Goal: Task Accomplishment & Management: Complete application form

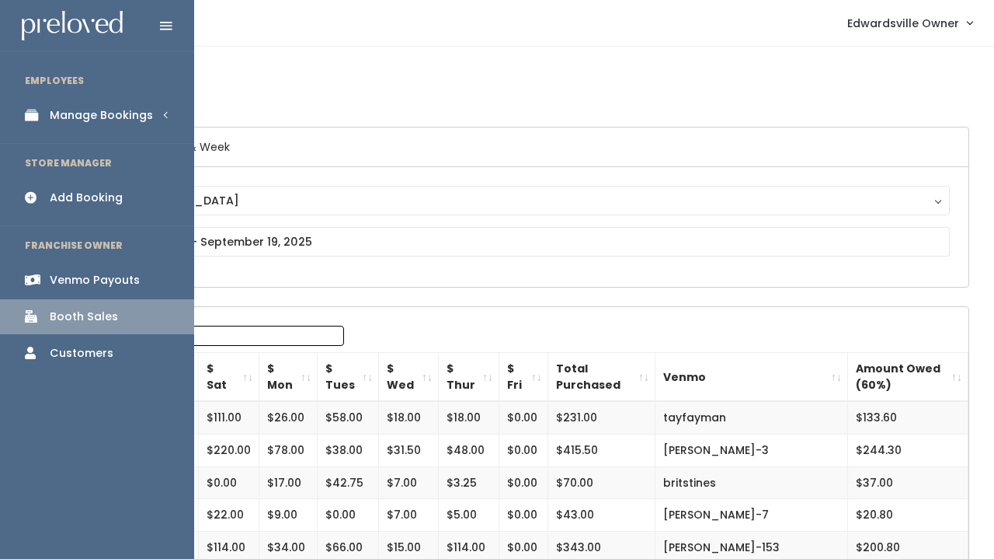
click at [62, 122] on div "Manage Bookings" at bounding box center [101, 115] width 103 height 16
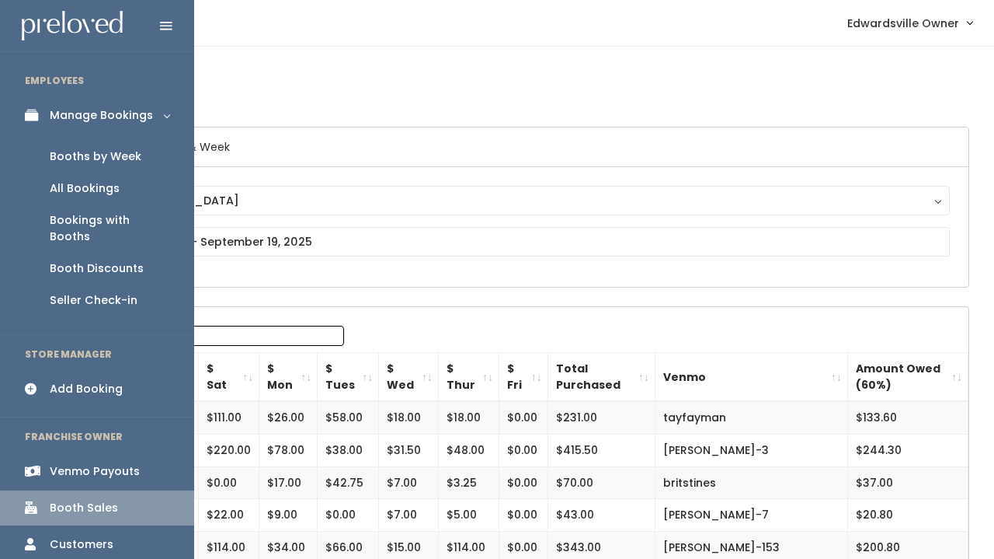
click at [85, 159] on div "Booths by Week" at bounding box center [96, 156] width 92 height 16
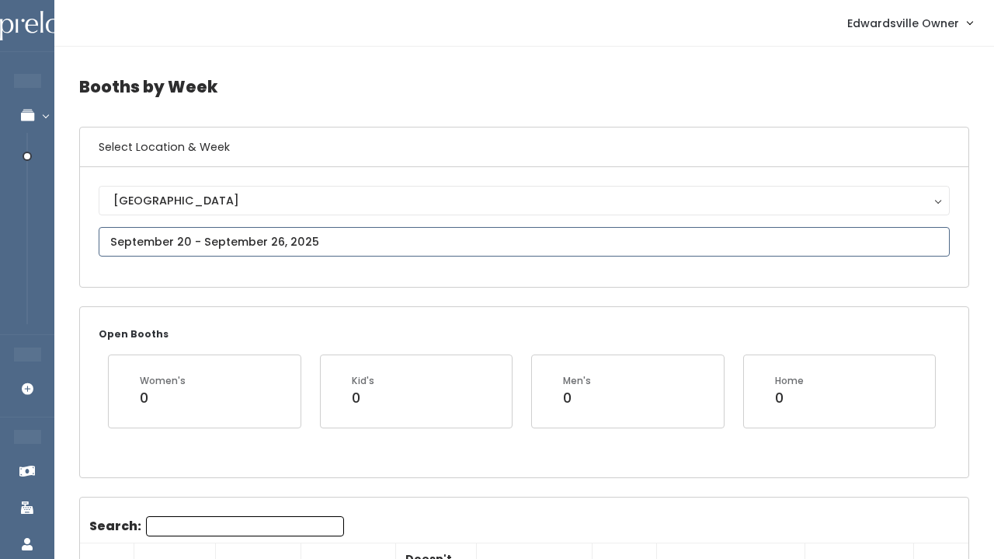
click at [188, 241] on input "text" at bounding box center [524, 242] width 851 height 30
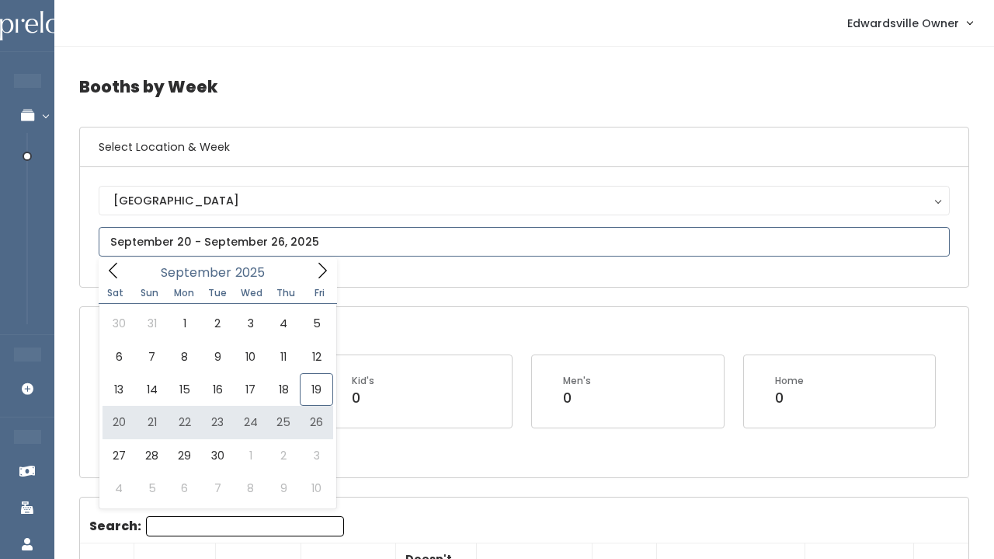
type input "[DATE] to [DATE]"
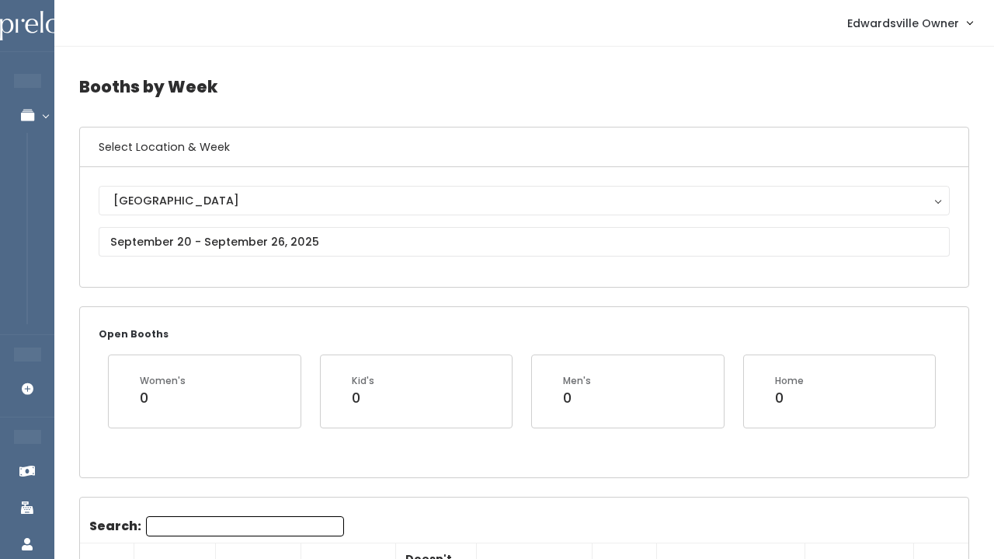
click at [164, 524] on input "Search:" at bounding box center [245, 526] width 198 height 20
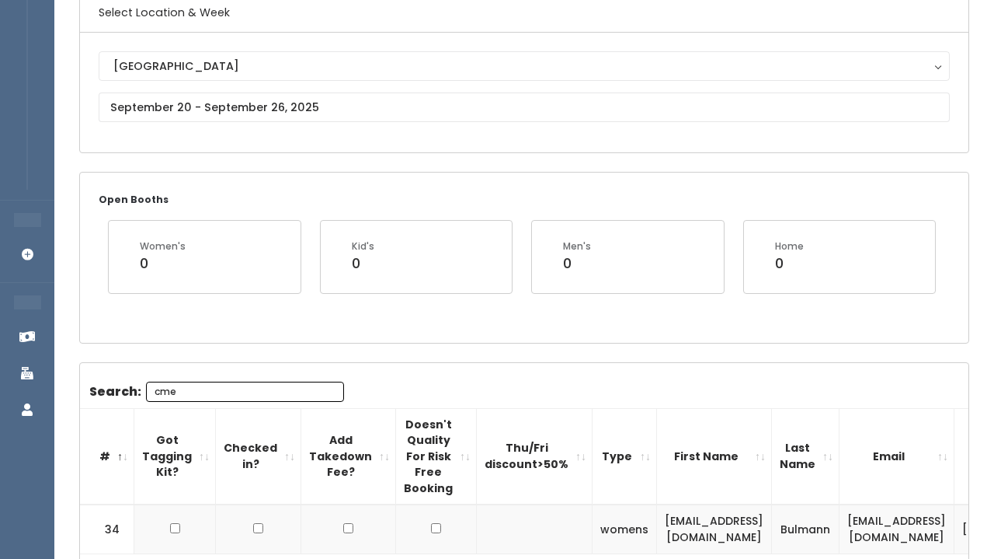
scroll to position [127, 0]
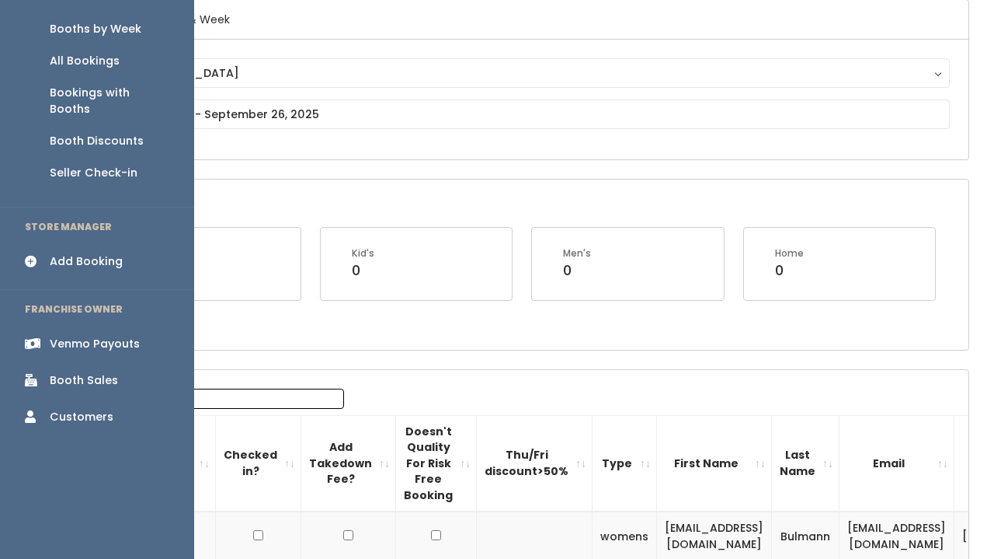
type input "cme"
click at [117, 67] on div "All Bookings" at bounding box center [85, 61] width 70 height 16
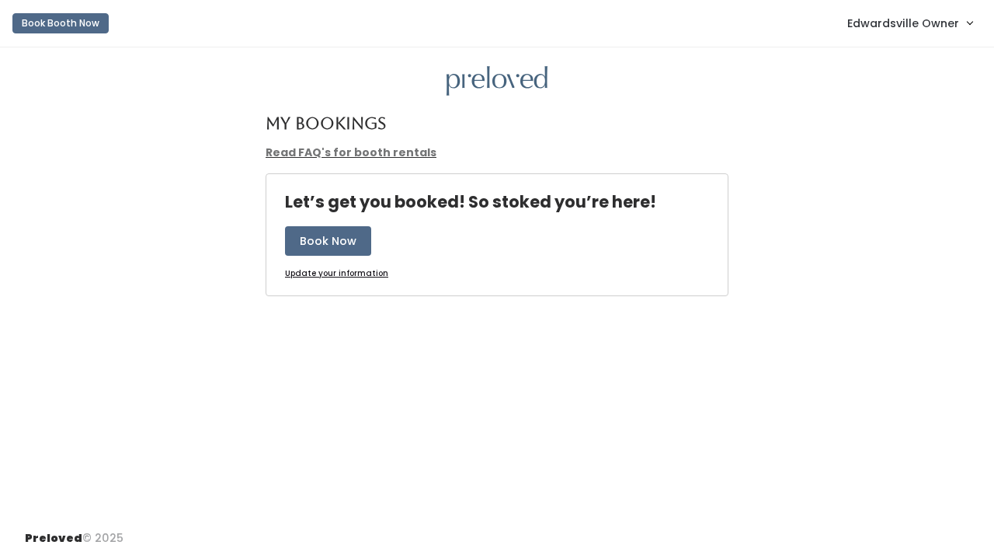
click at [908, 30] on span "Edwardsville Owner" at bounding box center [904, 23] width 112 height 17
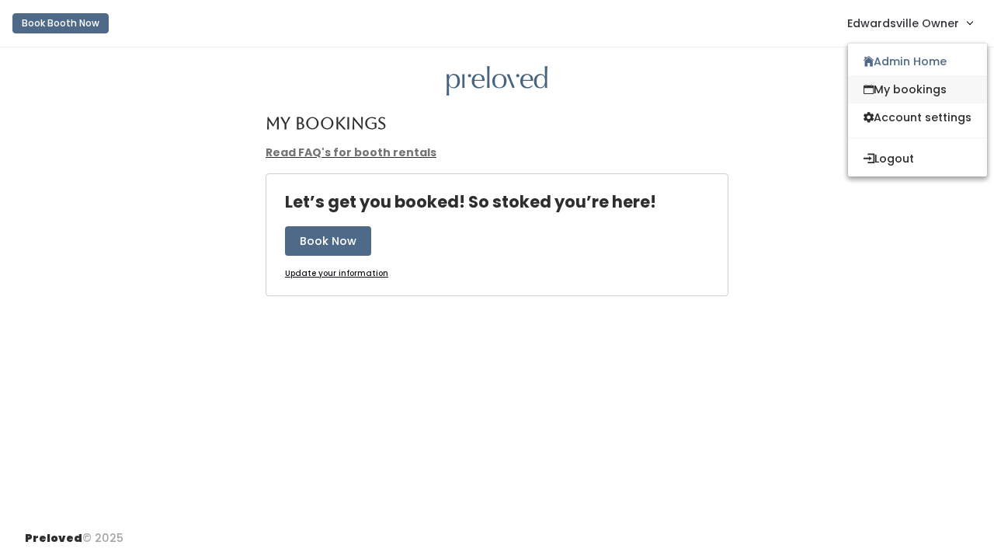
click at [881, 87] on link "My bookings" at bounding box center [917, 89] width 139 height 28
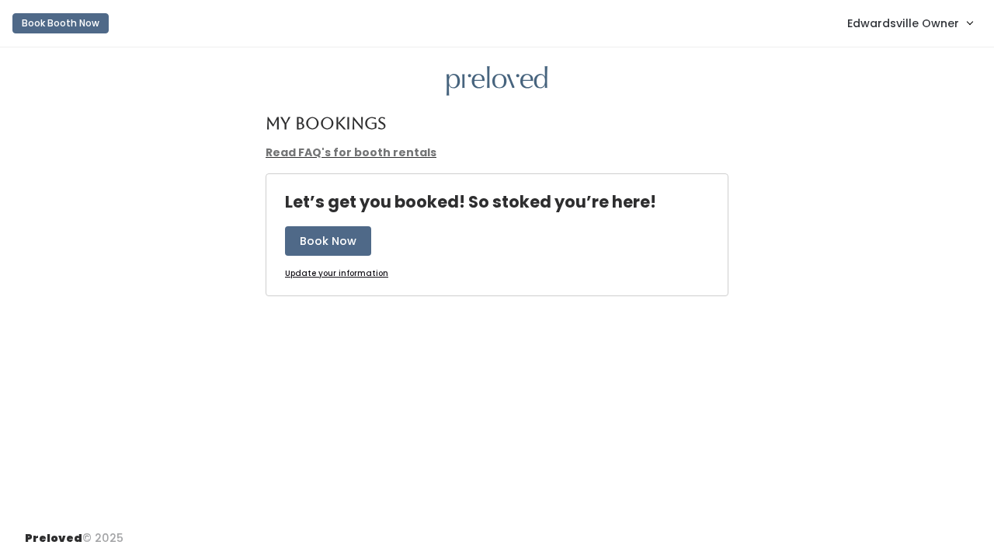
click at [875, 40] on link "Edwardsville Owner" at bounding box center [910, 22] width 156 height 33
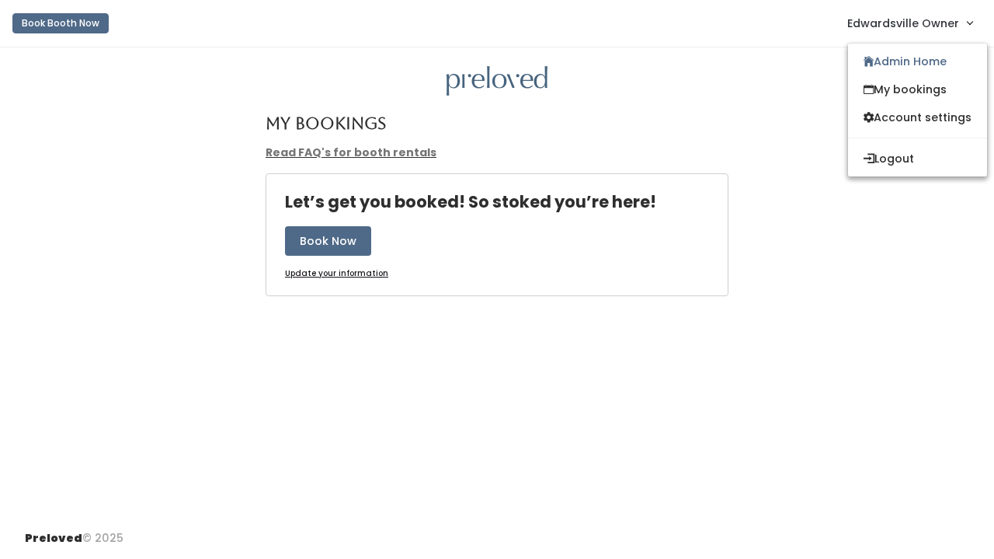
click at [875, 28] on span "Edwardsville Owner" at bounding box center [904, 23] width 112 height 17
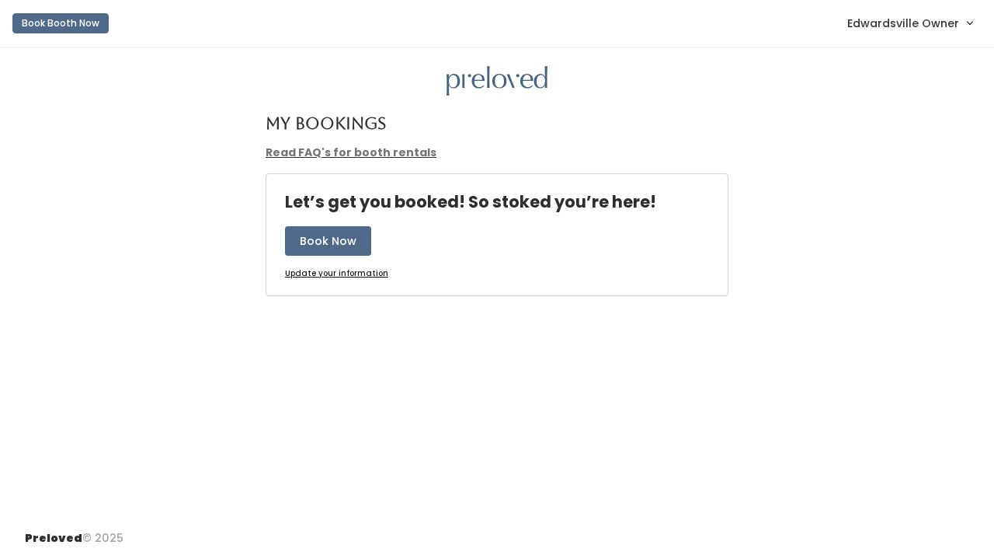
click at [876, 6] on link "Edwardsville Owner" at bounding box center [910, 22] width 156 height 33
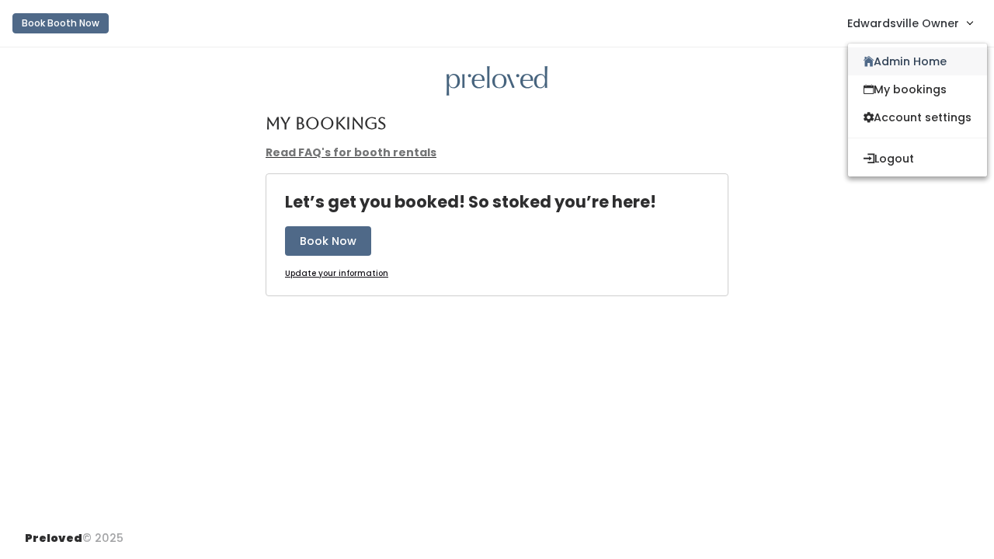
click at [882, 54] on link "Admin Home" at bounding box center [917, 61] width 139 height 28
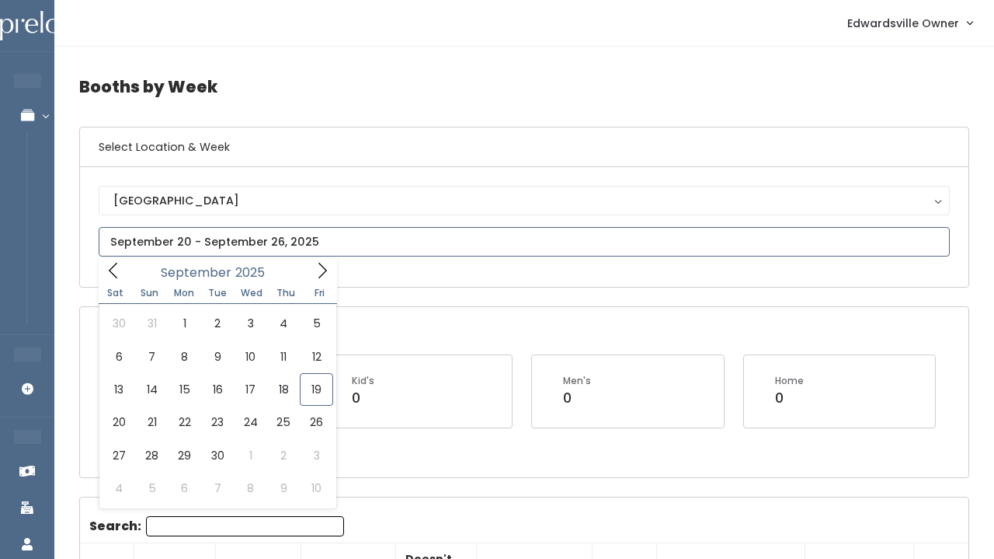
click at [182, 245] on input "text" at bounding box center [524, 242] width 851 height 30
type input "[DATE] to [DATE]"
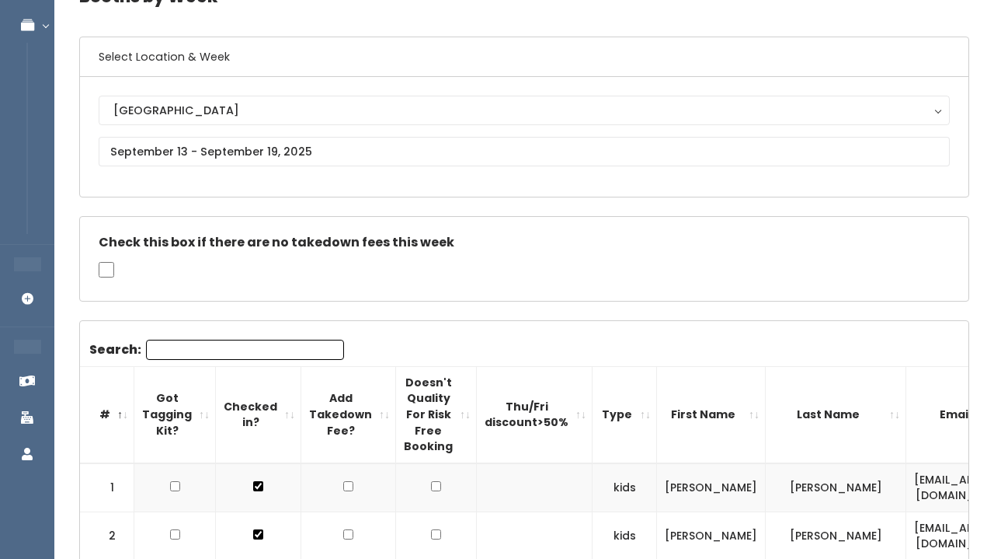
scroll to position [144, 0]
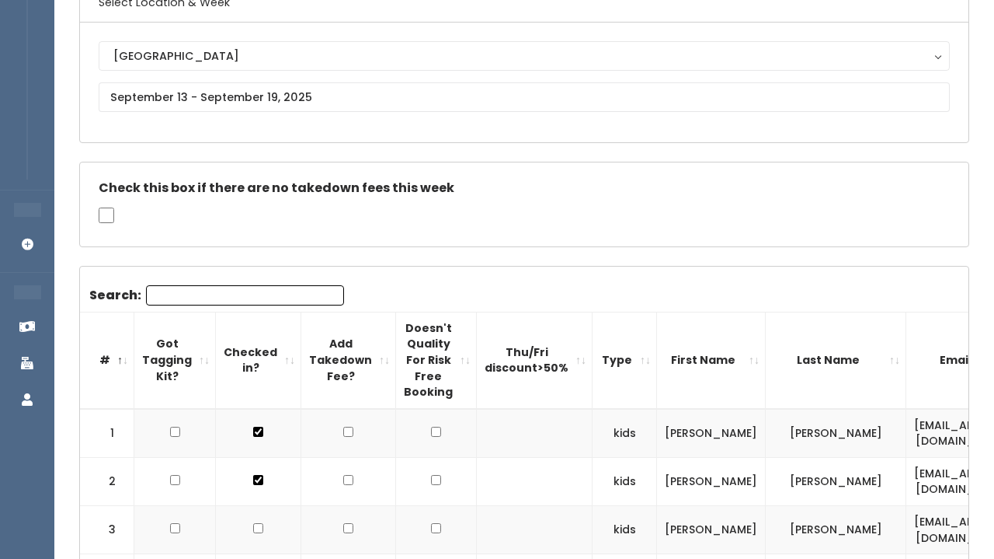
click at [272, 297] on input "Search:" at bounding box center [245, 295] width 198 height 20
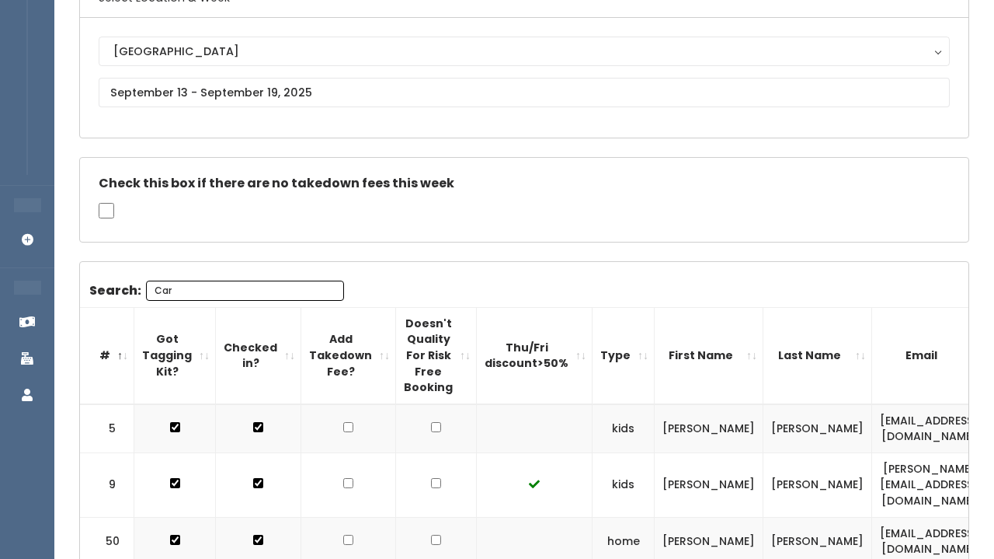
scroll to position [149, 0]
type input "Car"
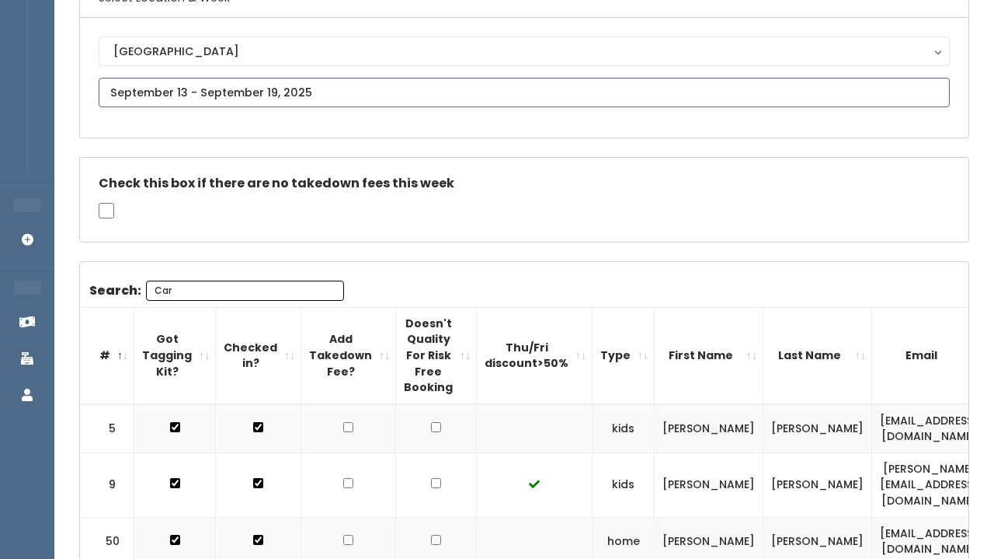
click at [246, 96] on input "text" at bounding box center [524, 93] width 851 height 30
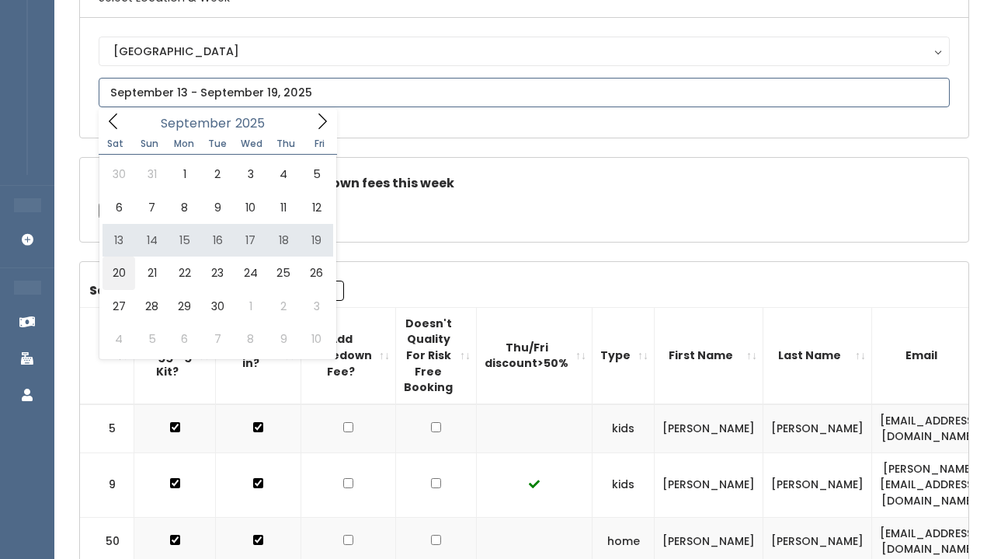
type input "September 20 to September 26"
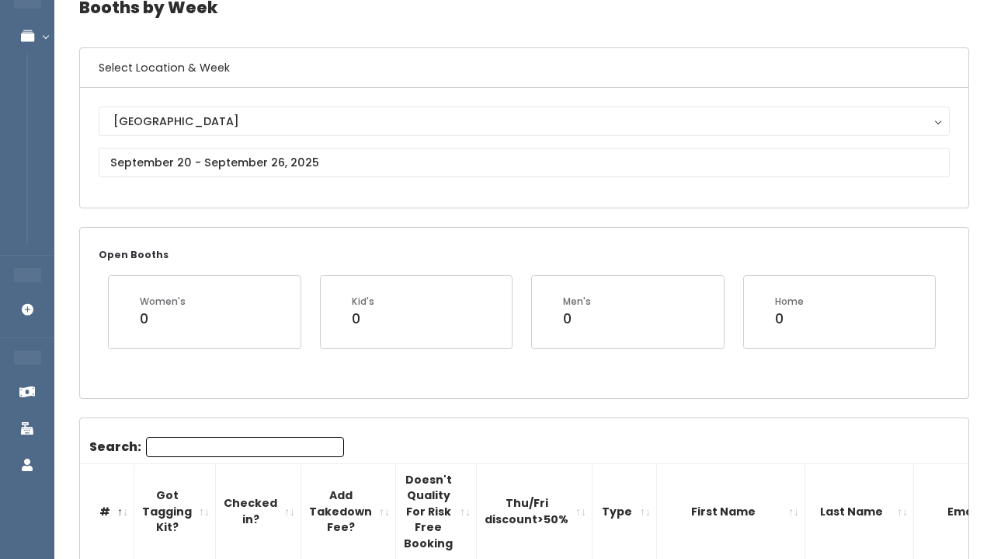
scroll to position [114, 0]
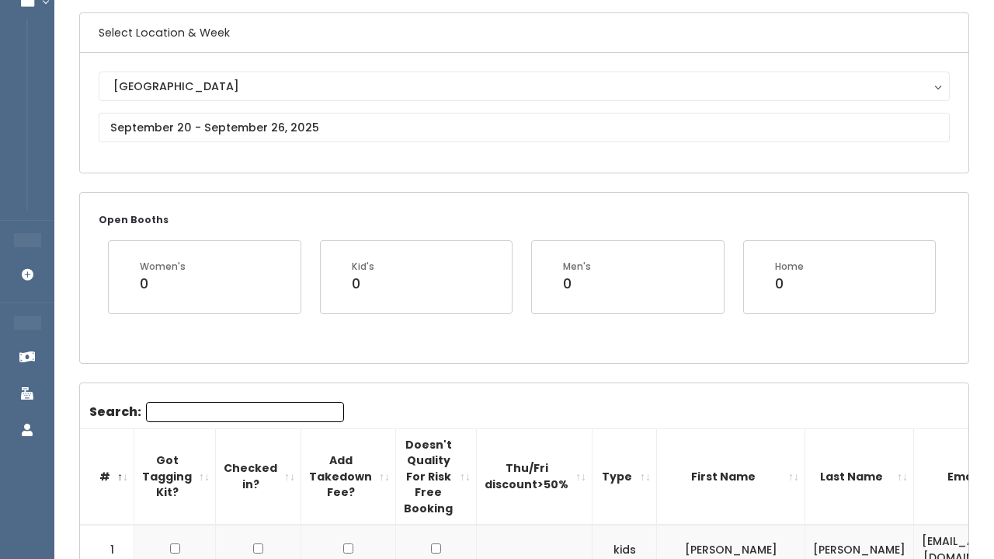
click at [172, 416] on input "Search:" at bounding box center [245, 412] width 198 height 20
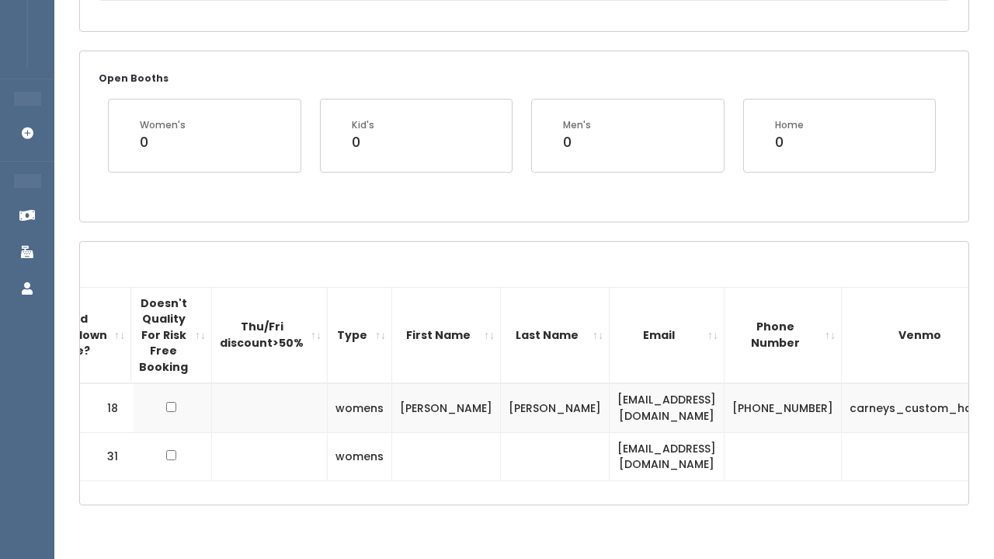
scroll to position [252, 0]
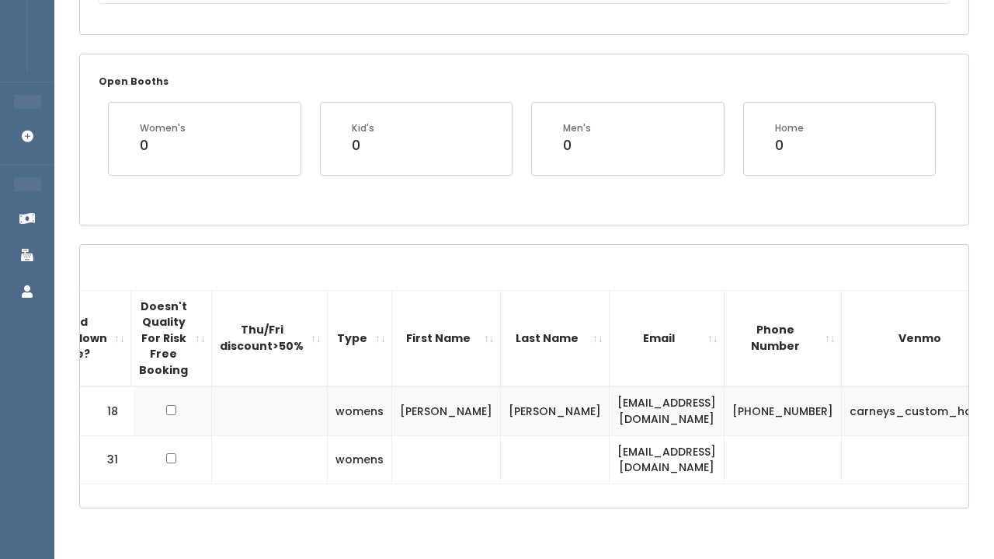
type input "Car"
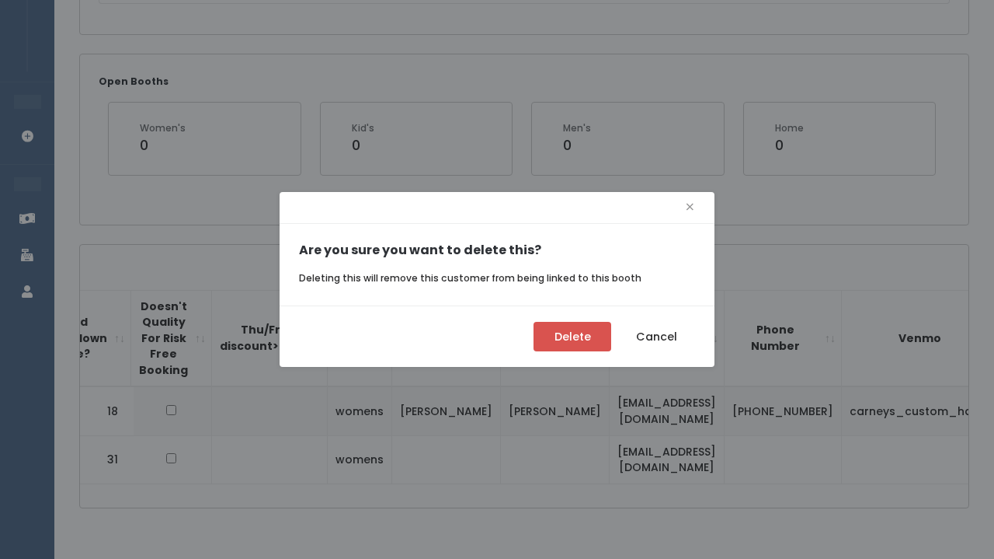
click at [585, 336] on button "Delete" at bounding box center [573, 337] width 78 height 30
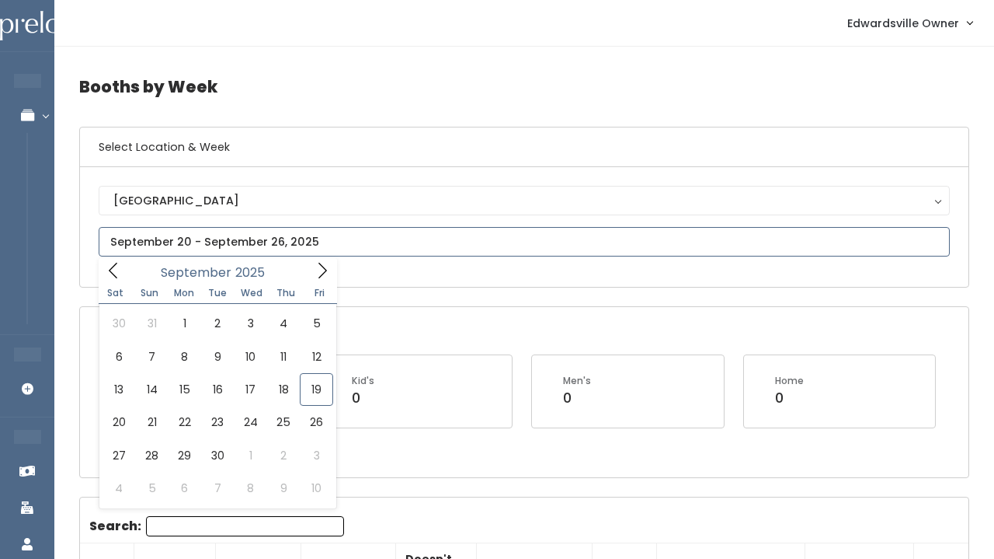
click at [345, 250] on input "text" at bounding box center [524, 242] width 851 height 30
type input "September 13 to September 19"
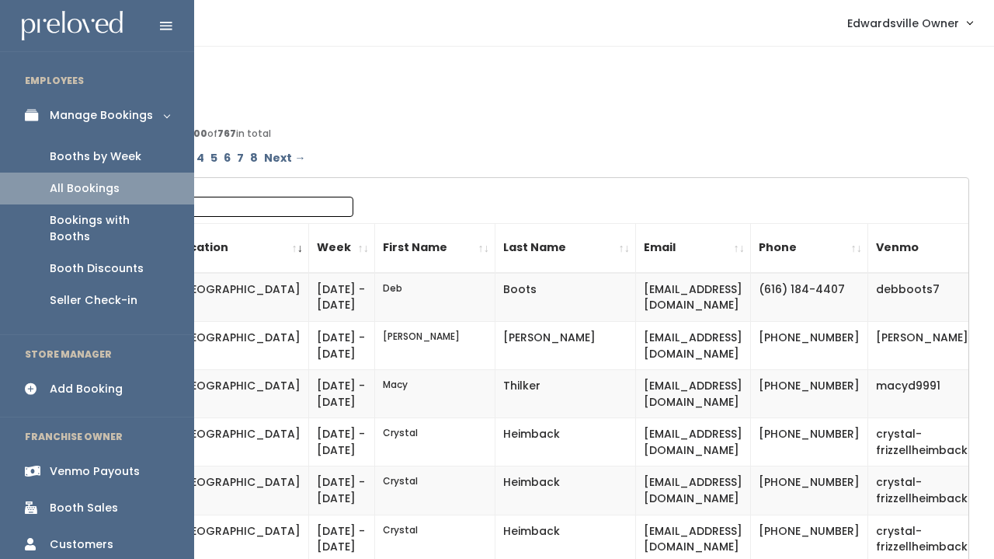
click at [70, 155] on div "Booths by Week" at bounding box center [96, 156] width 92 height 16
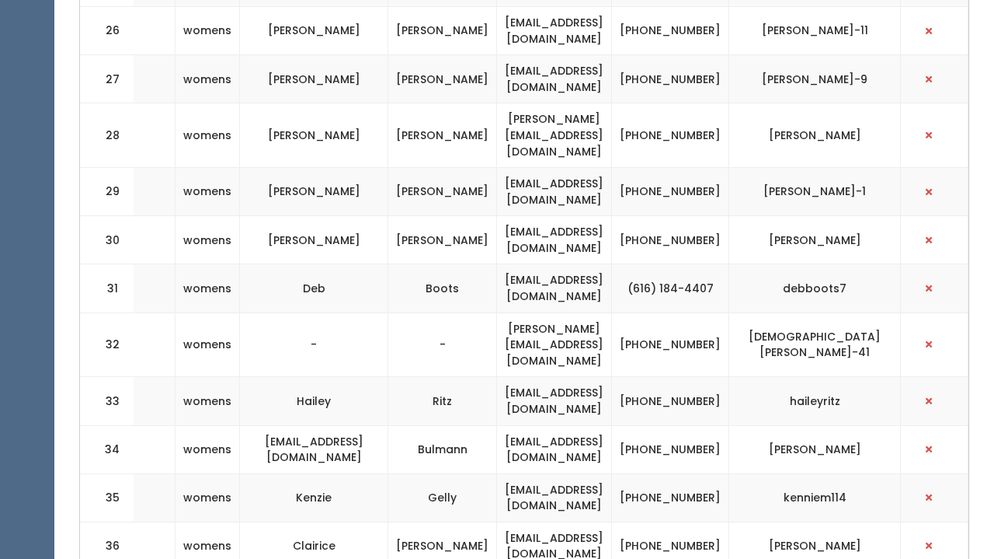
scroll to position [0, 437]
click at [932, 444] on span "button" at bounding box center [929, 448] width 6 height 9
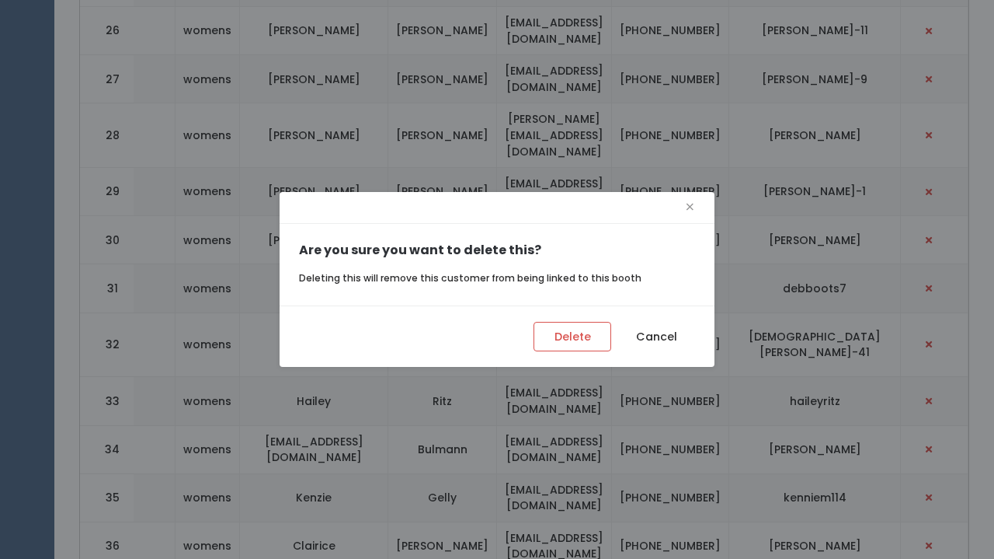
click at [568, 99] on div "× Are you sure you want to delete this? Deleting this will remove this customer…" at bounding box center [497, 279] width 994 height 559
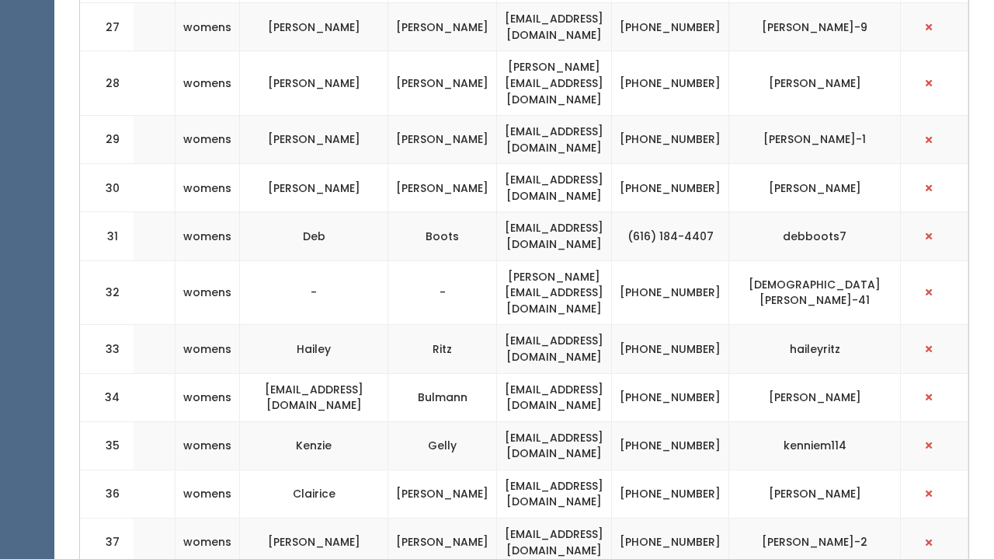
scroll to position [1940, 0]
click at [932, 387] on button "button" at bounding box center [929, 397] width 20 height 20
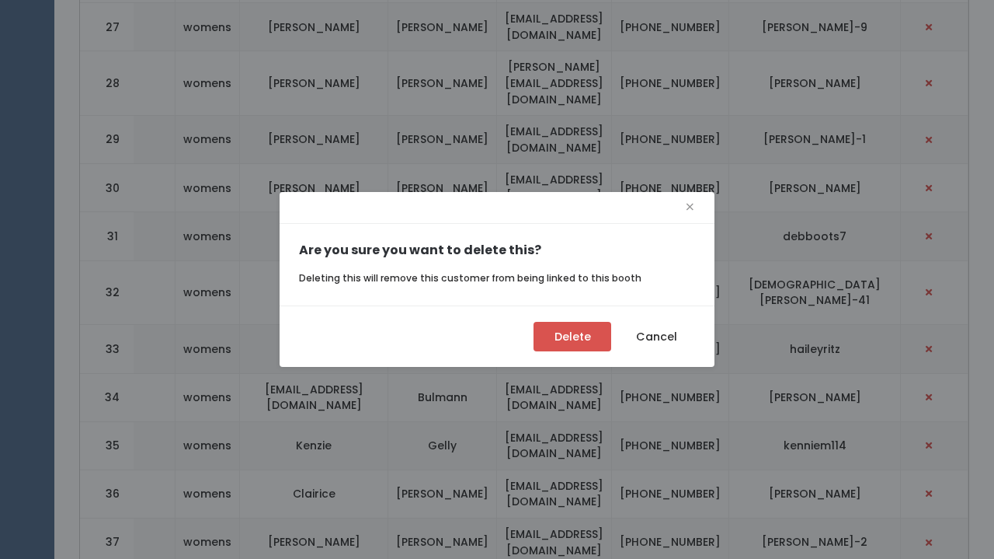
click at [586, 337] on button "Delete" at bounding box center [573, 337] width 78 height 30
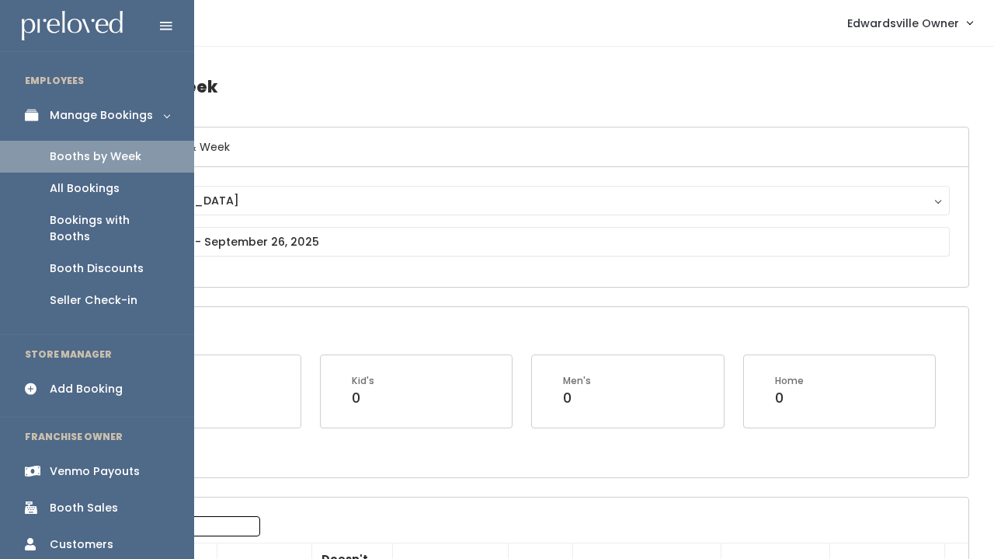
click at [93, 381] on div "Add Booking" at bounding box center [86, 389] width 73 height 16
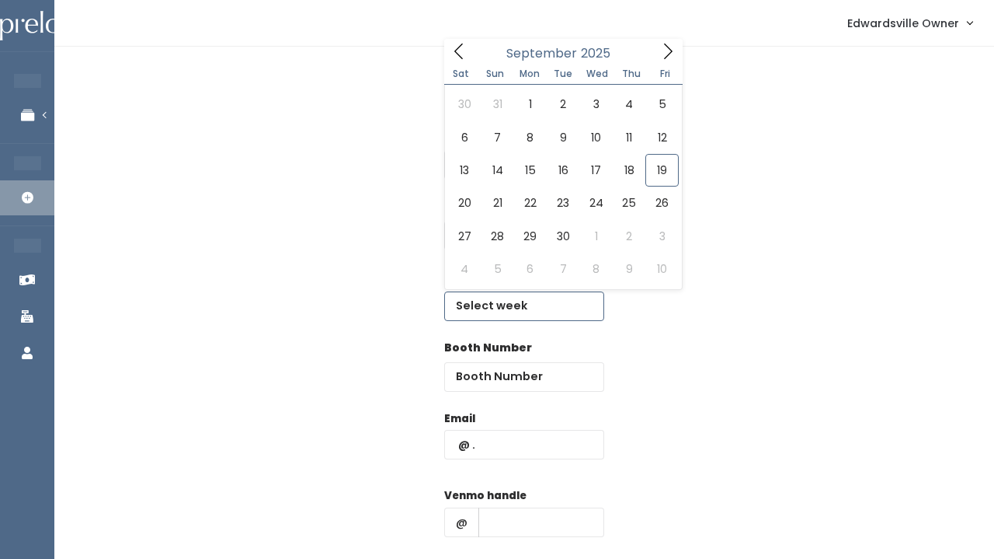
click at [493, 291] on input "text" at bounding box center [524, 306] width 160 height 30
type input "[DATE] to [DATE]"
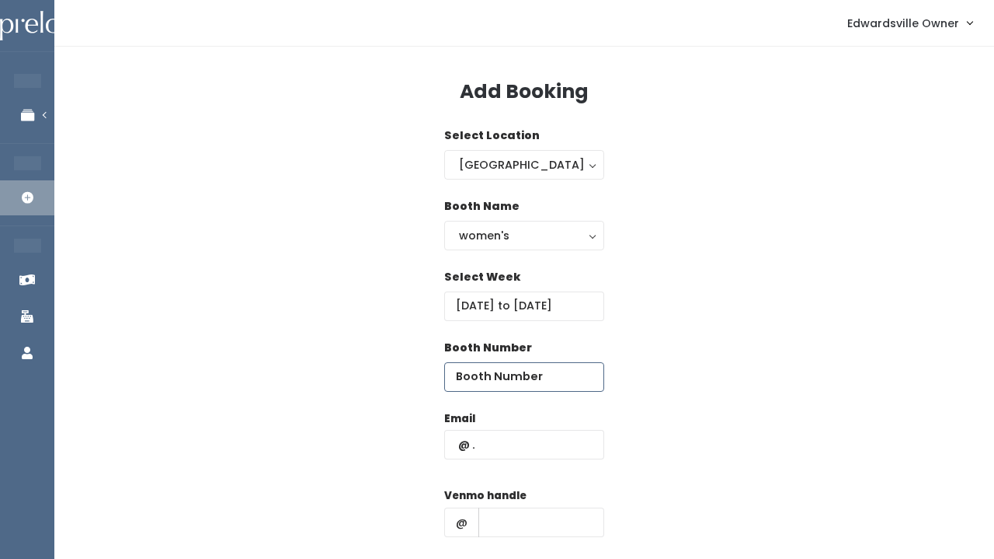
click at [489, 362] on input "number" at bounding box center [524, 377] width 160 height 30
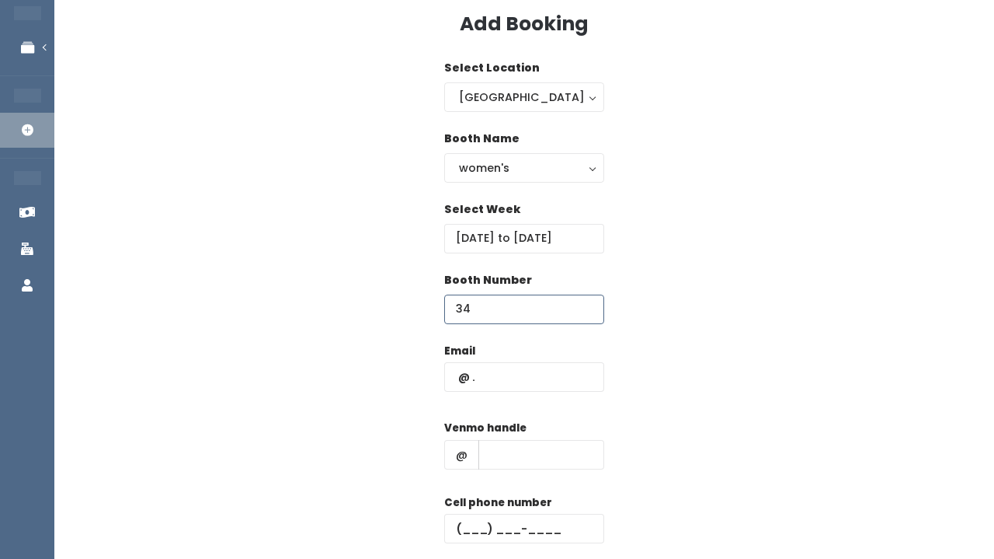
scroll to position [68, 0]
type input "34"
type input "b"
paste input "[EMAIL_ADDRESS][DOMAIN_NAME]"
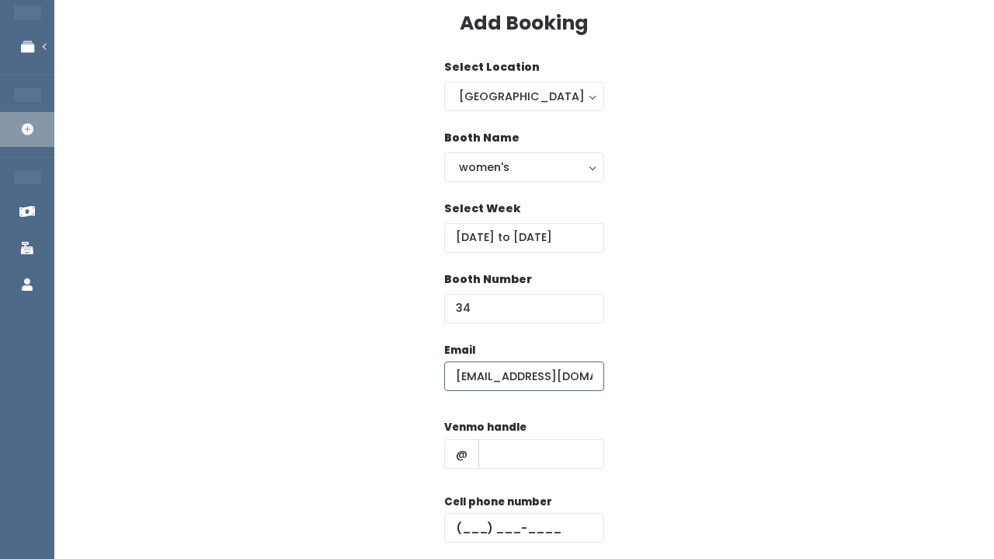
type input "[EMAIL_ADDRESS][DOMAIN_NAME]"
click at [513, 447] on input "text" at bounding box center [542, 454] width 126 height 30
paste input "[PERSON_NAME]-23"
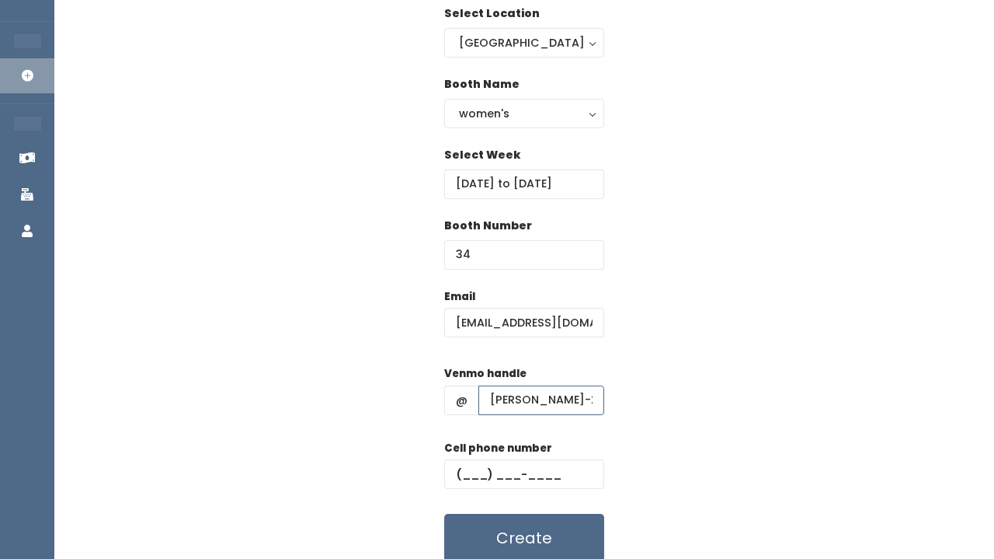
scroll to position [141, 0]
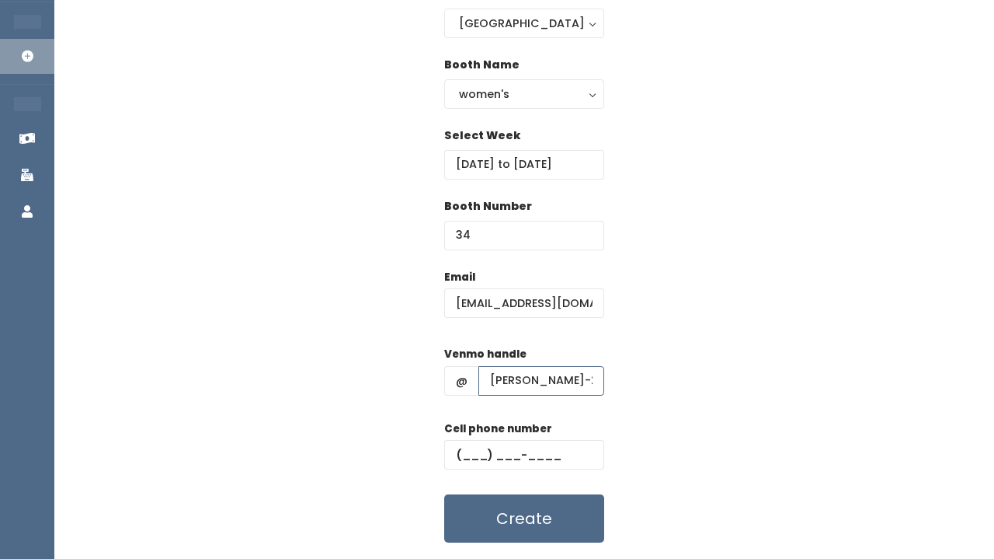
type input "[PERSON_NAME]-23"
paste input "[PHONE_NUMBER]"
type input "[PHONE_NUMBER]"
click at [515, 521] on button "Create" at bounding box center [524, 518] width 160 height 48
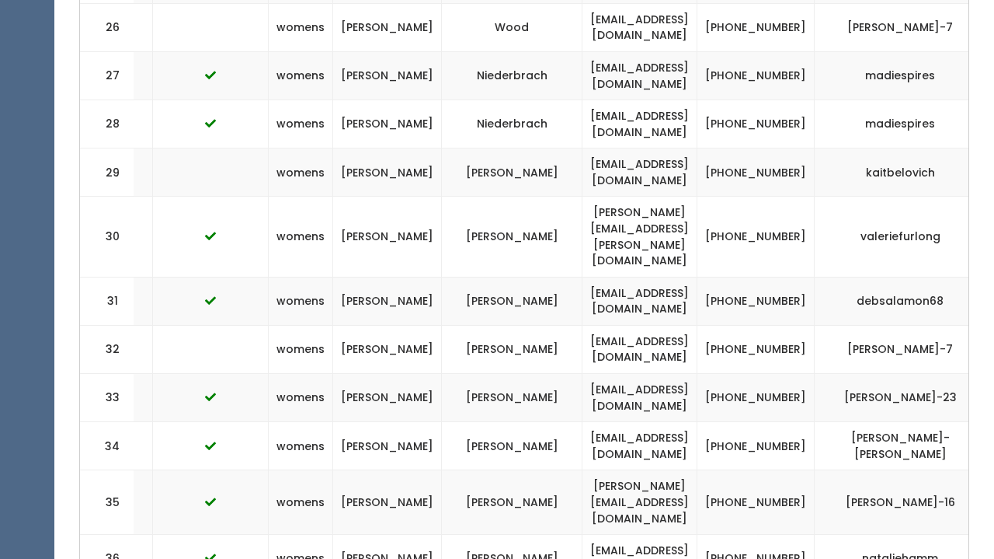
scroll to position [0, 323]
drag, startPoint x: 647, startPoint y: 307, endPoint x: 468, endPoint y: 305, distance: 179.5
click at [583, 374] on td "[EMAIL_ADDRESS][DOMAIN_NAME]" at bounding box center [640, 398] width 115 height 48
copy td "[EMAIL_ADDRESS][DOMAIN_NAME]"
drag, startPoint x: 886, startPoint y: 302, endPoint x: 765, endPoint y: 299, distance: 121.2
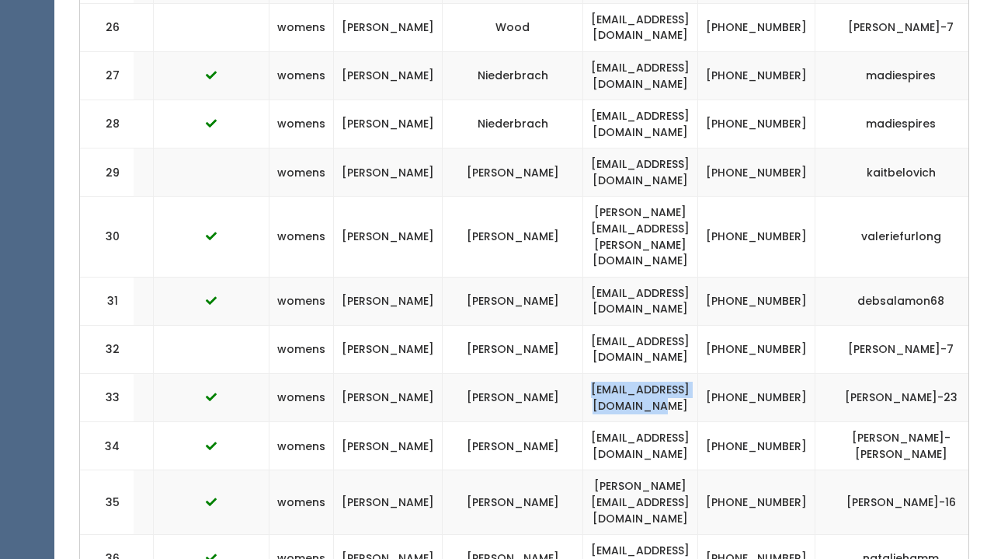
click at [816, 374] on td "[PERSON_NAME]-23" at bounding box center [902, 398] width 172 height 48
copy td "[PERSON_NAME]-23"
drag, startPoint x: 670, startPoint y: 297, endPoint x: 726, endPoint y: 310, distance: 58.2
click at [726, 374] on td "(618) 980-9954" at bounding box center [756, 398] width 117 height 48
copy td "(618) 980-9954"
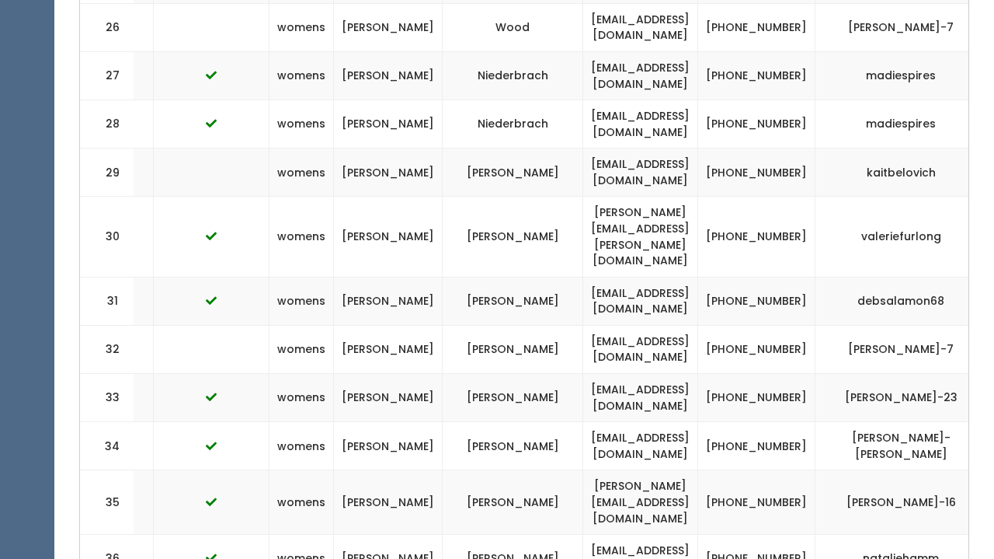
click at [443, 197] on td "Furlong" at bounding box center [513, 237] width 141 height 80
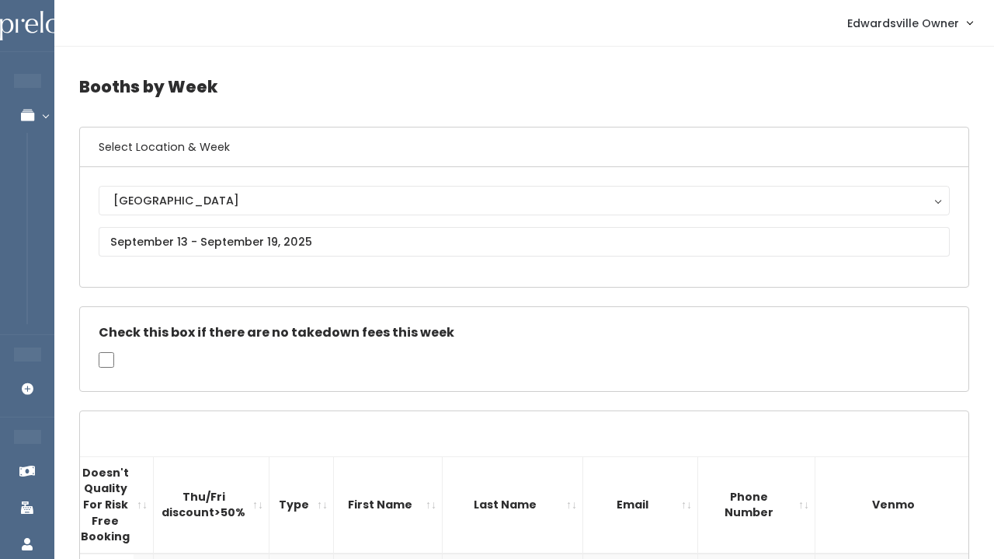
scroll to position [0, 0]
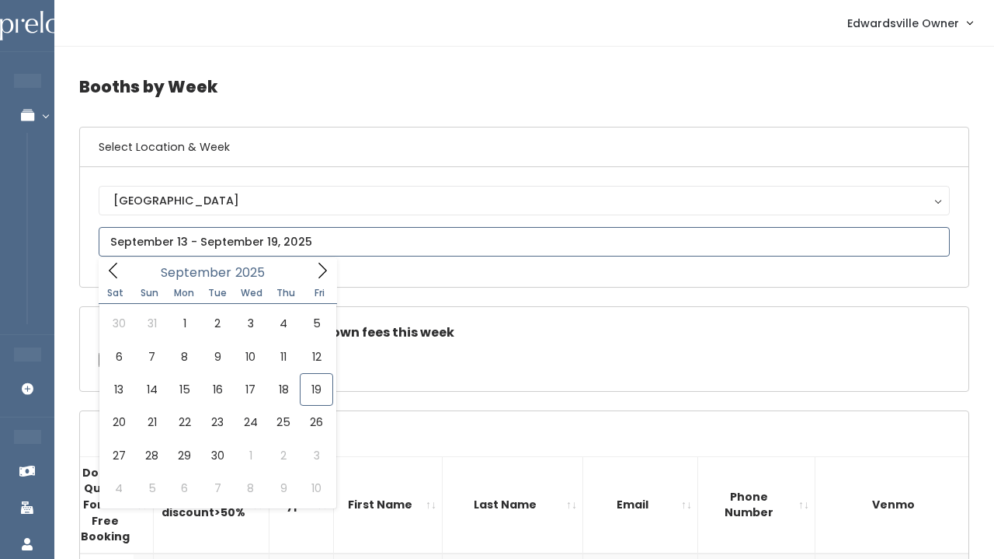
click at [318, 242] on input "text" at bounding box center [524, 242] width 851 height 30
click at [319, 273] on icon at bounding box center [322, 270] width 17 height 17
click at [314, 268] on icon at bounding box center [322, 270] width 17 height 17
click at [117, 267] on icon at bounding box center [113, 270] width 17 height 17
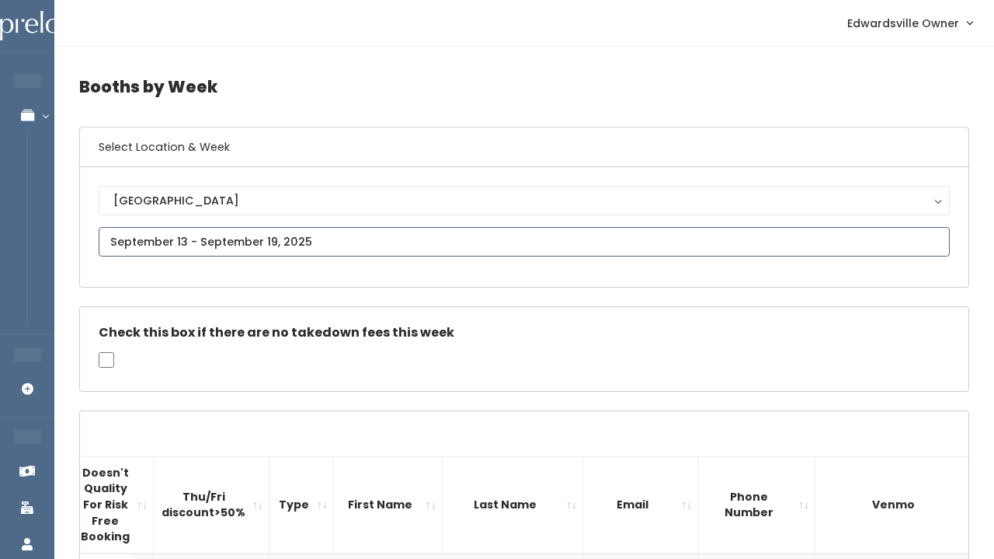
type input "October 25 to October 31"
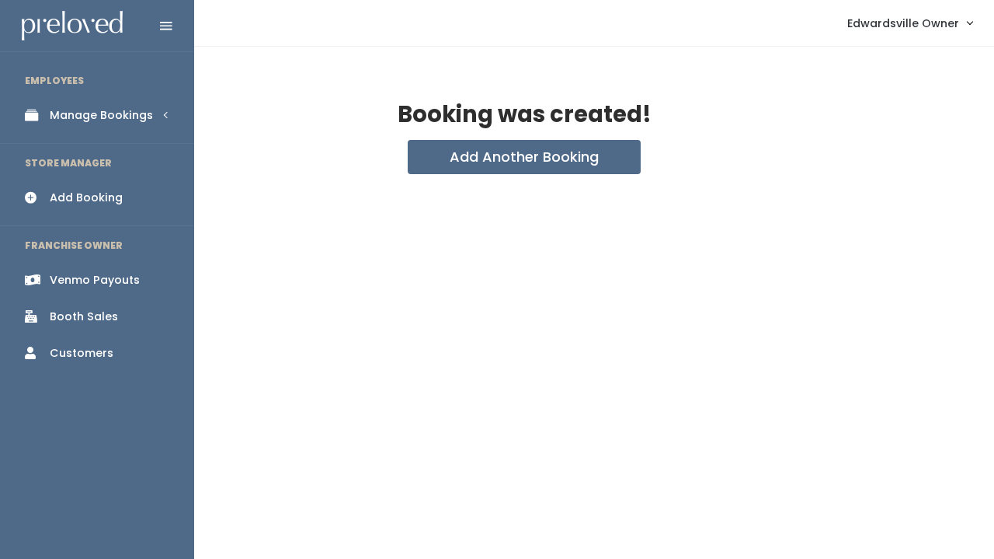
click at [30, 110] on icon at bounding box center [36, 115] width 22 height 13
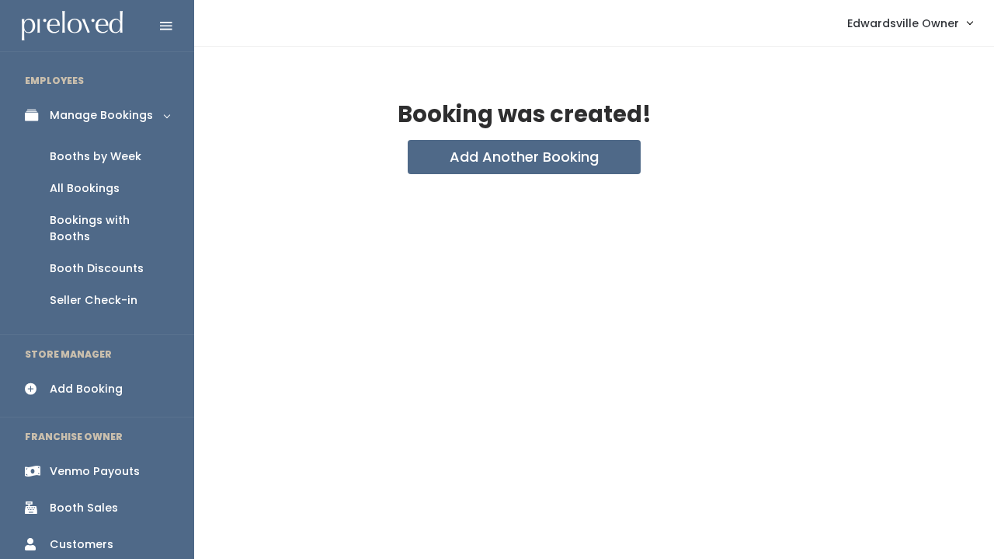
click at [60, 158] on div "Booths by Week" at bounding box center [96, 156] width 92 height 16
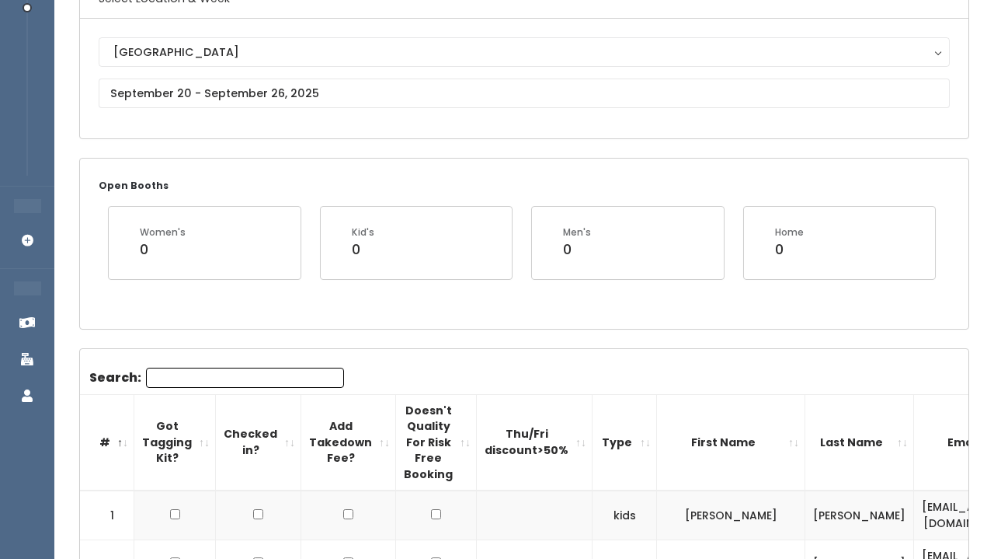
scroll to position [150, 0]
click at [171, 379] on input "Search:" at bounding box center [245, 376] width 198 height 20
type input "sun"
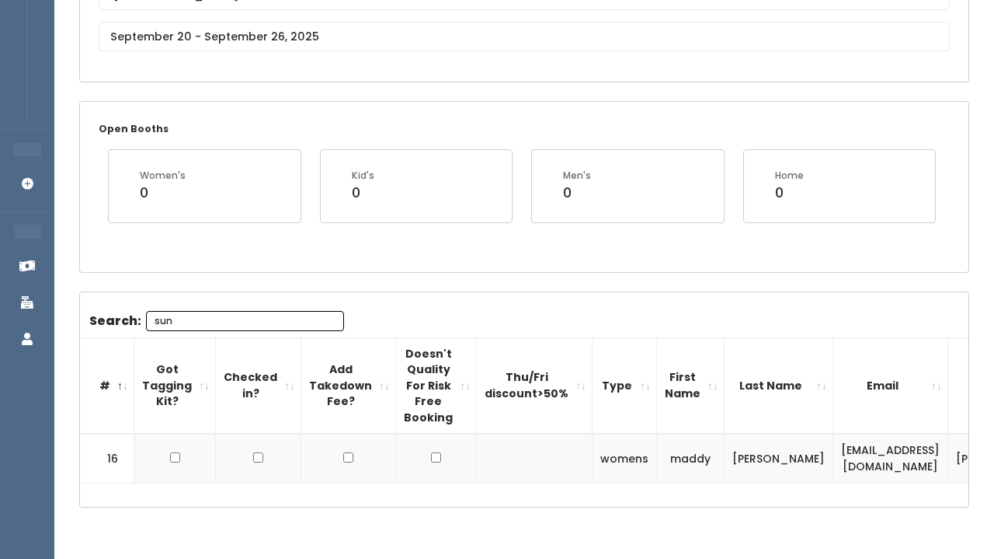
scroll to position [207, 0]
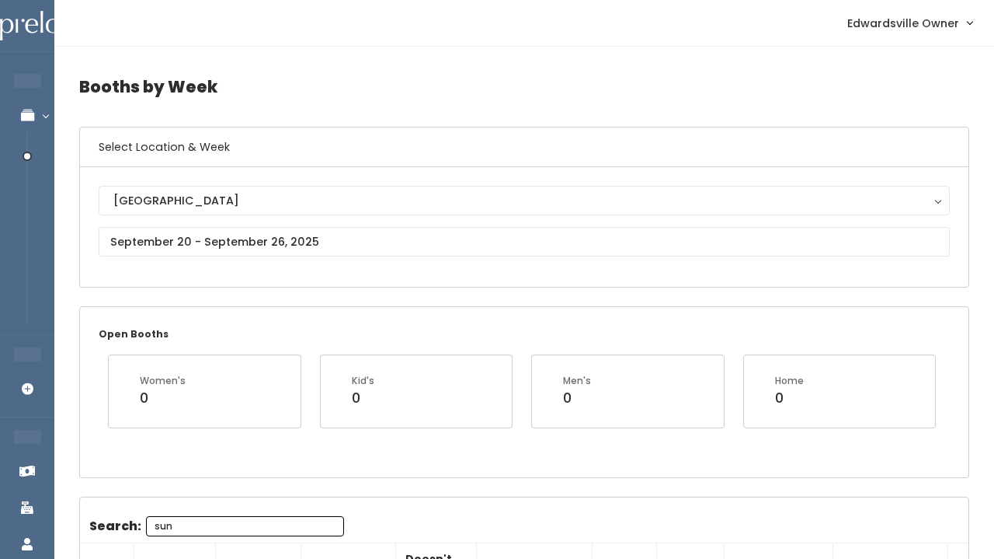
type input "sun"
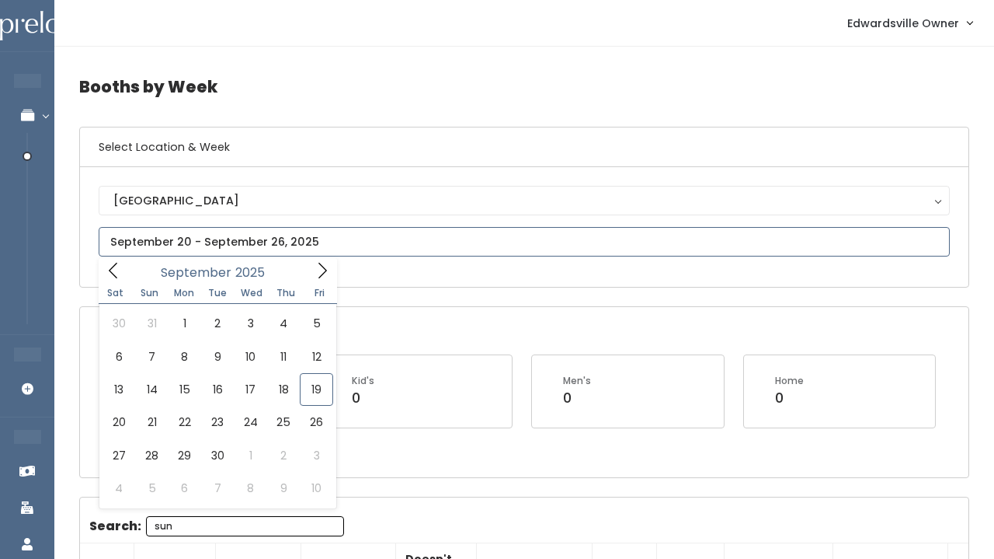
click at [183, 245] on input "text" at bounding box center [524, 242] width 851 height 30
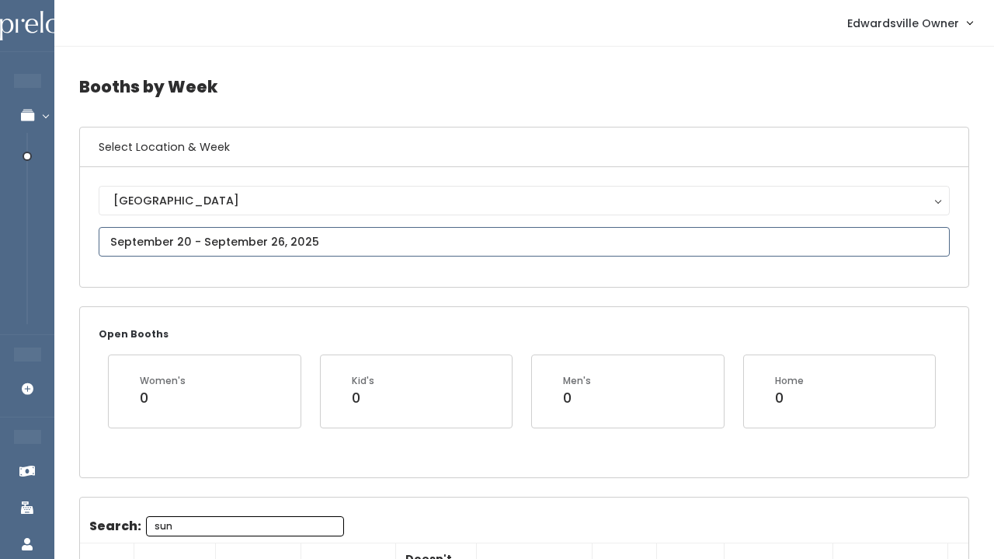
type input "September 20 to September 26"
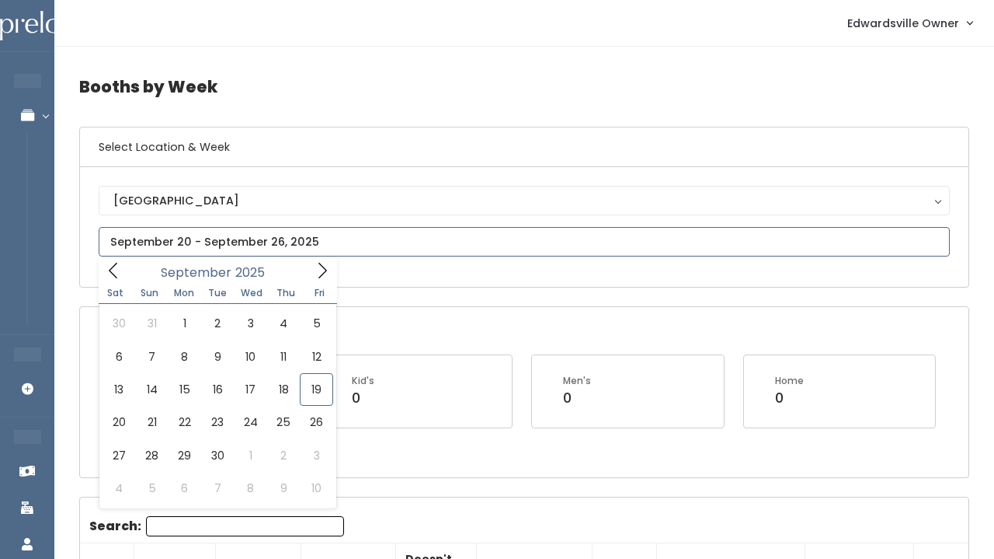
click at [224, 238] on input "text" at bounding box center [524, 242] width 851 height 30
click at [327, 274] on icon at bounding box center [322, 270] width 17 height 17
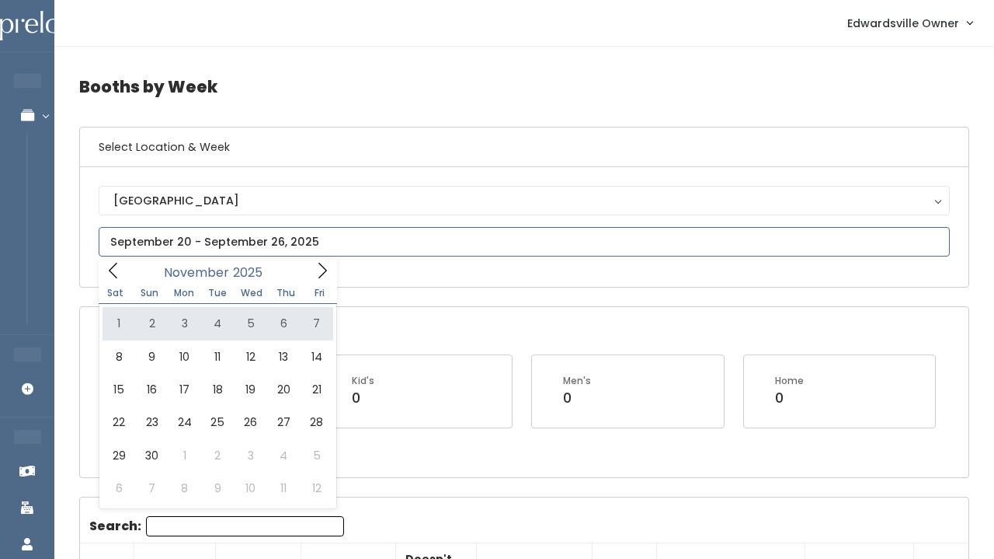
click at [117, 274] on icon at bounding box center [113, 270] width 17 height 17
click at [322, 271] on icon at bounding box center [322, 270] width 17 height 17
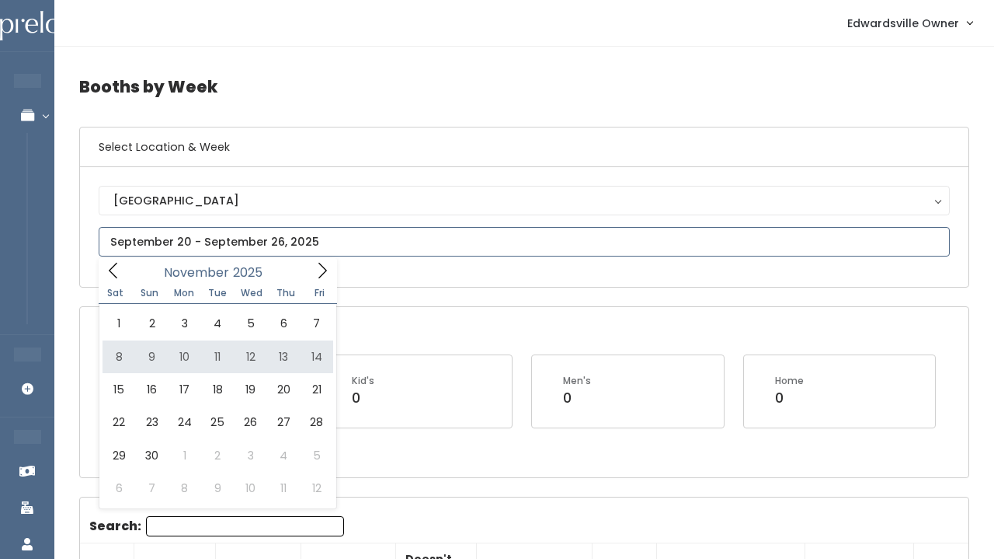
type input "November 8 to November 14"
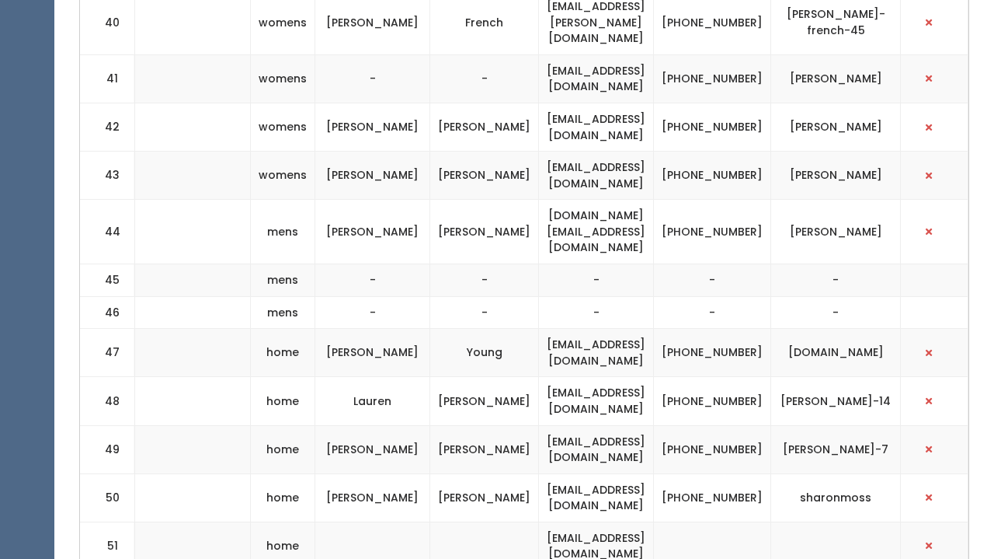
scroll to position [2435, 0]
drag, startPoint x: 699, startPoint y: 313, endPoint x: 534, endPoint y: 322, distance: 165.7
click at [539, 474] on td "sharonda44@yahoo.com" at bounding box center [596, 498] width 115 height 48
copy td "sharonda44@yahoo.com"
click at [860, 474] on td "sharonmoss" at bounding box center [836, 498] width 130 height 48
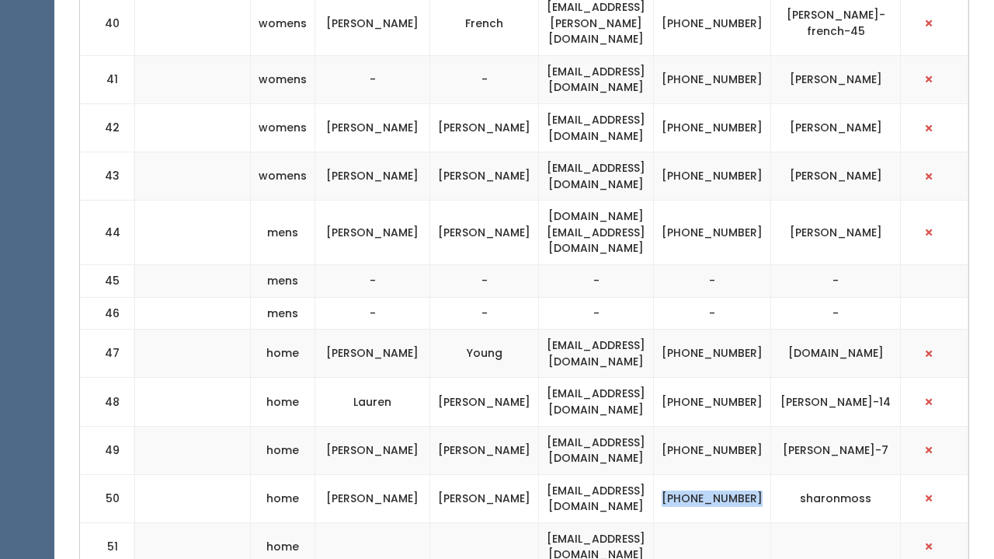
drag, startPoint x: 719, startPoint y: 315, endPoint x: 776, endPoint y: 332, distance: 60.0
click at [771, 474] on td "(618) 882-8288" at bounding box center [712, 498] width 117 height 48
copy td "(618) 882-8288"
drag, startPoint x: 886, startPoint y: 321, endPoint x: 809, endPoint y: 319, distance: 76.1
click at [809, 474] on td "sharonmoss" at bounding box center [836, 498] width 130 height 48
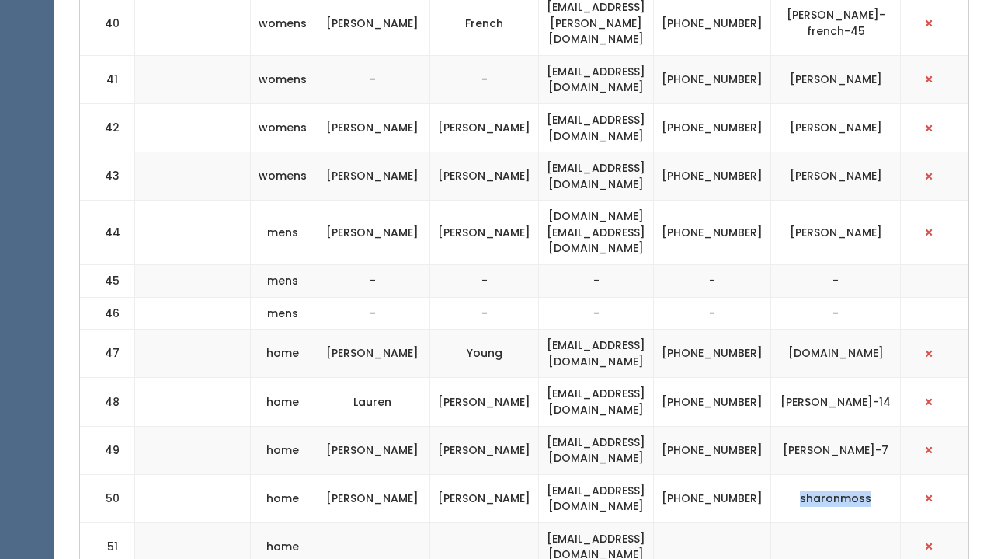
copy td "sharonmoss"
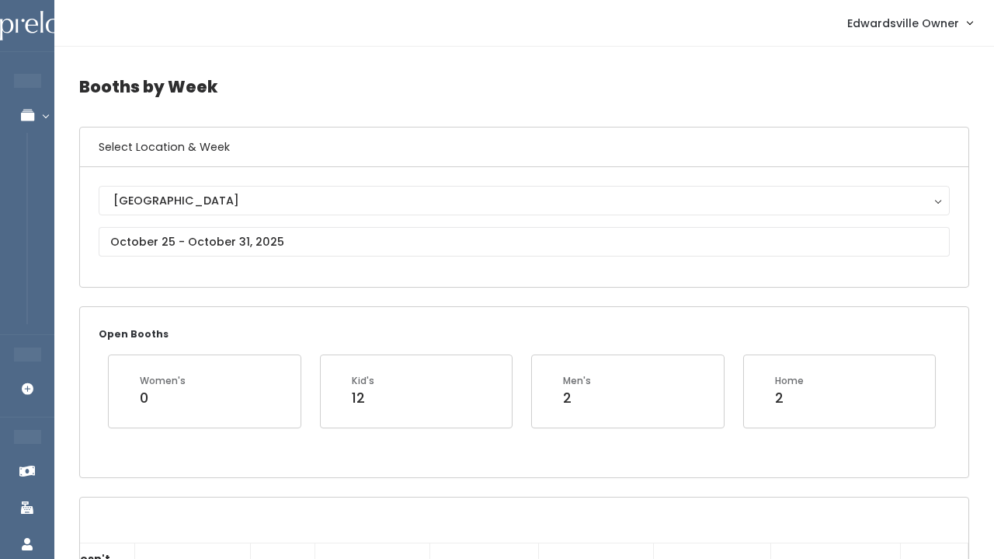
scroll to position [0, 0]
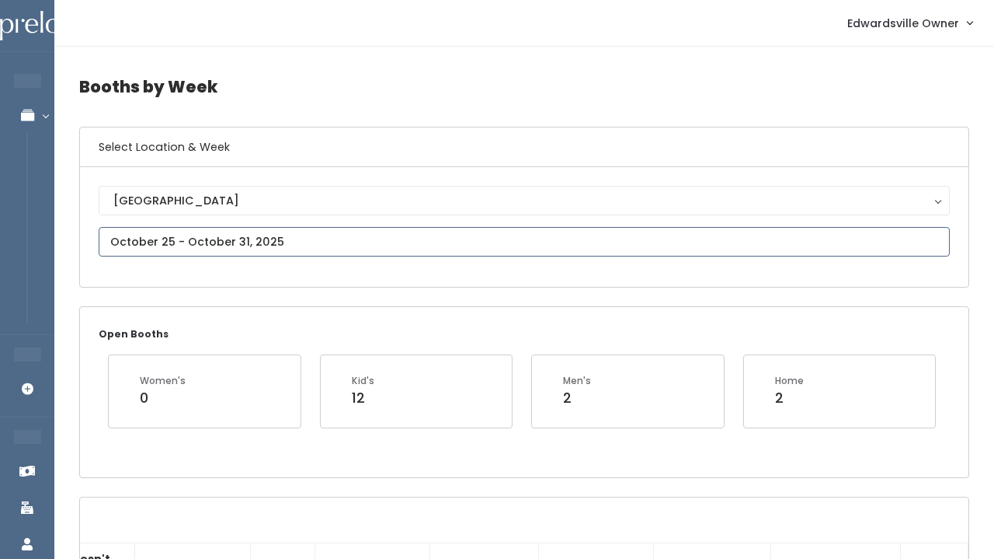
click at [253, 241] on input "text" at bounding box center [524, 242] width 851 height 30
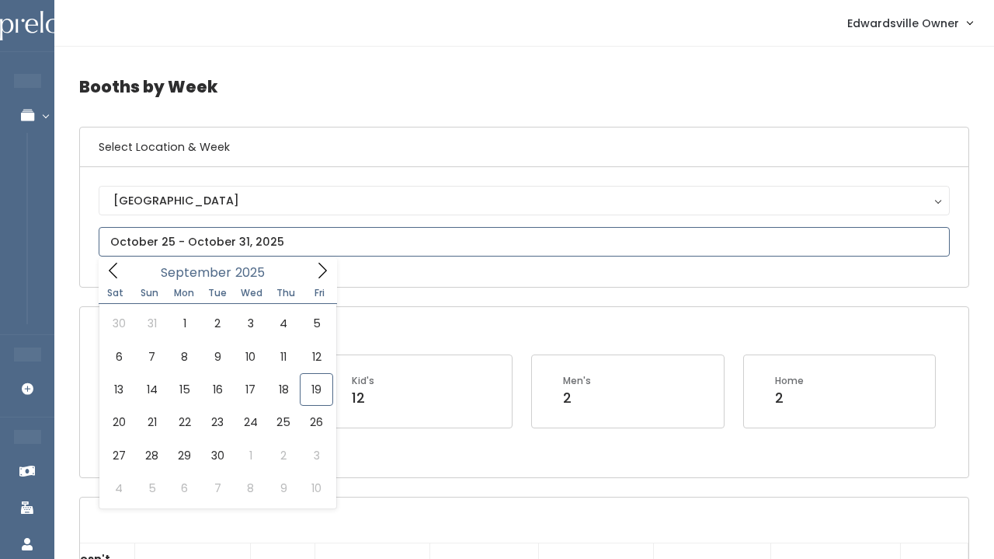
click at [321, 266] on icon at bounding box center [322, 270] width 17 height 17
click at [321, 263] on icon at bounding box center [322, 270] width 17 height 17
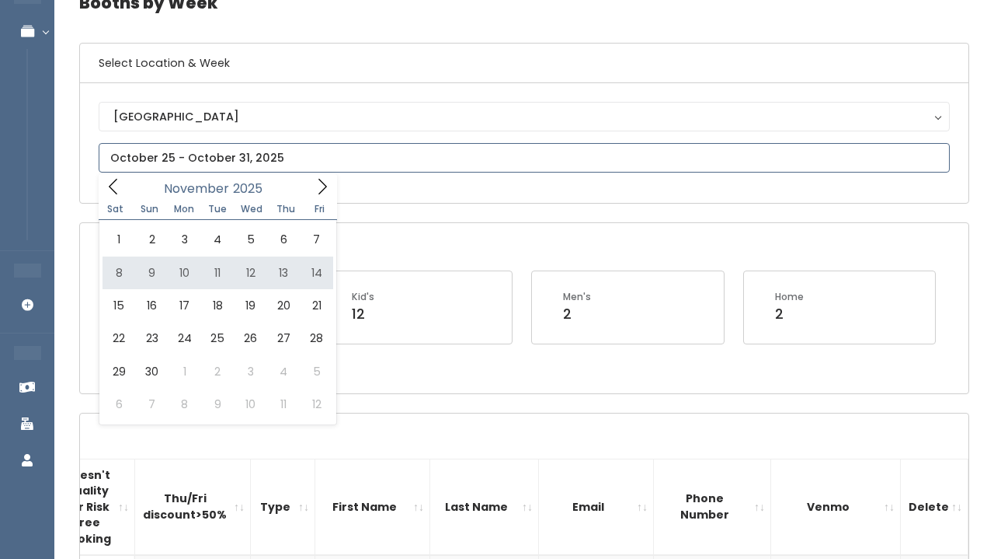
scroll to position [85, 0]
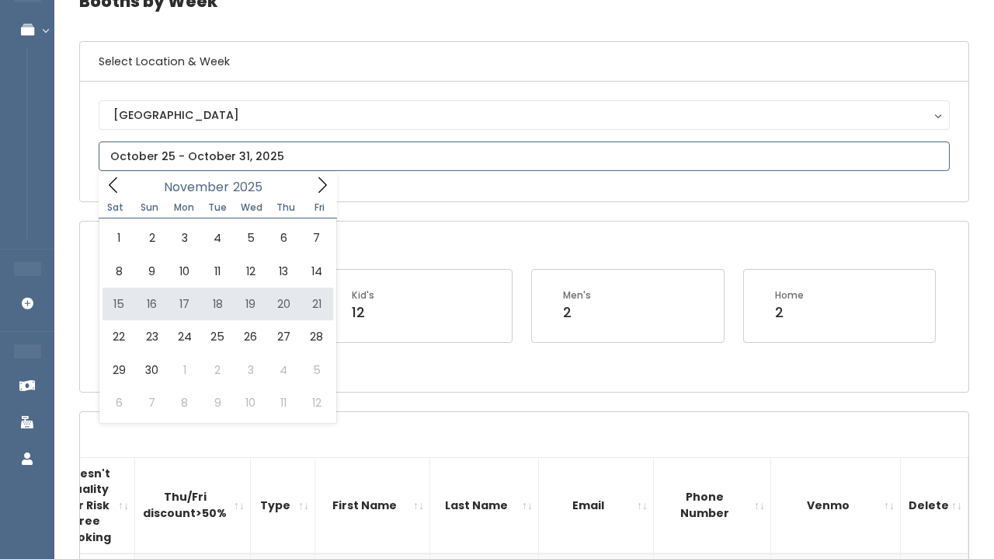
type input "November 15 to November 21"
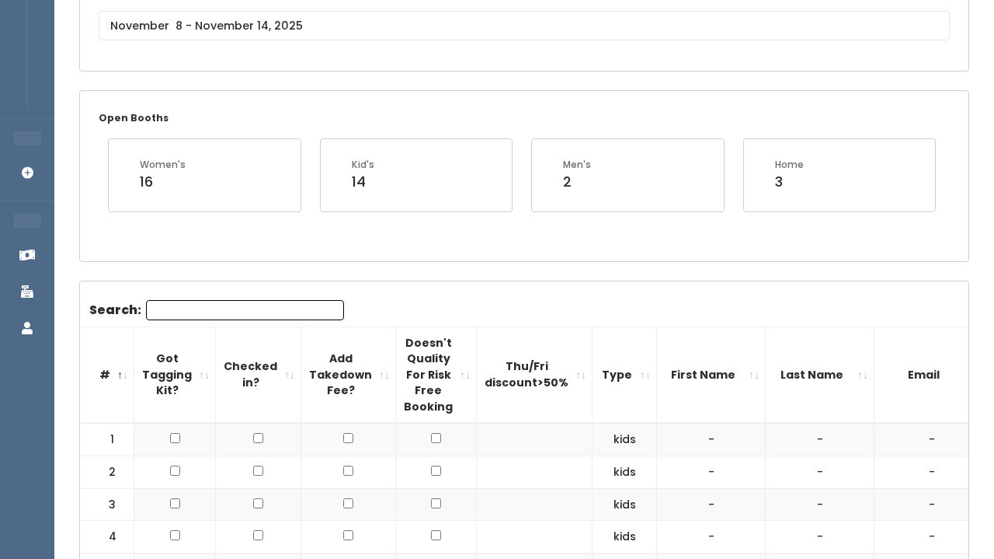
scroll to position [184, 0]
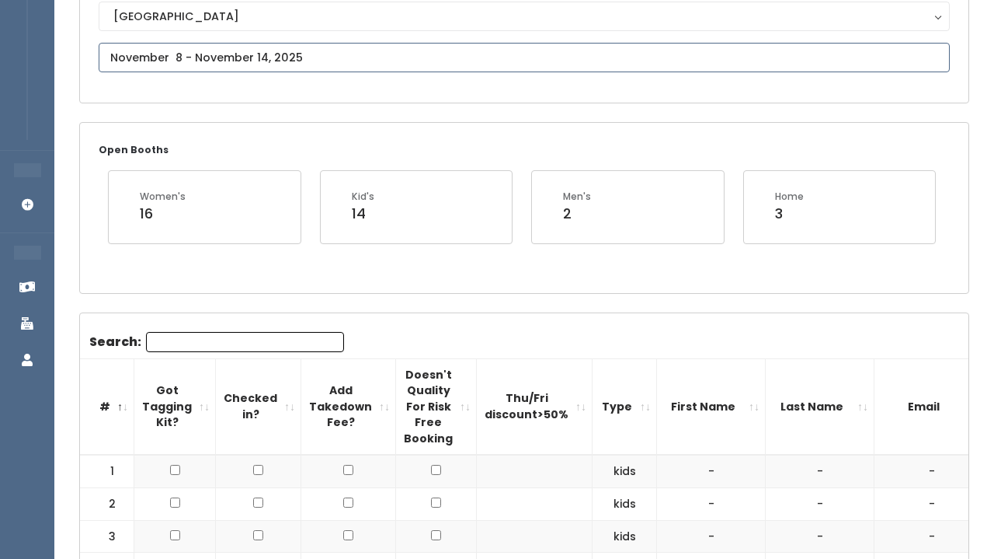
click at [277, 47] on input "text" at bounding box center [524, 58] width 851 height 30
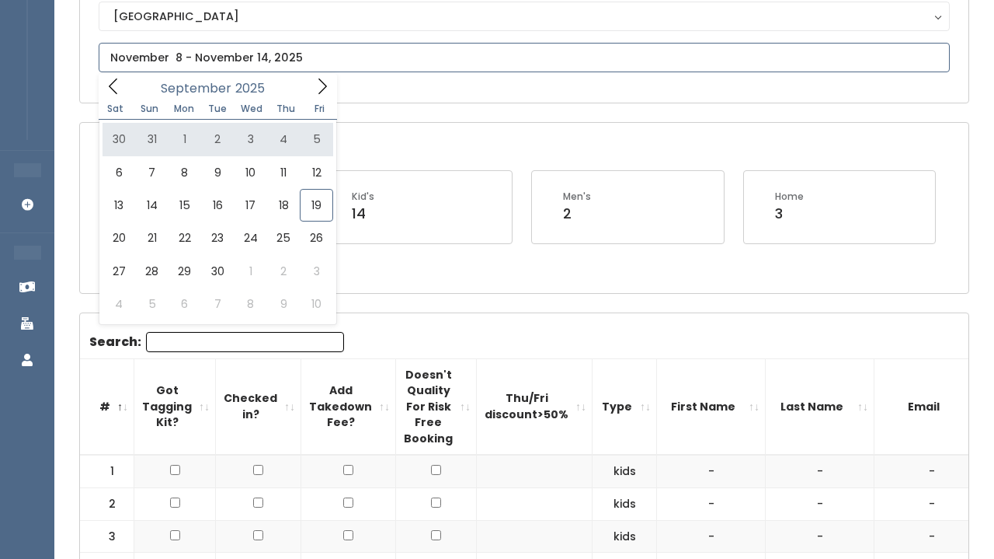
click at [321, 82] on icon at bounding box center [322, 86] width 17 height 17
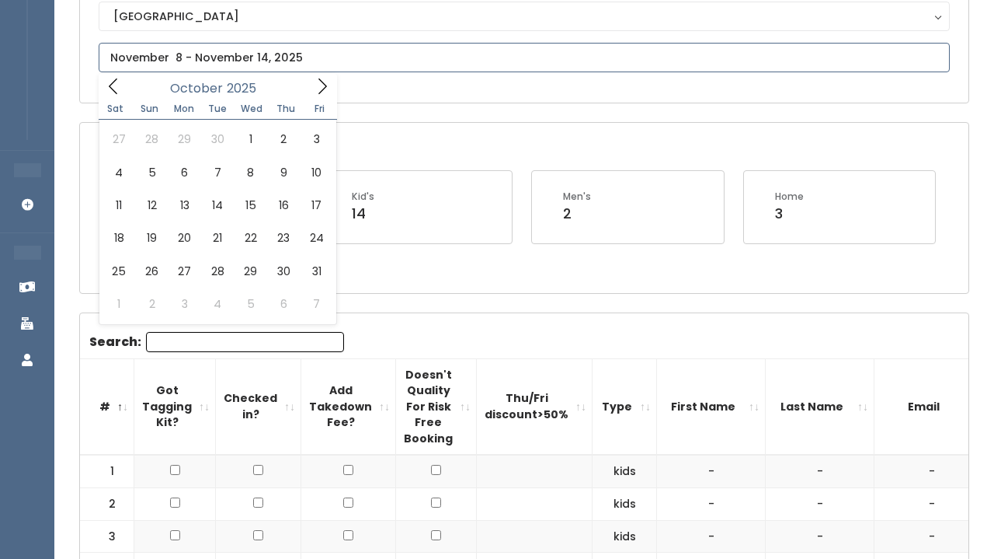
click at [321, 82] on icon at bounding box center [322, 86] width 17 height 17
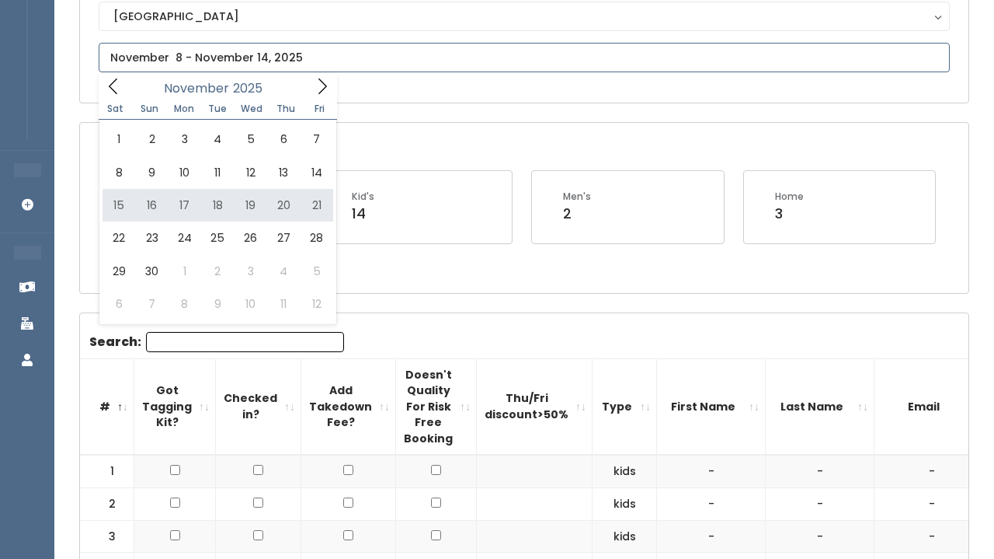
type input "[DATE] to [DATE]"
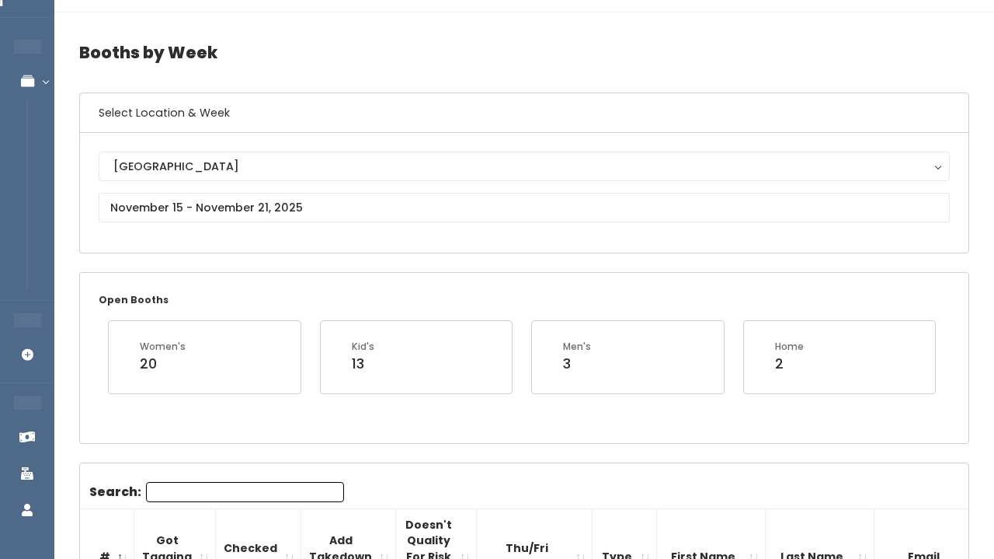
scroll to position [37, 0]
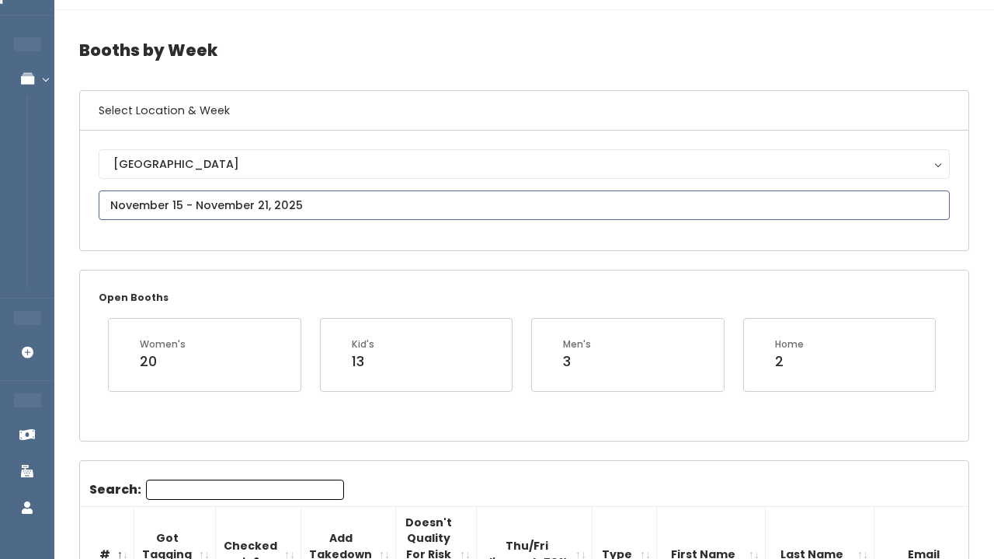
click at [386, 197] on input "text" at bounding box center [524, 205] width 851 height 30
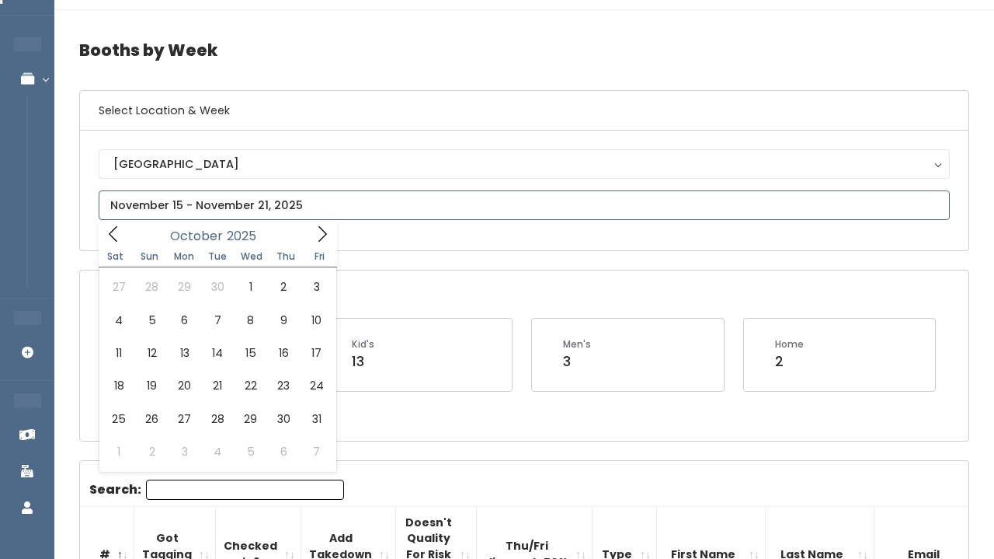
click at [317, 241] on icon at bounding box center [322, 233] width 17 height 17
click at [317, 240] on icon at bounding box center [322, 233] width 17 height 17
click at [113, 233] on icon at bounding box center [113, 233] width 17 height 17
click at [322, 238] on icon at bounding box center [322, 233] width 17 height 17
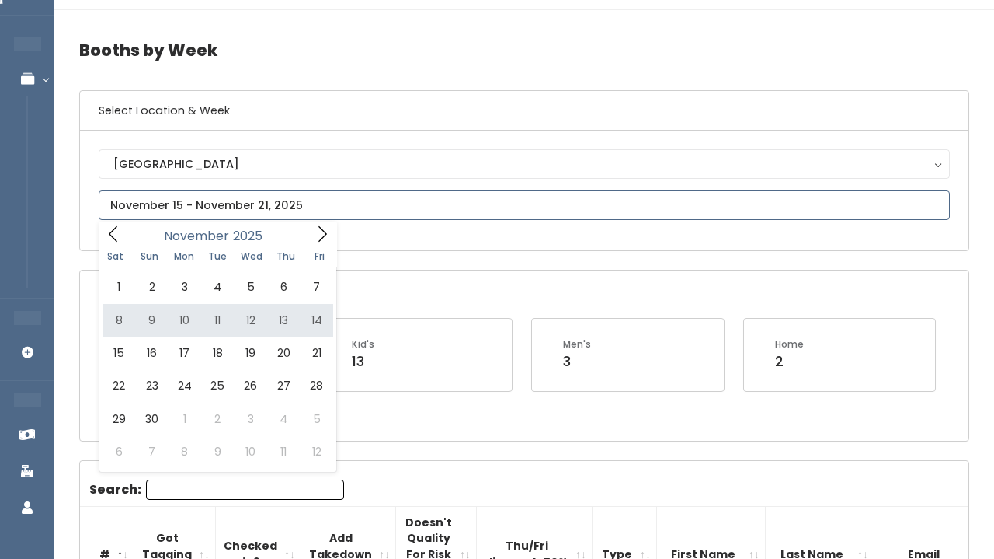
type input "November 8 to November 14"
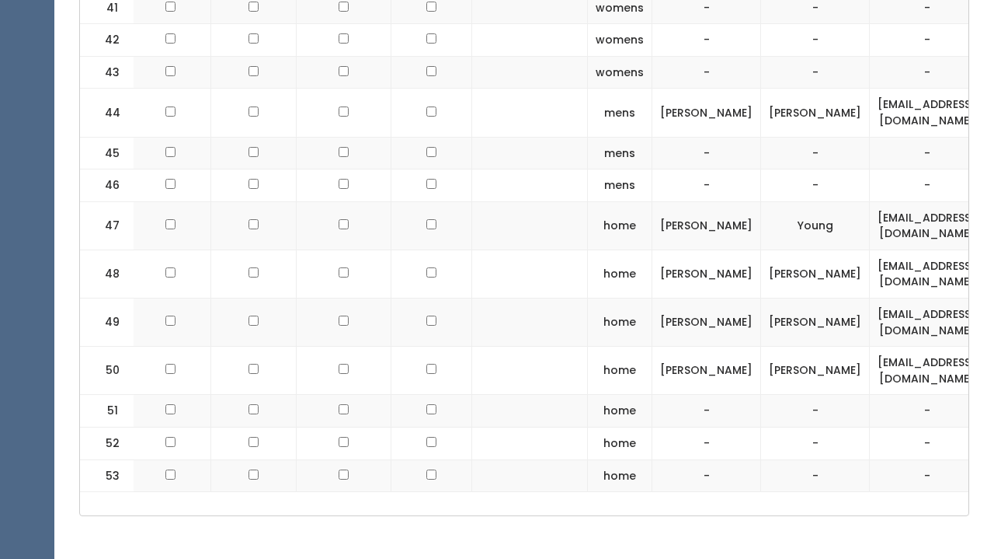
scroll to position [2162, 0]
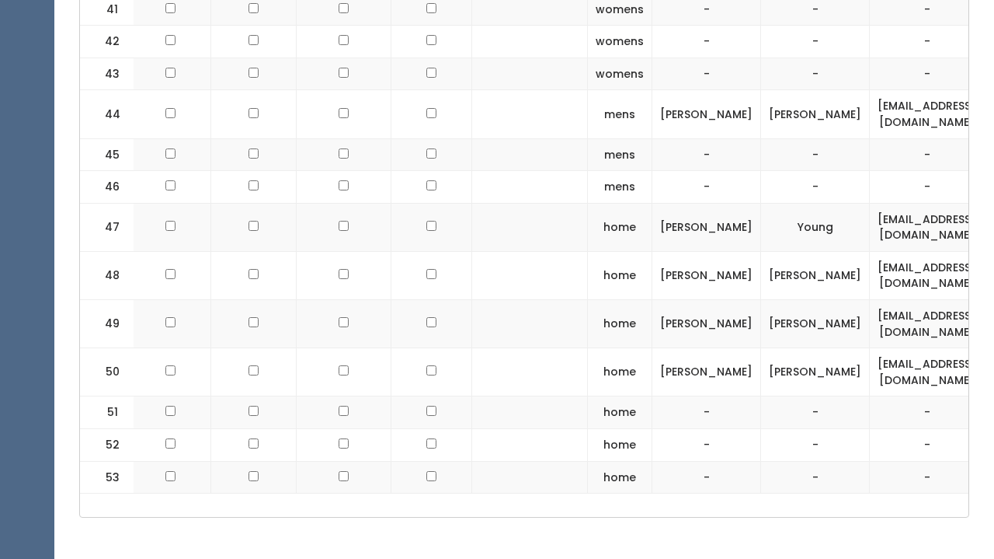
drag, startPoint x: 575, startPoint y: 269, endPoint x: 547, endPoint y: 296, distance: 39.0
click at [547, 300] on tr "49 home Tiffany Stewart tiffstewartjf2015@gmail.com (618) 699-1917 tiffanystewa…" at bounding box center [683, 324] width 1217 height 48
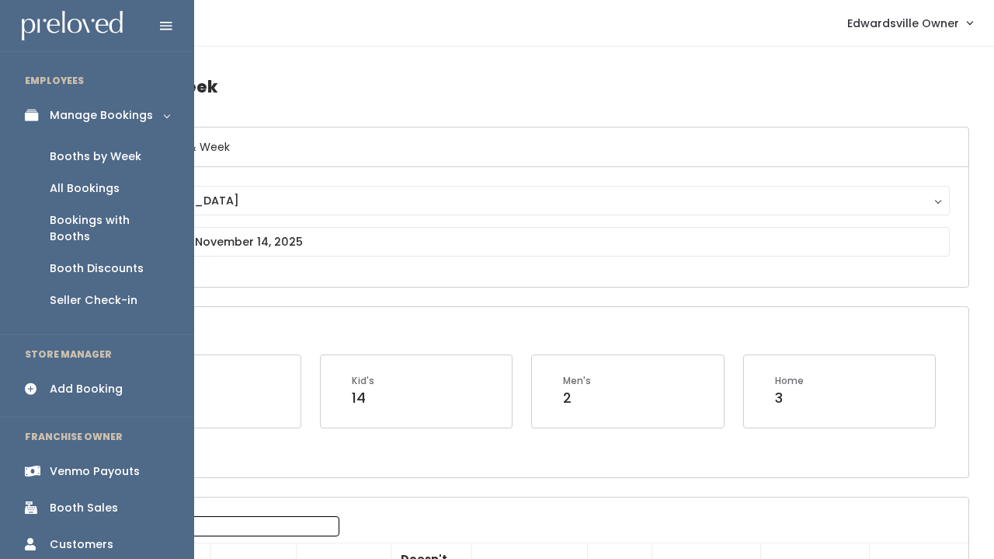
scroll to position [3, 0]
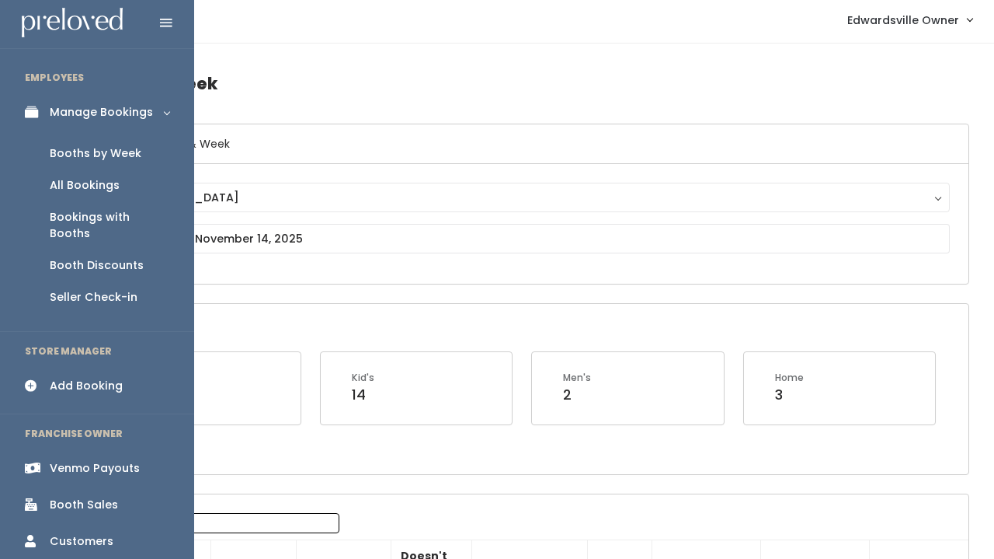
click at [80, 378] on div "Add Booking" at bounding box center [86, 386] width 73 height 16
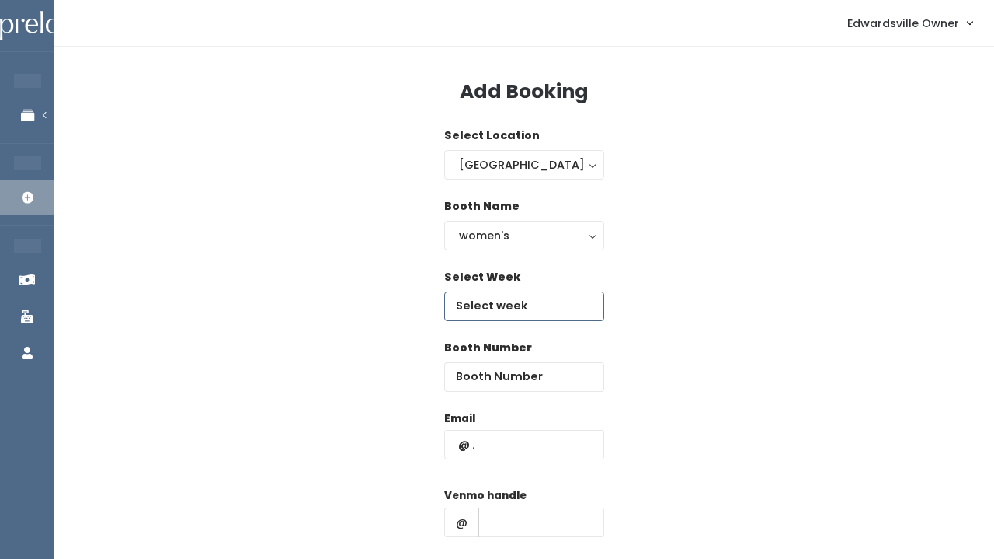
click at [489, 302] on input "text" at bounding box center [524, 306] width 160 height 30
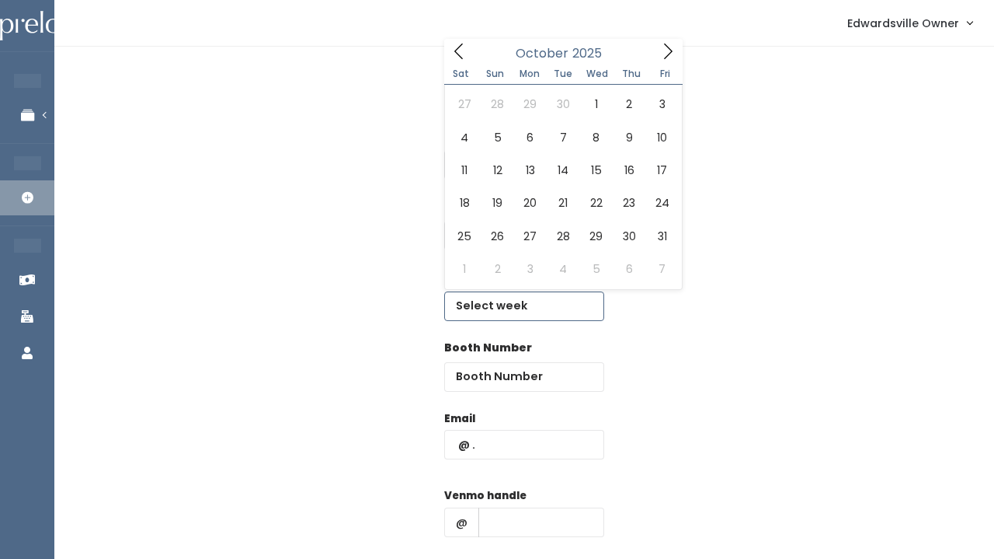
click at [671, 56] on icon at bounding box center [668, 51] width 17 height 17
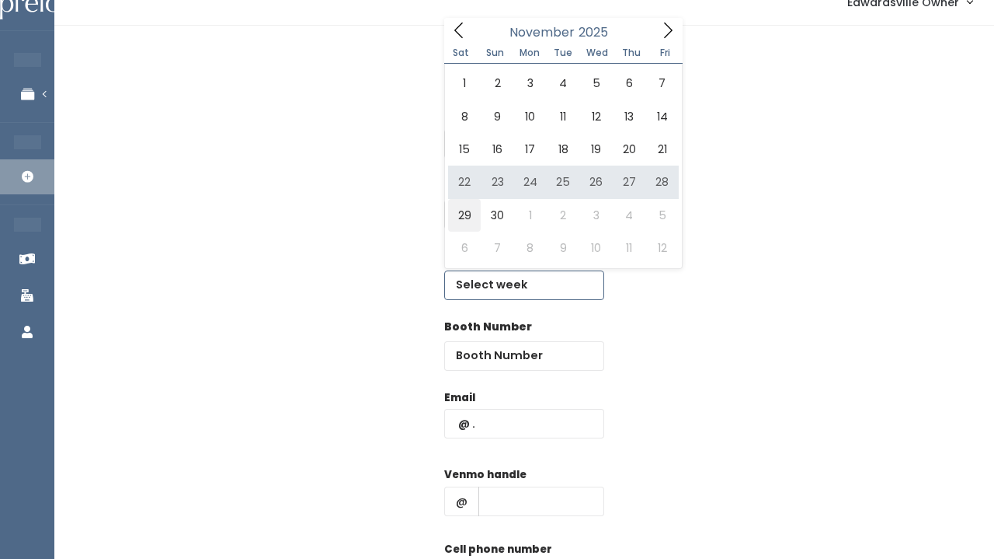
scroll to position [34, 0]
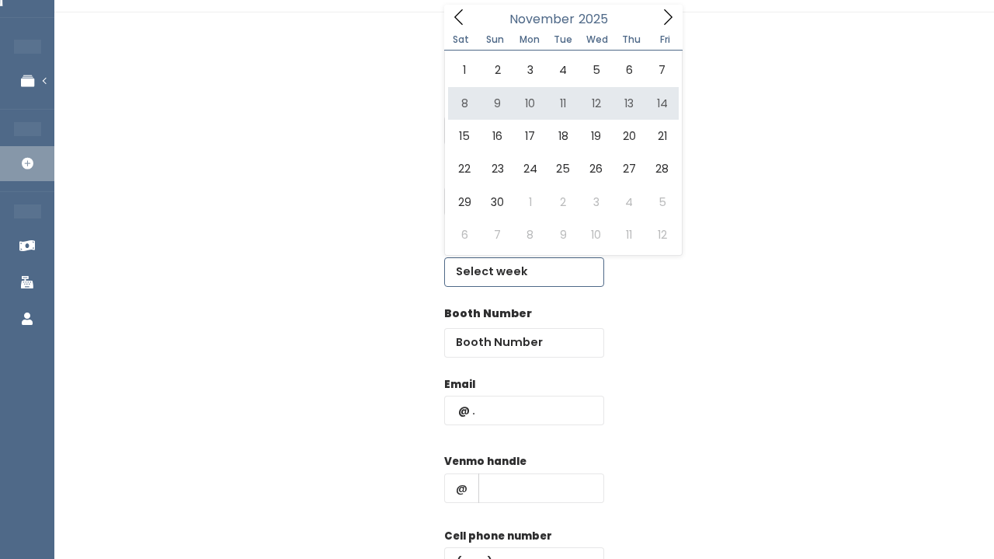
type input "November 8 to November 14"
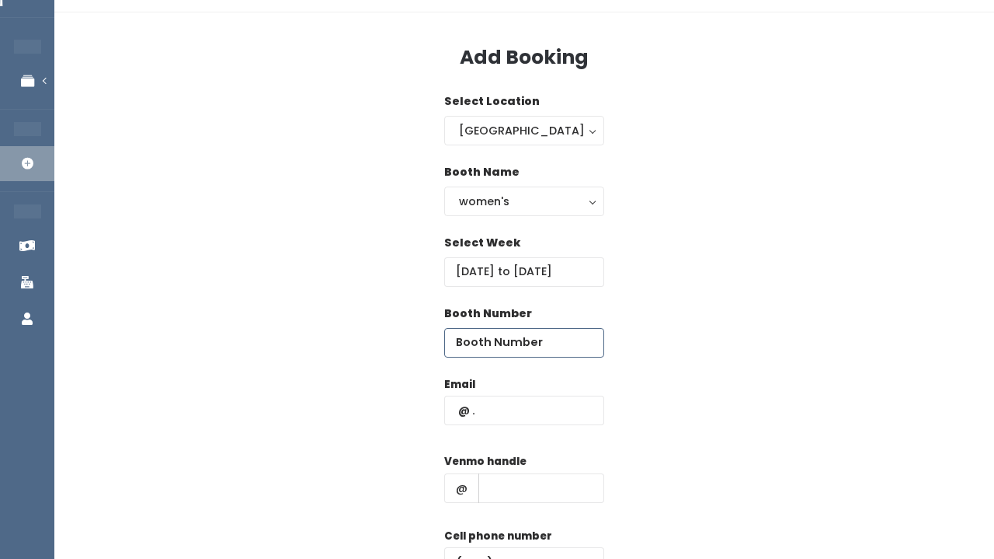
click at [484, 342] on input "number" at bounding box center [524, 343] width 160 height 30
type input "52"
paste input "sharonda44@yahoo.com"
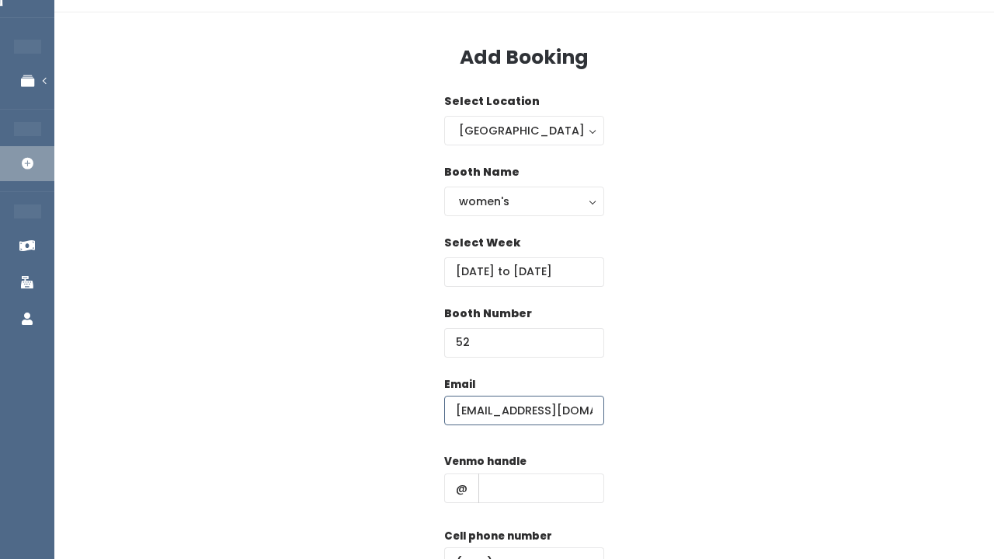
type input "sharonda44@yahoo.com"
click at [507, 473] on input "text" at bounding box center [542, 488] width 126 height 30
click at [510, 497] on input "text" at bounding box center [542, 488] width 126 height 30
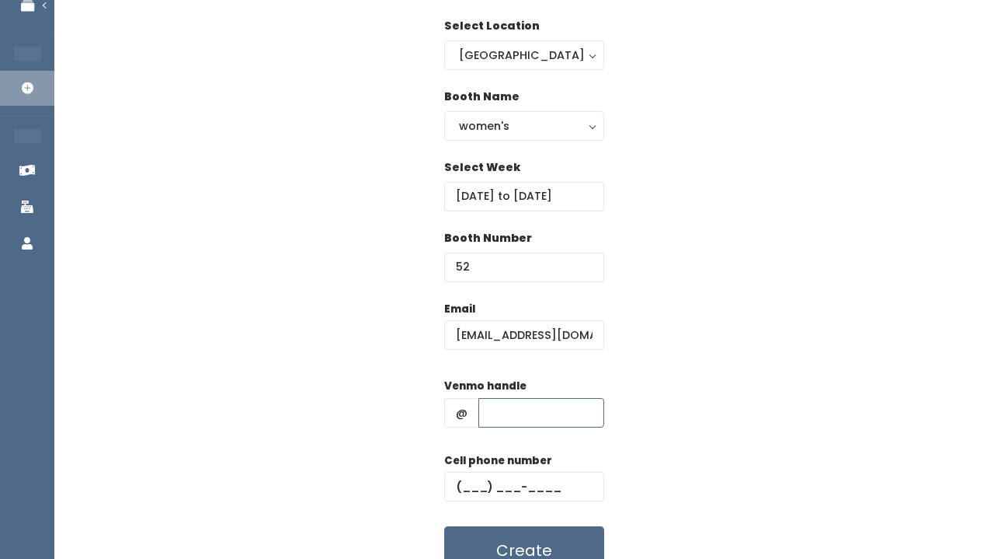
scroll to position [137, 0]
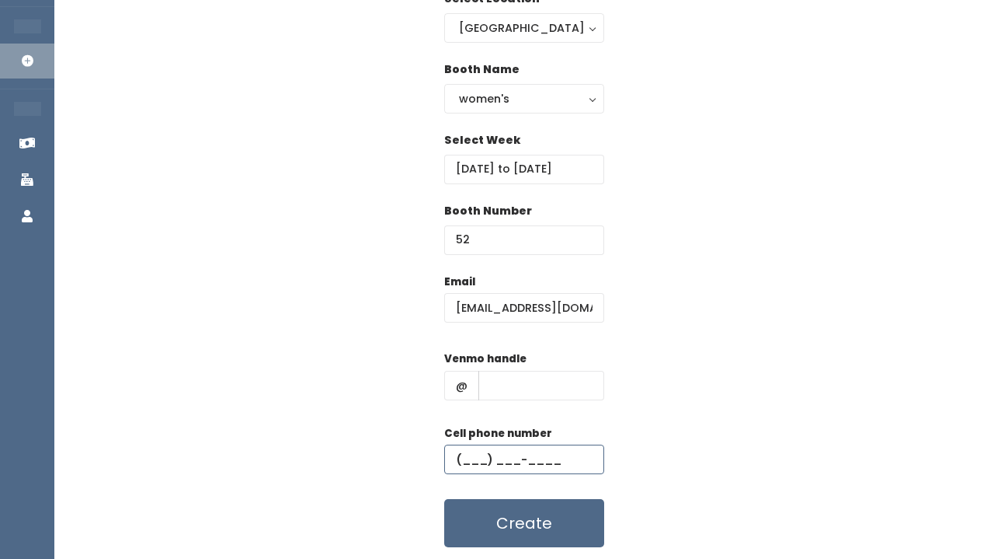
paste input "[PHONE_NUMBER]"
type input "[PHONE_NUMBER]"
click at [522, 397] on input "text" at bounding box center [542, 386] width 126 height 30
paste input "sharonmoss"
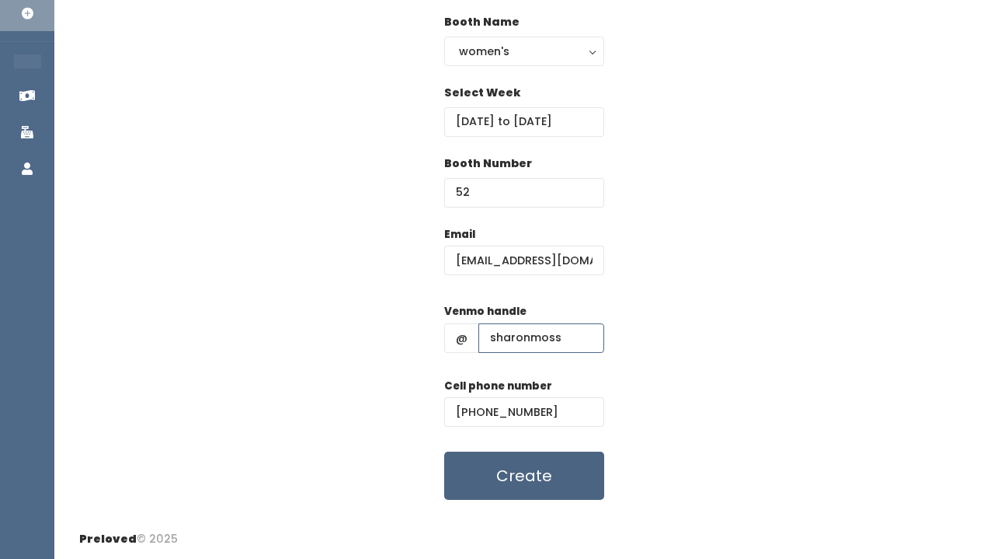
scroll to position [183, 0]
type input "sharonmoss"
click at [534, 485] on button "Create" at bounding box center [524, 476] width 160 height 48
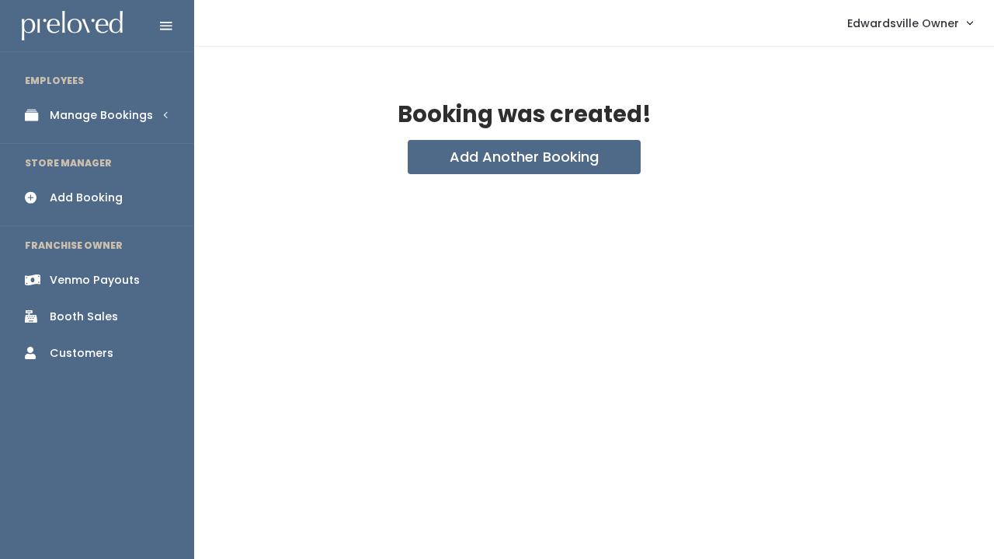
click at [54, 180] on link "Add Booking" at bounding box center [97, 197] width 194 height 35
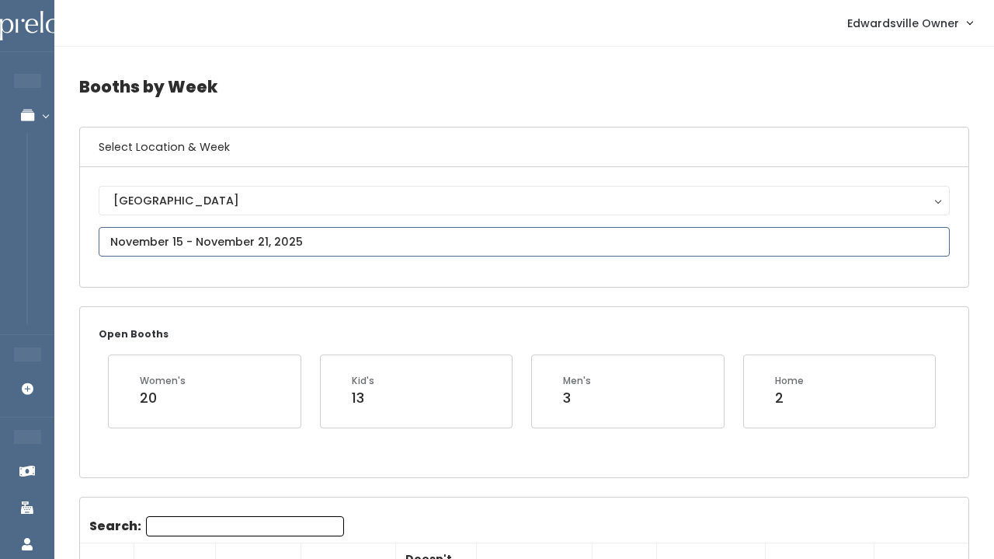
click at [339, 229] on input "text" at bounding box center [524, 242] width 851 height 30
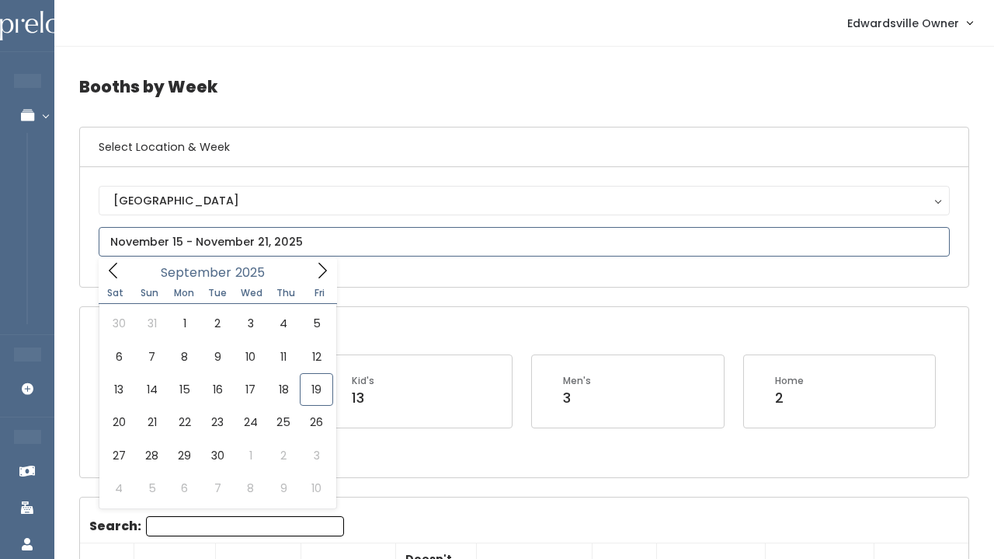
click at [110, 267] on icon at bounding box center [113, 270] width 17 height 17
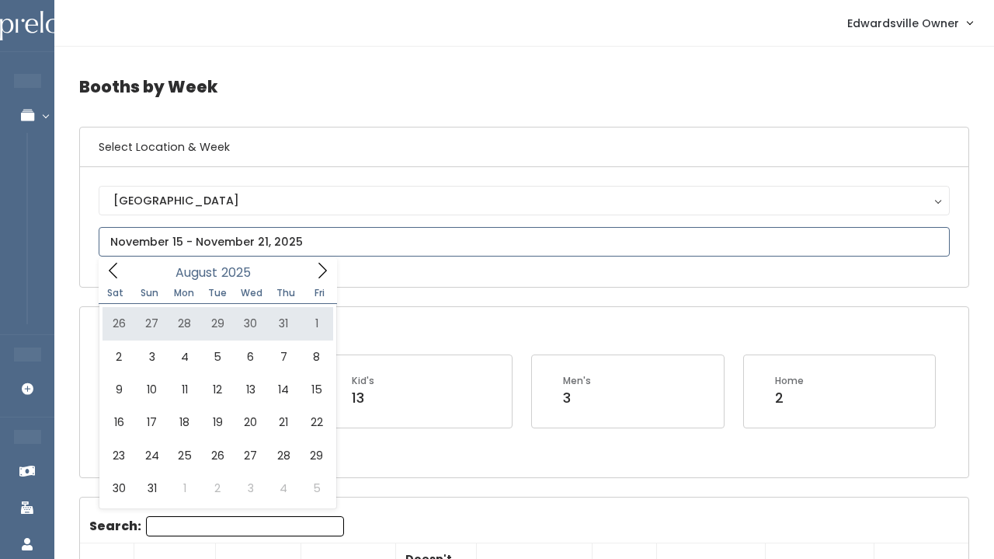
click at [115, 271] on icon at bounding box center [113, 270] width 17 height 17
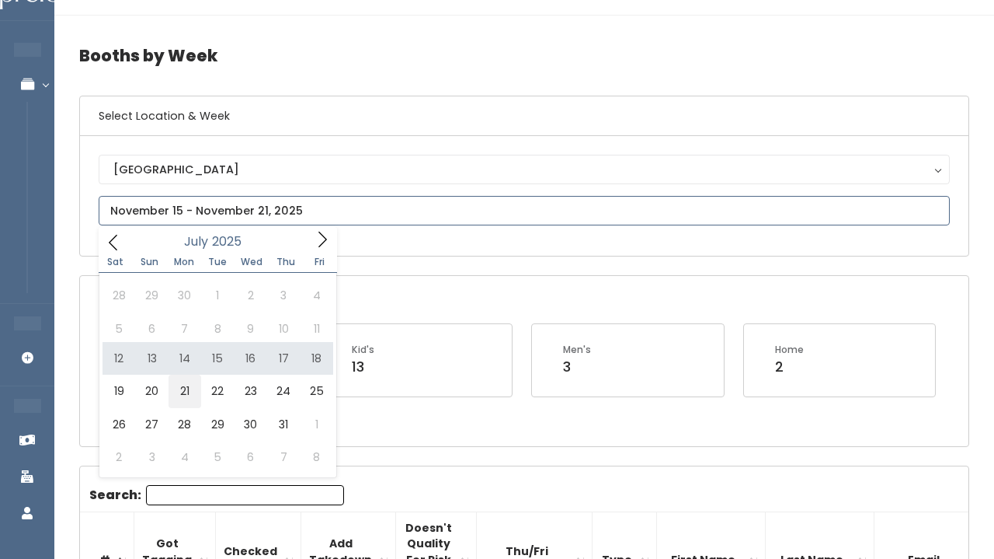
scroll to position [36, 0]
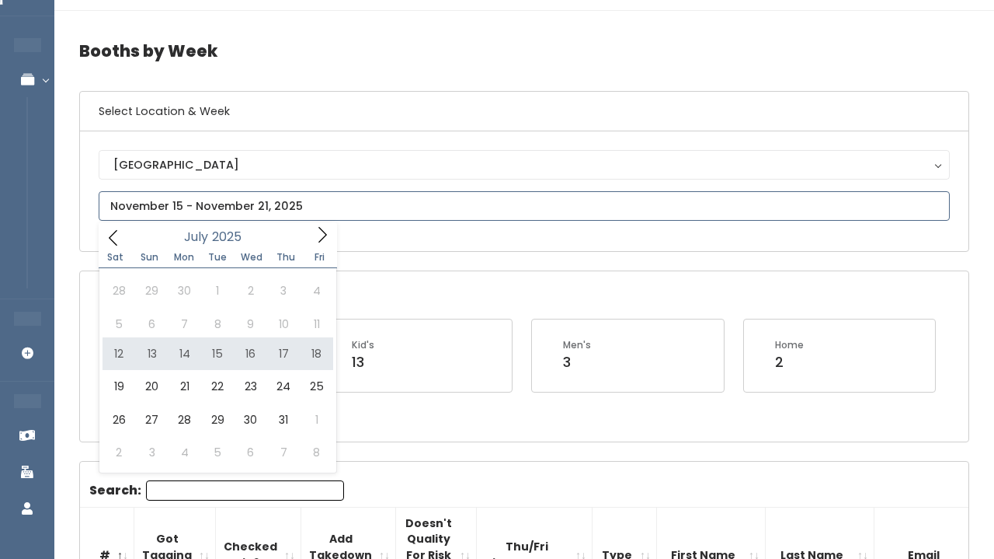
click at [323, 226] on icon at bounding box center [322, 234] width 17 height 17
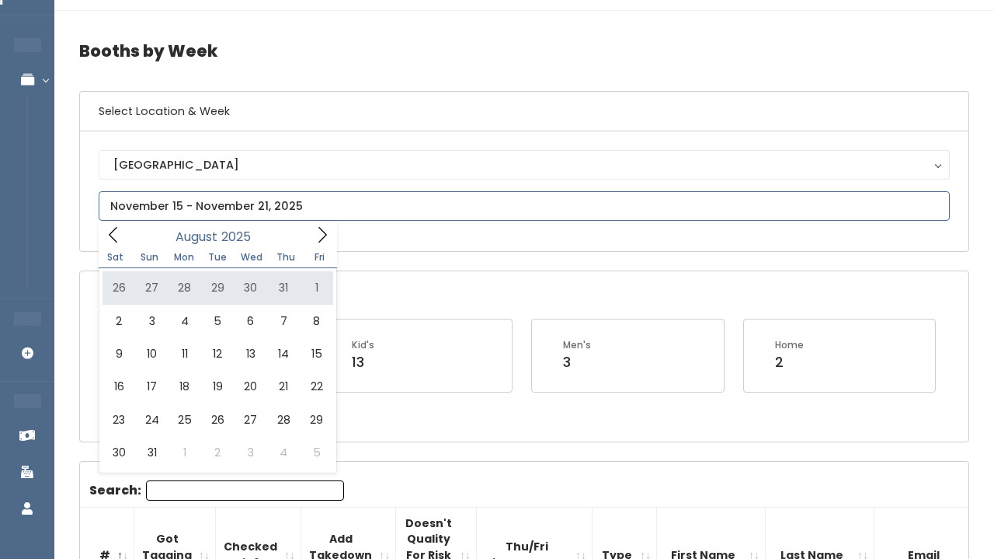
click at [332, 239] on span at bounding box center [323, 234] width 30 height 24
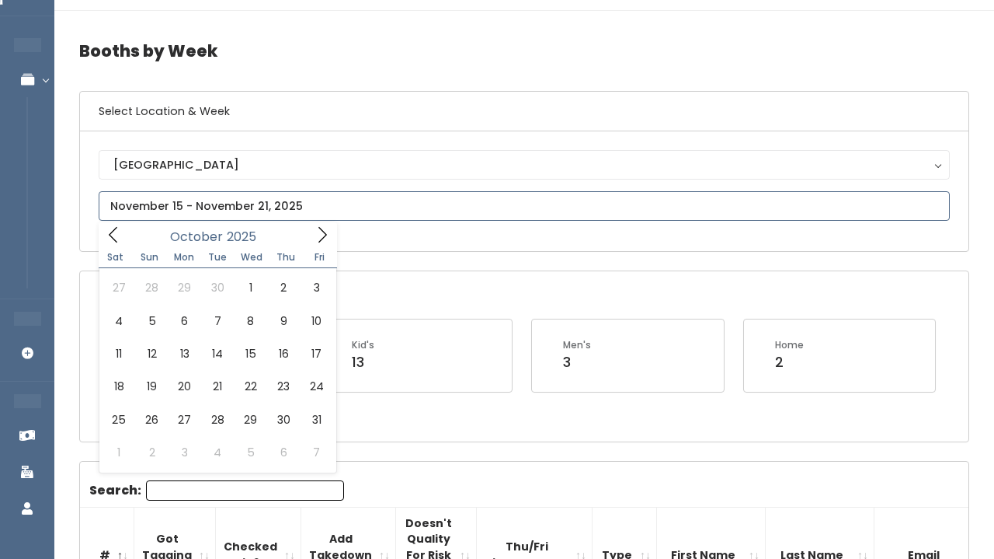
click at [332, 239] on span at bounding box center [323, 234] width 30 height 24
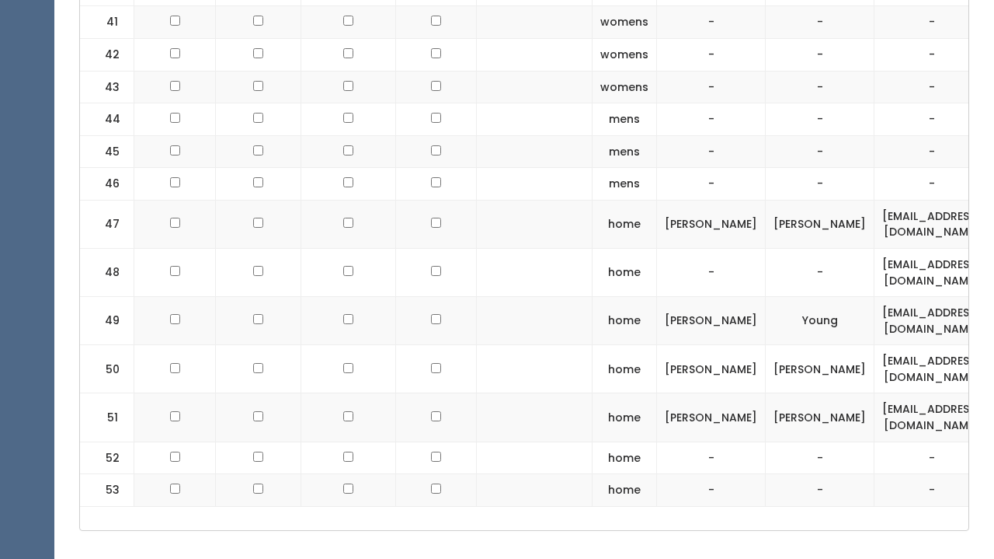
scroll to position [2068, 0]
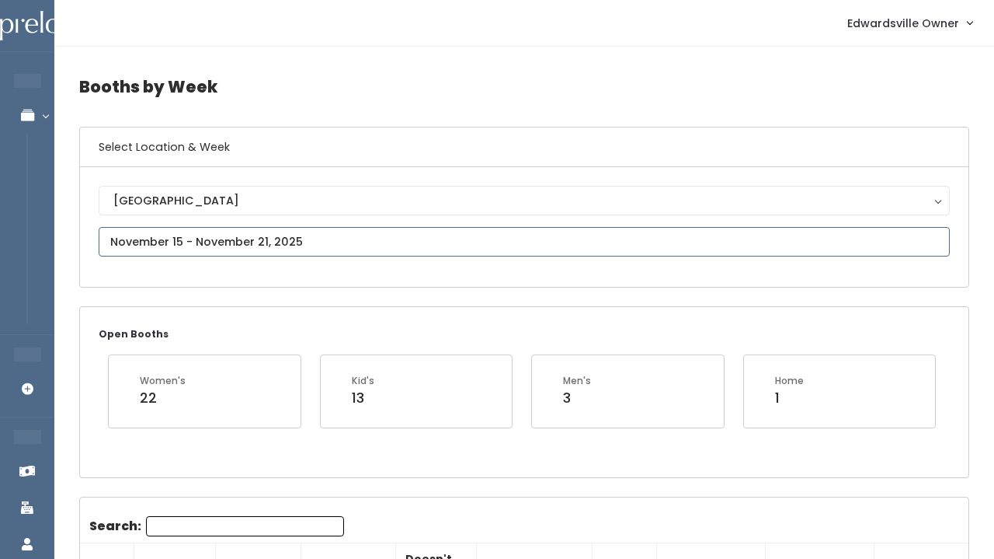
click at [398, 249] on input "text" at bounding box center [524, 242] width 851 height 30
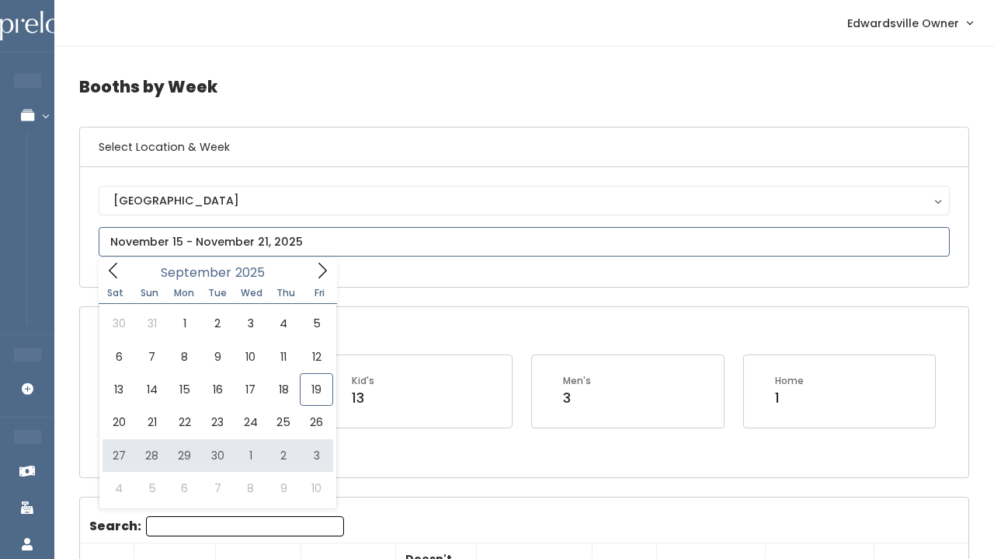
type input "[DATE] to [DATE]"
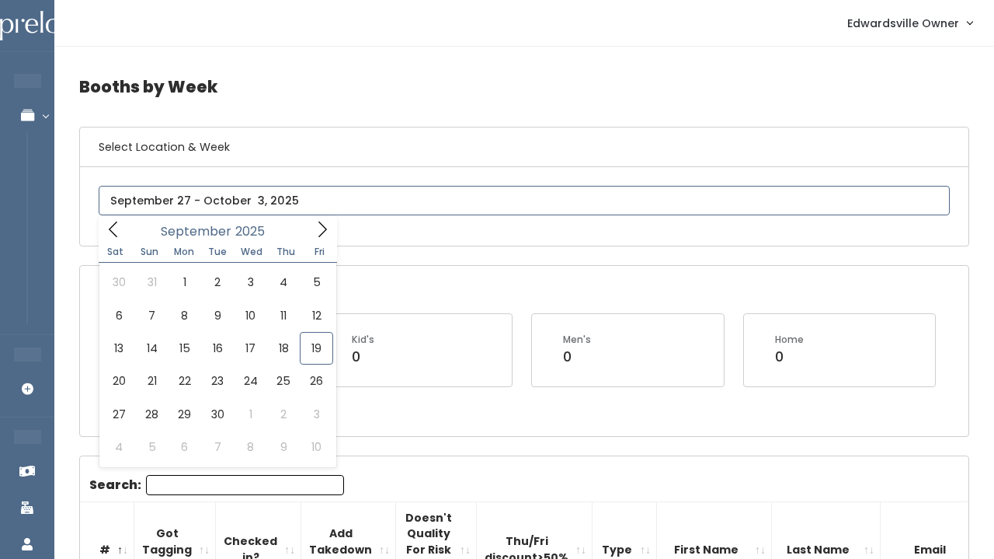
click at [366, 213] on div "[GEOGRAPHIC_DATA]" at bounding box center [524, 206] width 851 height 41
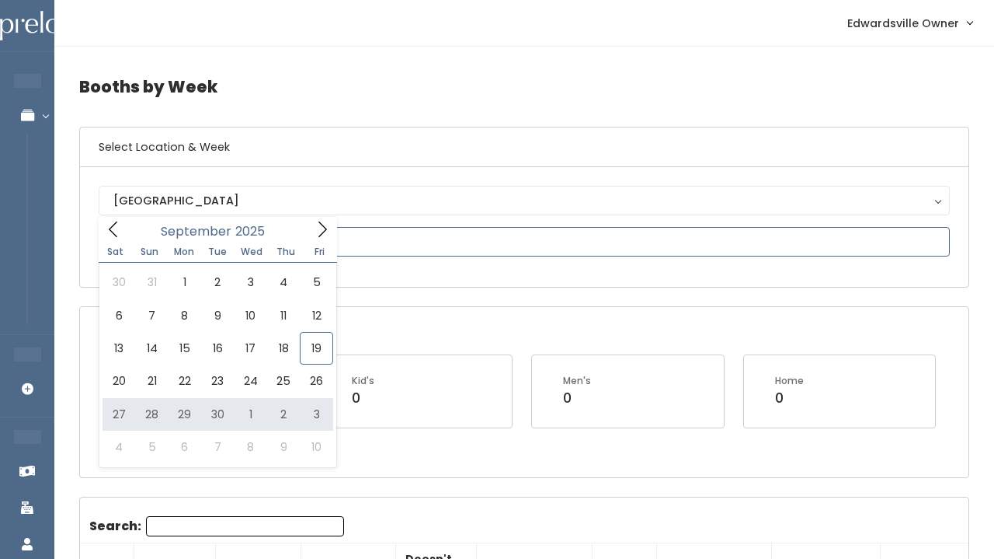
type input "[DATE] to [DATE]"
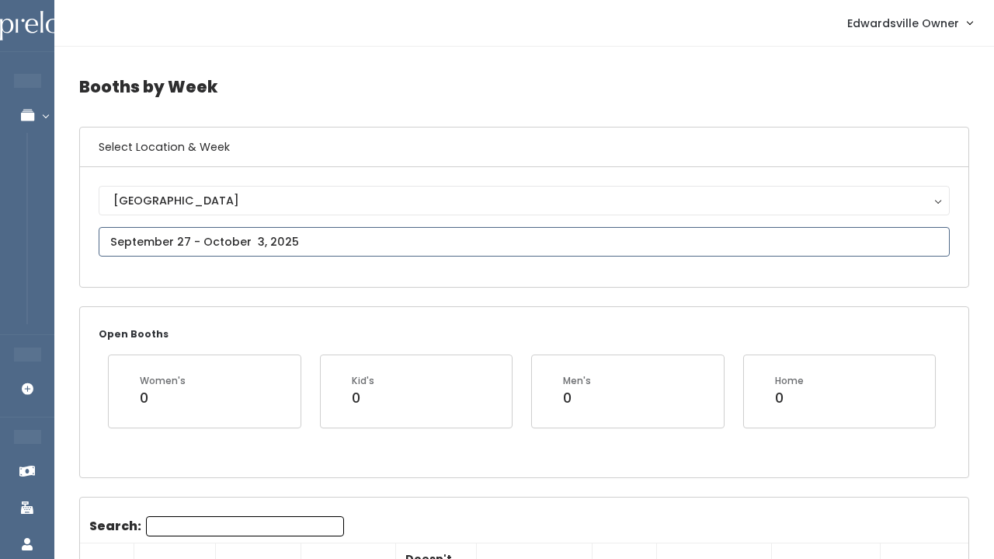
click at [246, 243] on input "text" at bounding box center [524, 242] width 851 height 30
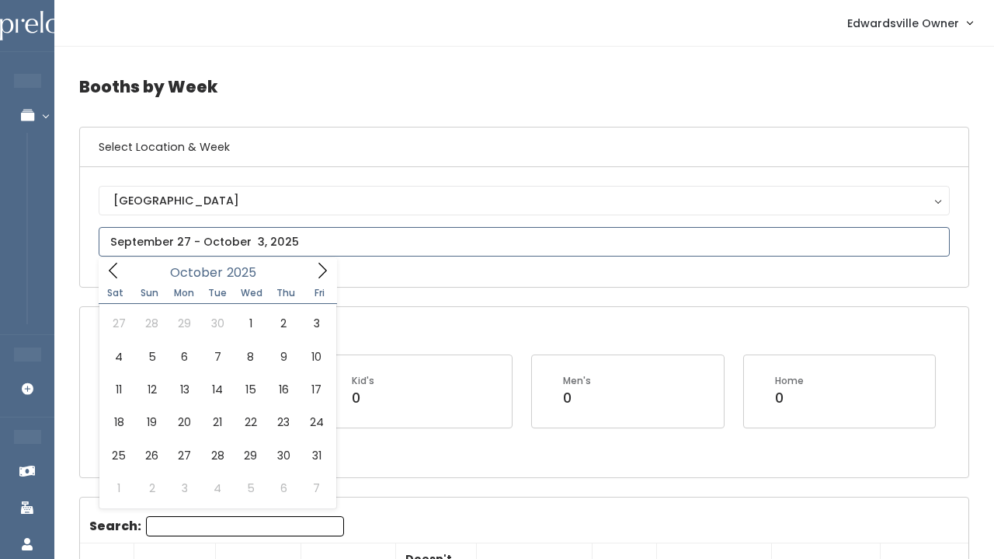
click at [319, 261] on span at bounding box center [323, 270] width 30 height 24
type input "October 4 to October 10"
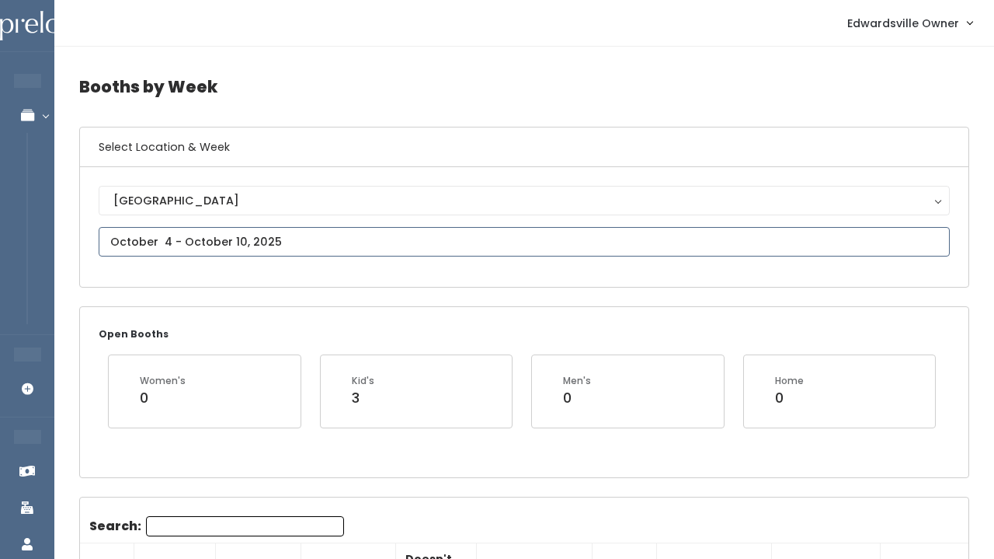
click at [194, 242] on input "text" at bounding box center [524, 242] width 851 height 30
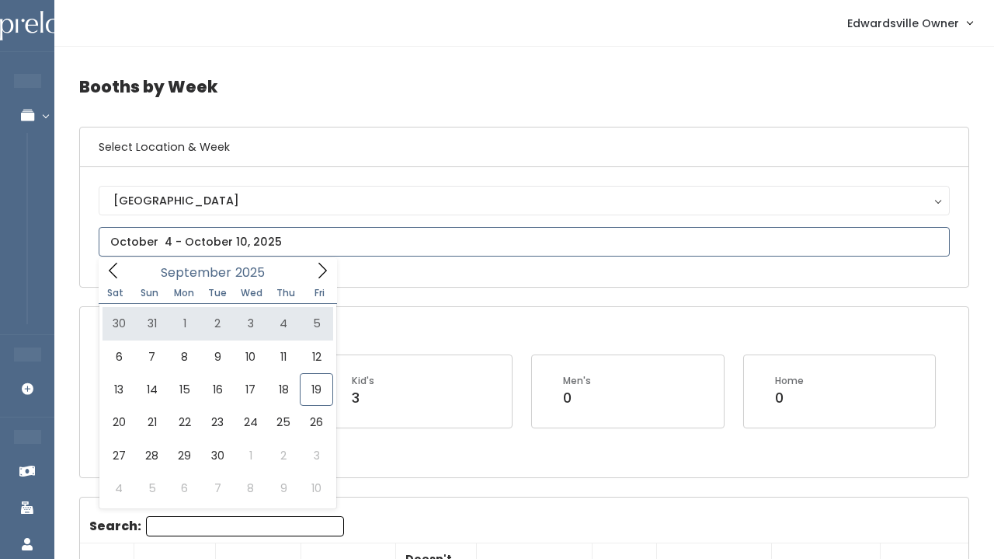
click at [318, 267] on icon at bounding box center [322, 270] width 17 height 17
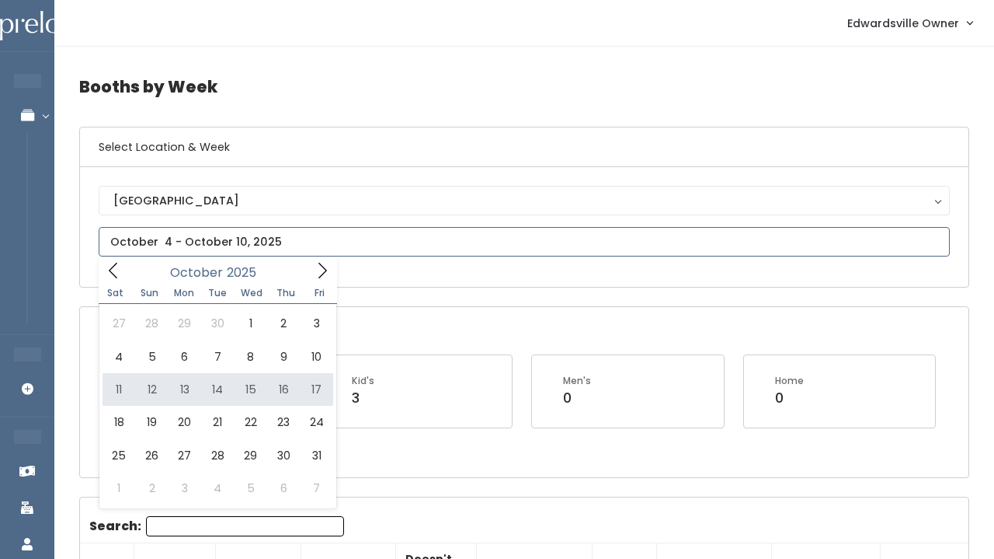
type input "October 11 to October 17"
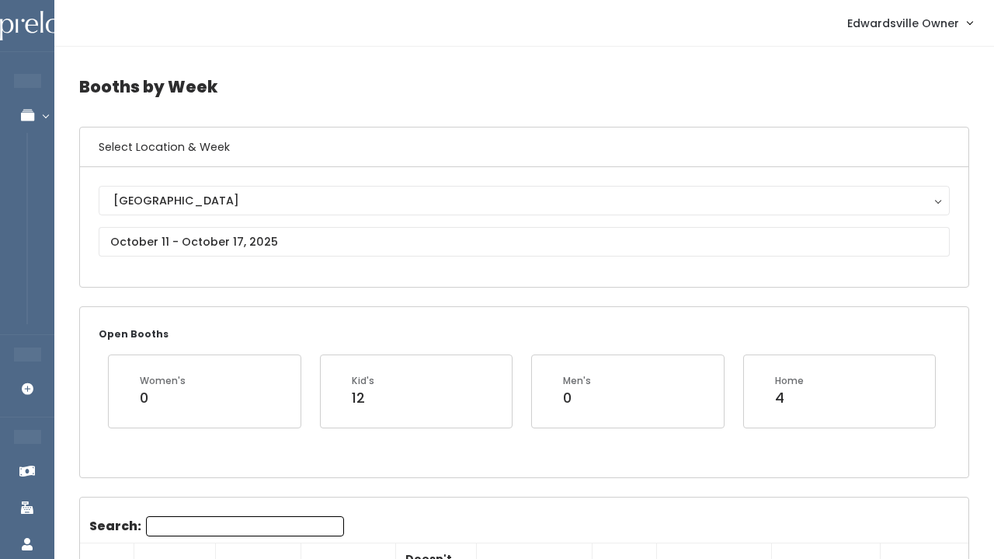
click at [223, 221] on div "[GEOGRAPHIC_DATA] [GEOGRAPHIC_DATA]" at bounding box center [524, 227] width 851 height 82
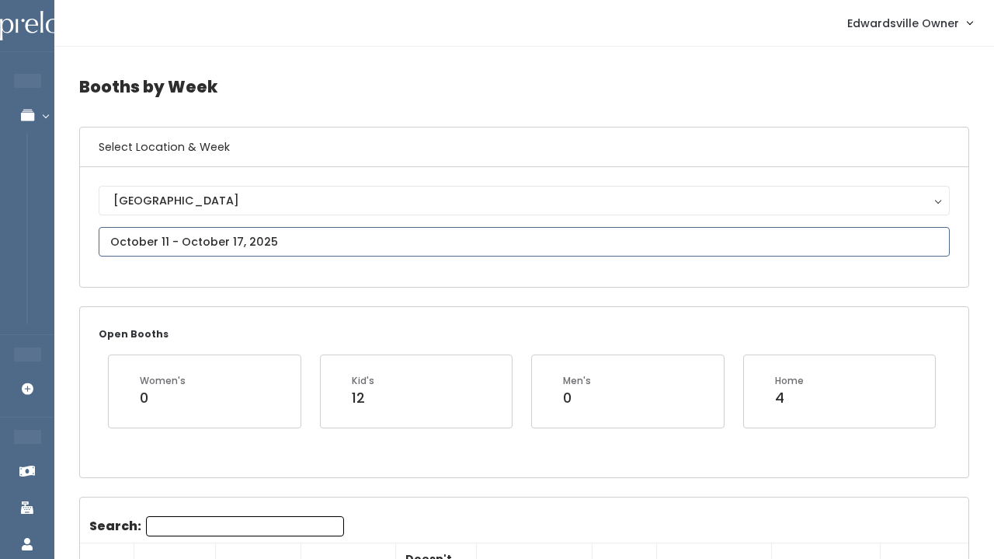
click at [219, 235] on input "text" at bounding box center [524, 242] width 851 height 30
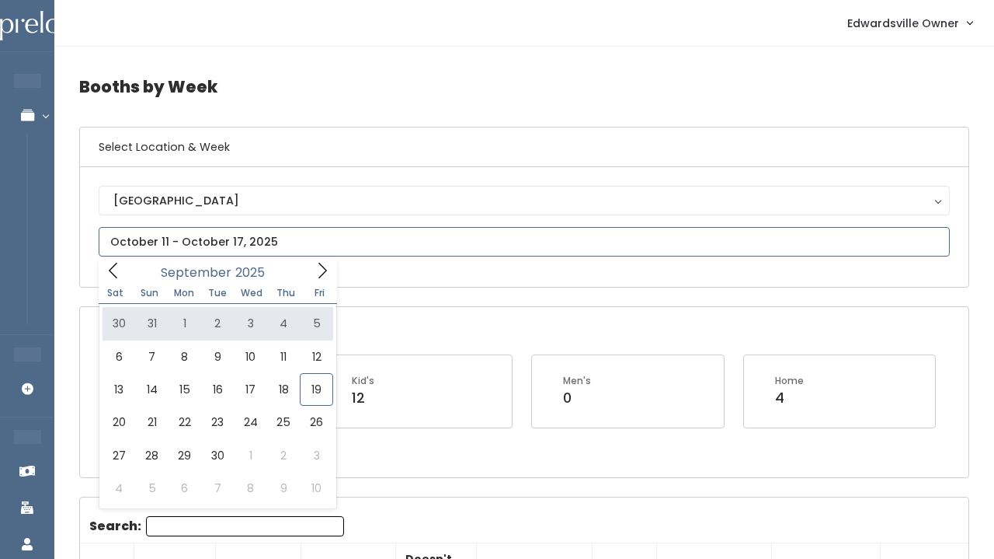
click at [331, 263] on span at bounding box center [323, 270] width 30 height 24
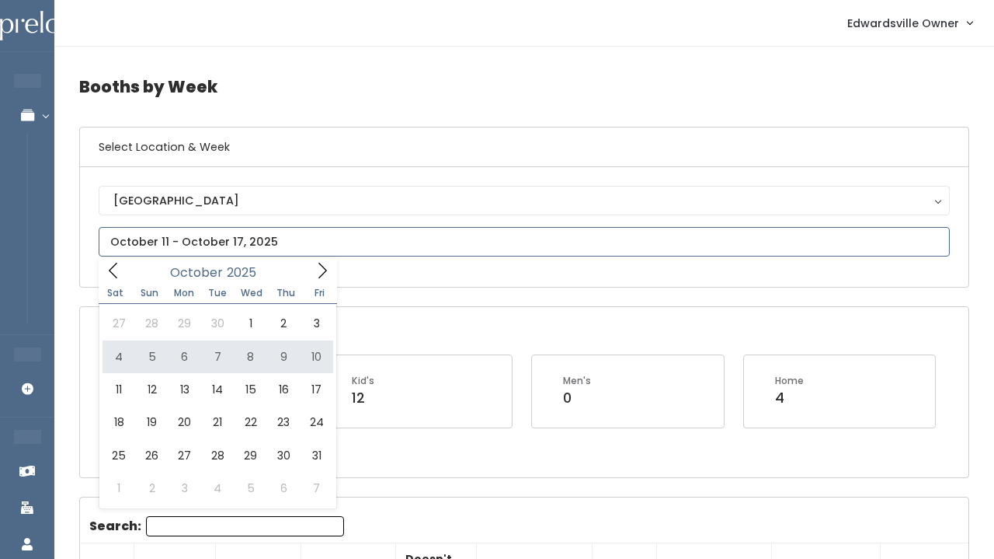
type input "October 4 to October 10"
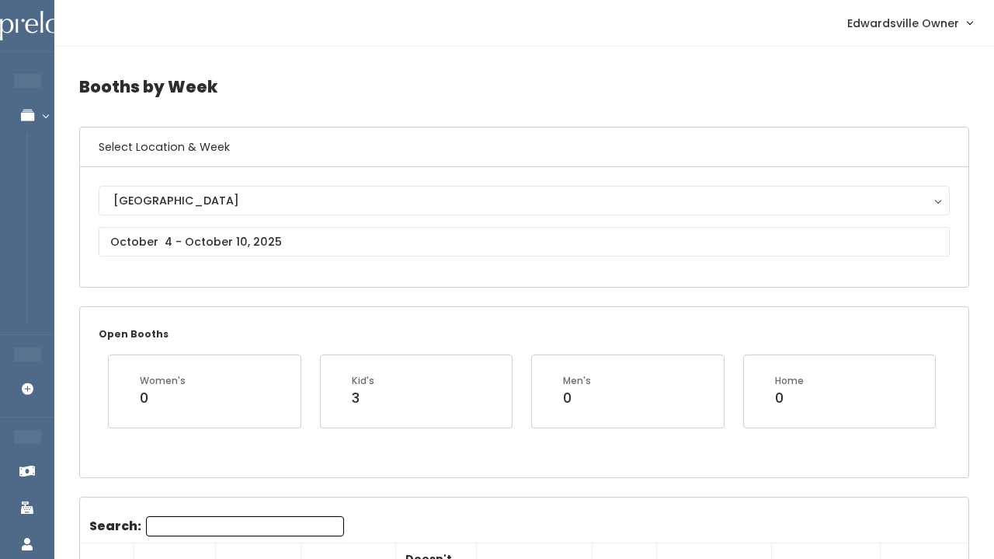
scroll to position [1, 0]
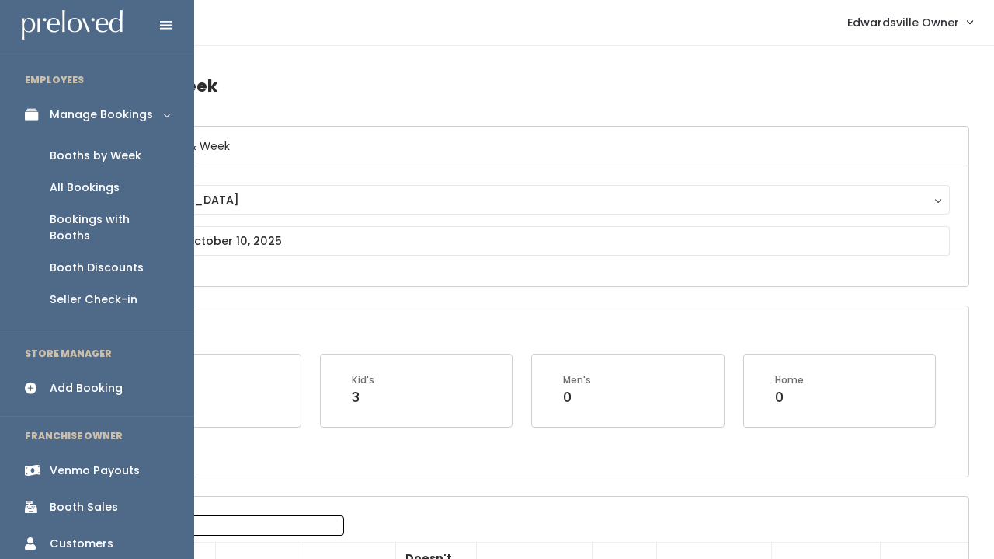
drag, startPoint x: 74, startPoint y: 158, endPoint x: 30, endPoint y: 200, distance: 60.5
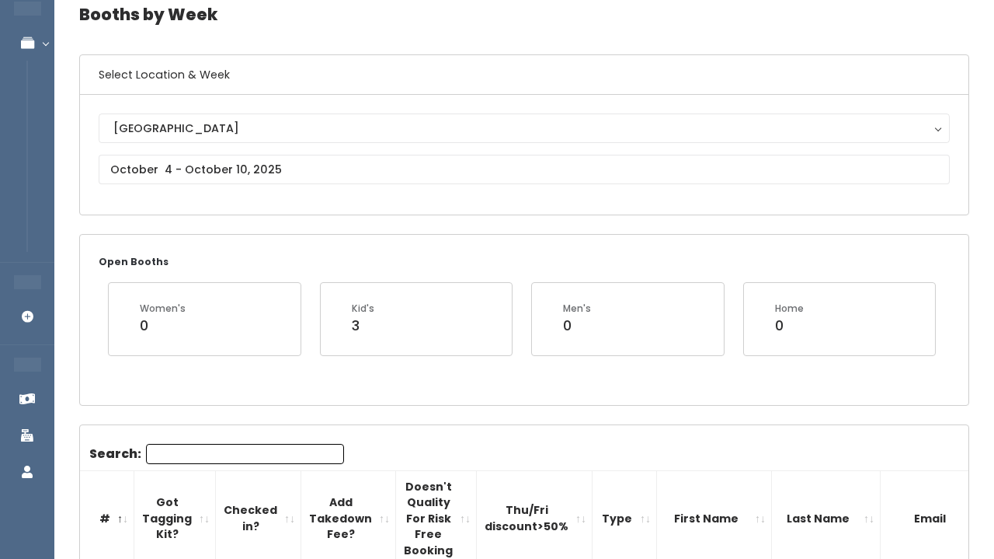
scroll to position [72, 0]
click at [255, 169] on input "text" at bounding box center [524, 170] width 851 height 30
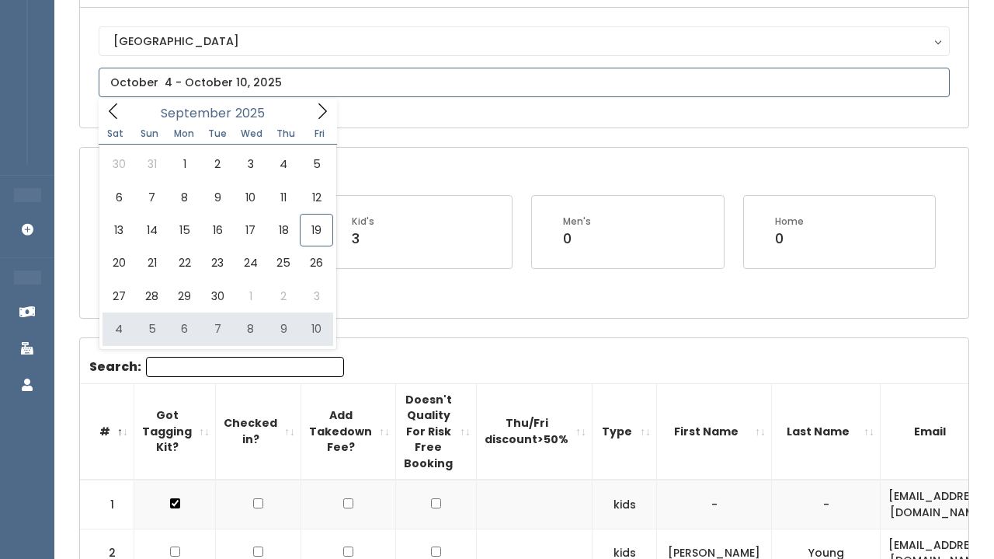
scroll to position [142, 0]
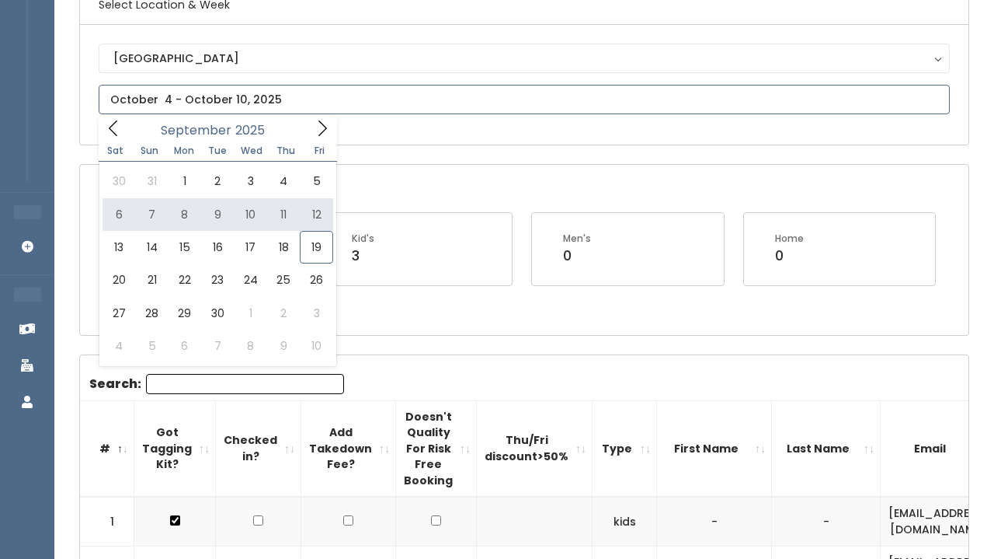
type input "September 13 to September 19"
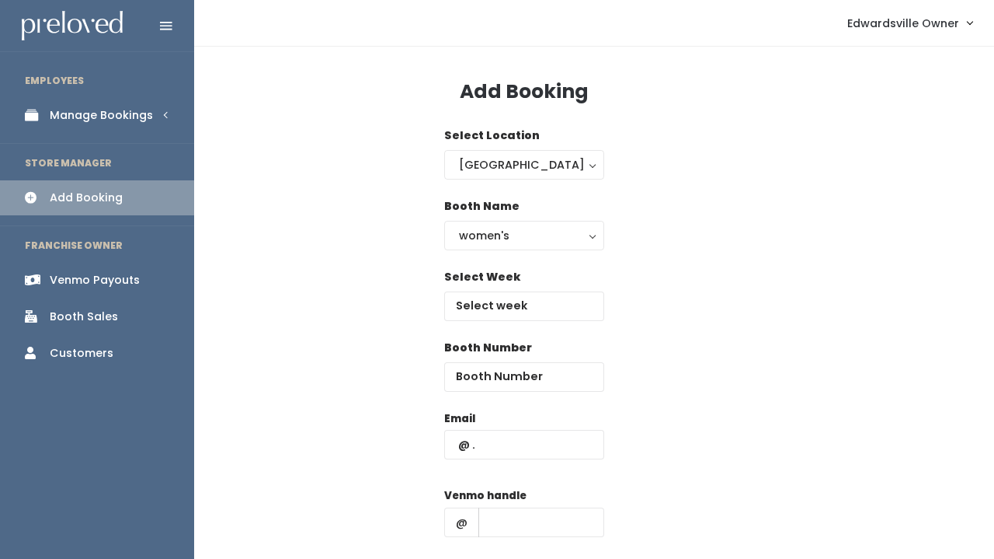
click at [88, 98] on link "Manage Bookings" at bounding box center [97, 115] width 194 height 35
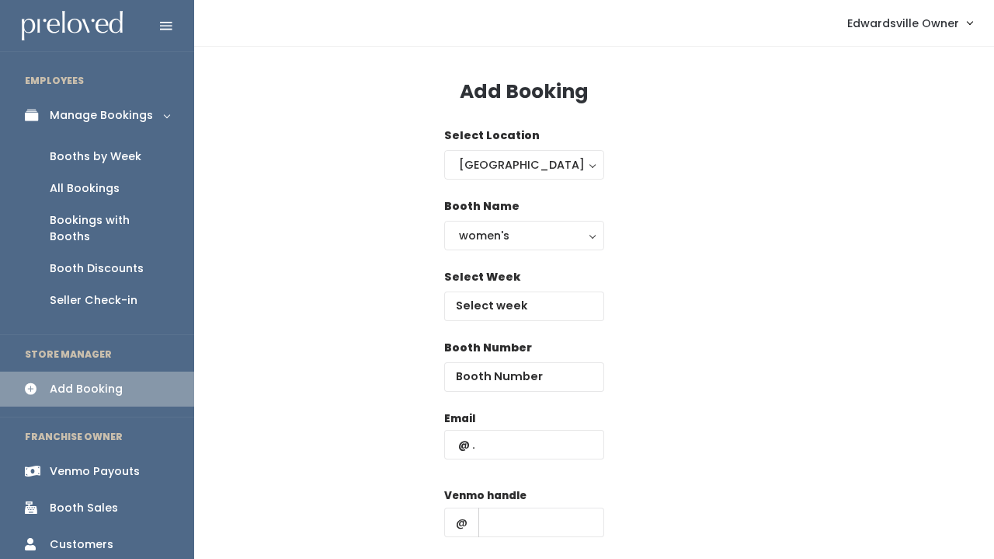
click at [90, 185] on div "All Bookings" at bounding box center [85, 188] width 70 height 16
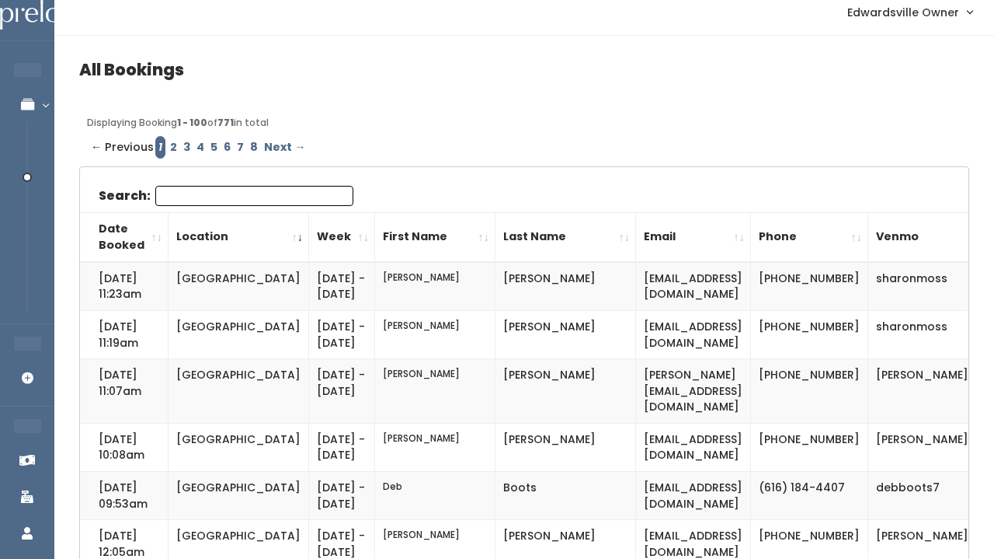
scroll to position [9, 0]
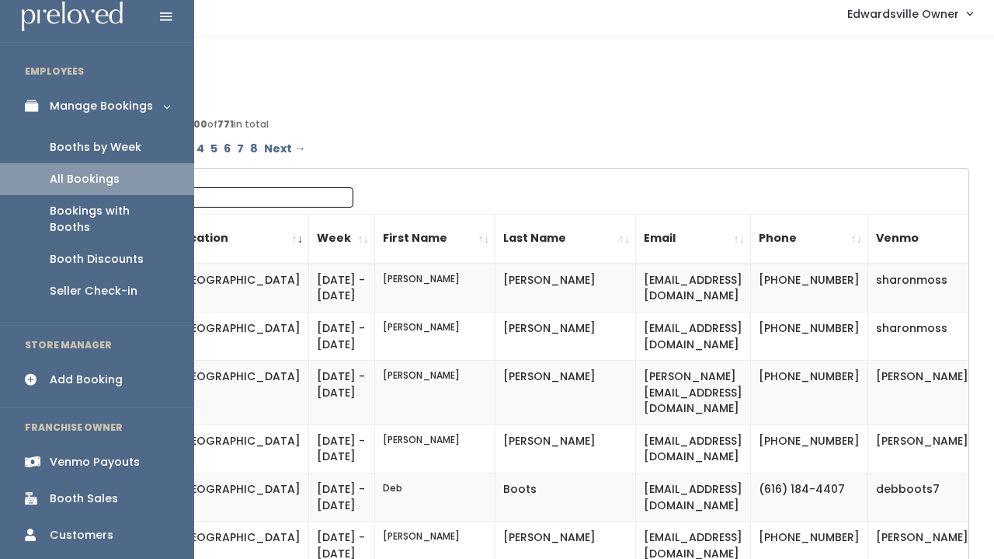
click at [69, 158] on link "Booths by Week" at bounding box center [97, 147] width 194 height 32
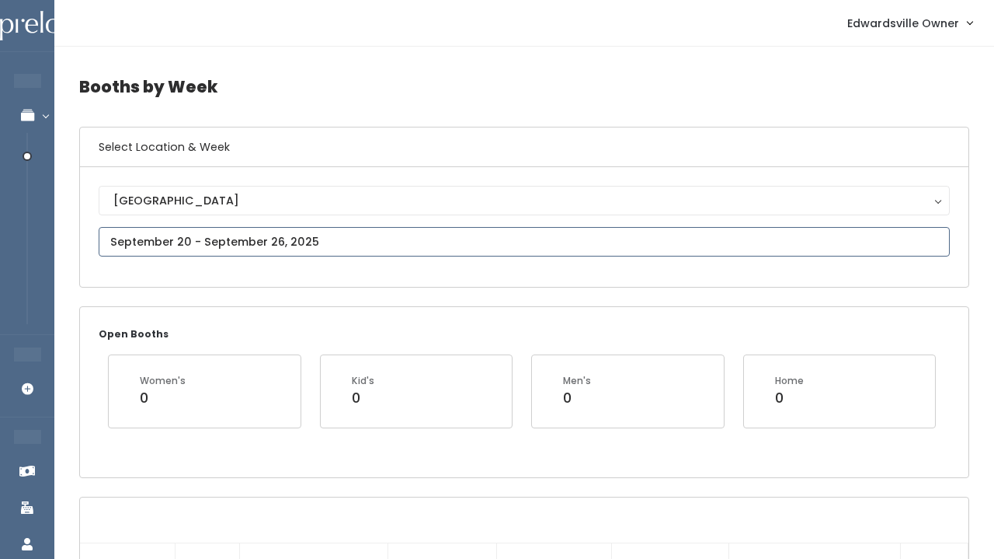
click at [189, 244] on input "text" at bounding box center [524, 242] width 851 height 30
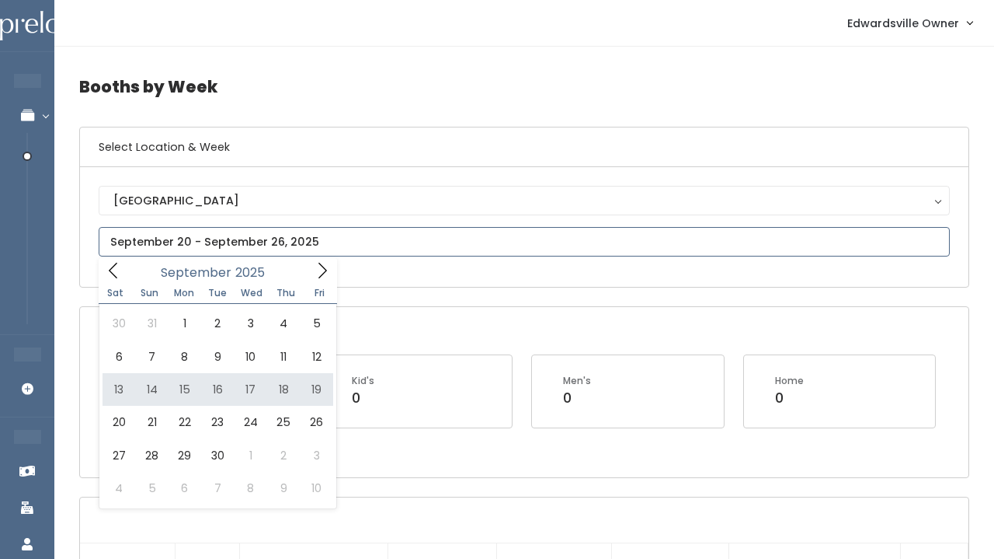
type input "September 13 to September 19"
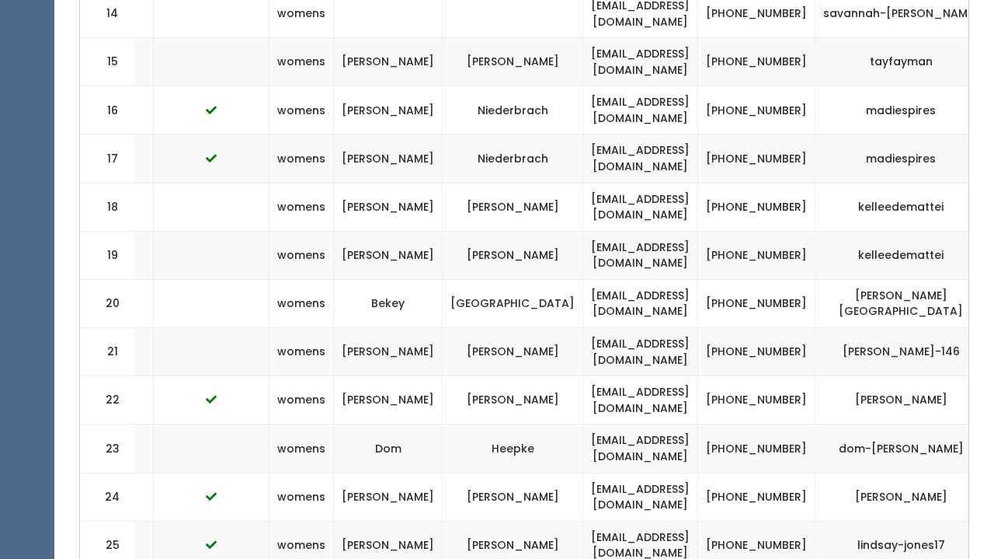
scroll to position [1259, 0]
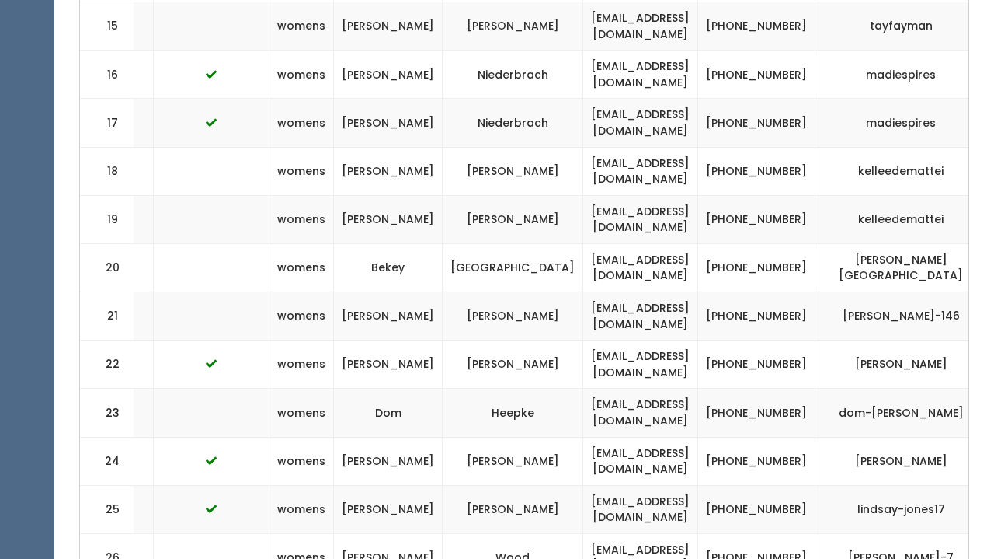
click at [698, 485] on td "[PHONE_NUMBER]" at bounding box center [756, 509] width 117 height 48
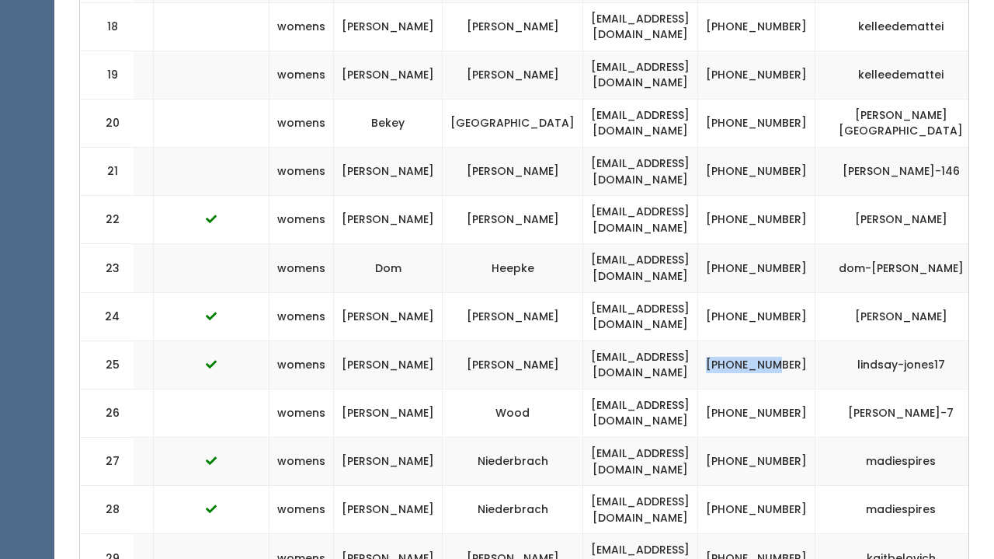
scroll to position [1408, 0]
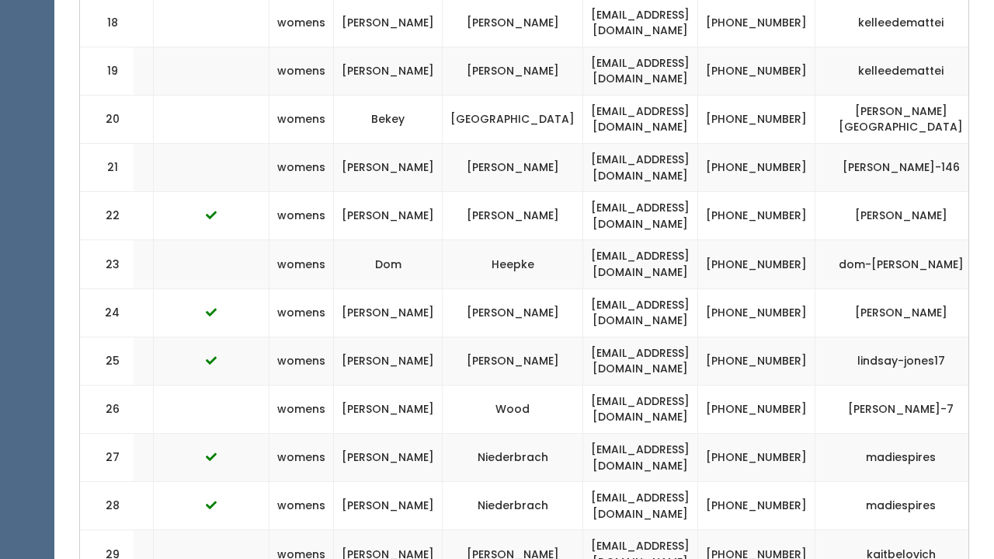
click at [698, 385] on td "(217) 248-2303" at bounding box center [756, 409] width 117 height 48
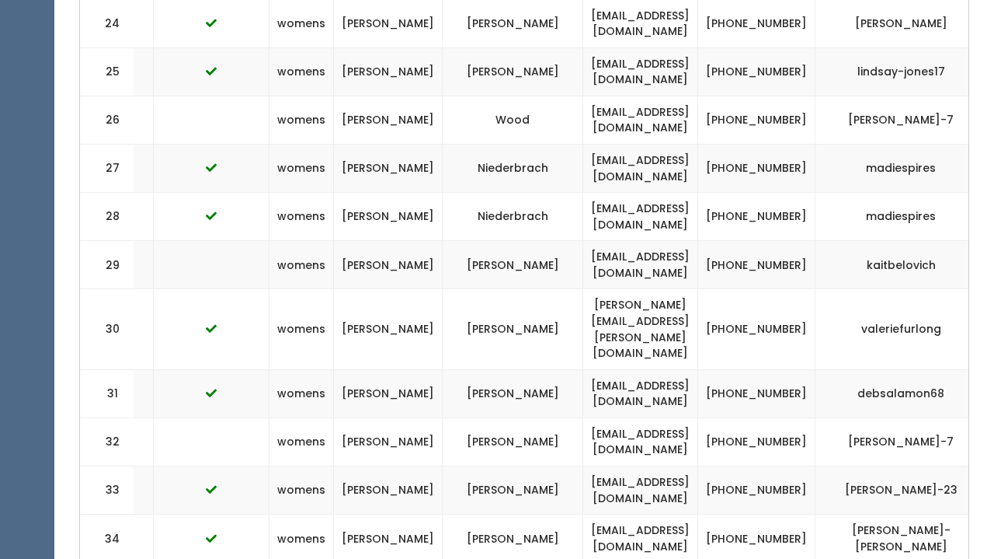
scroll to position [1722, 0]
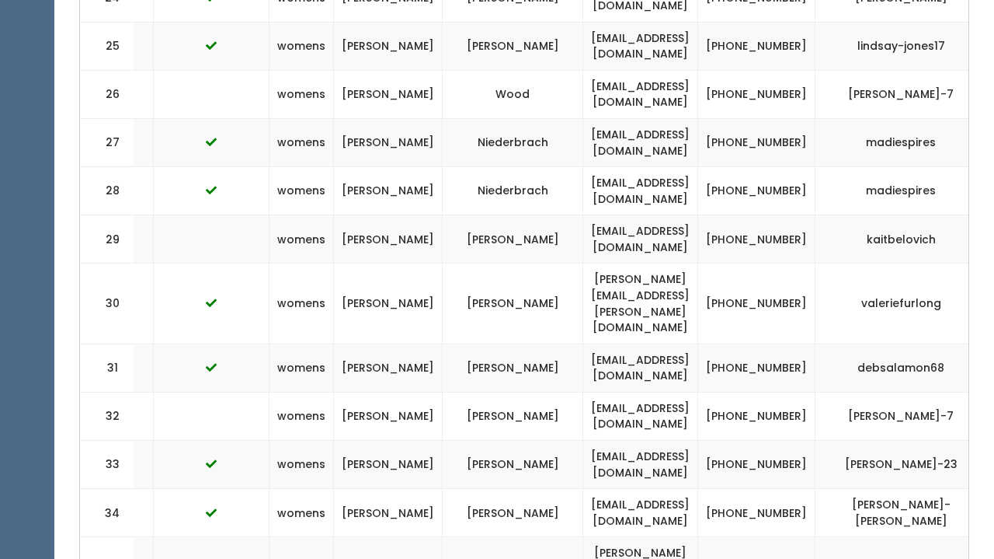
click at [705, 263] on td "[PHONE_NUMBER]" at bounding box center [756, 303] width 117 height 80
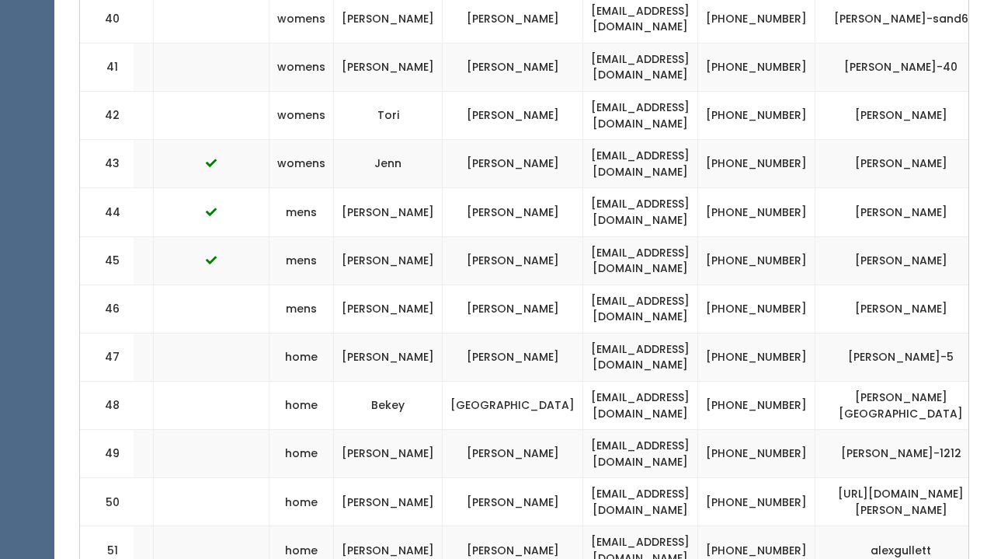
scroll to position [2532, 0]
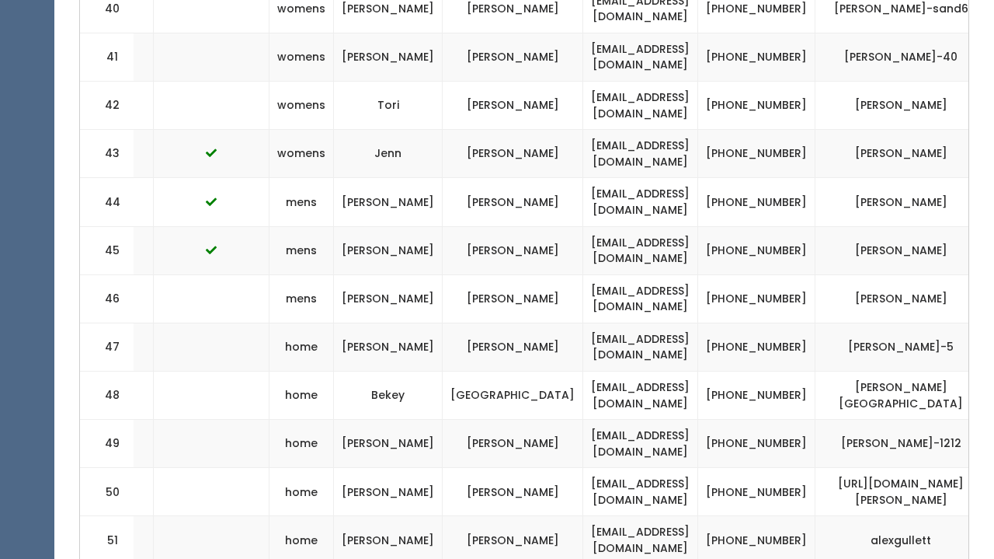
click at [717, 322] on td "[PHONE_NUMBER]" at bounding box center [756, 346] width 117 height 48
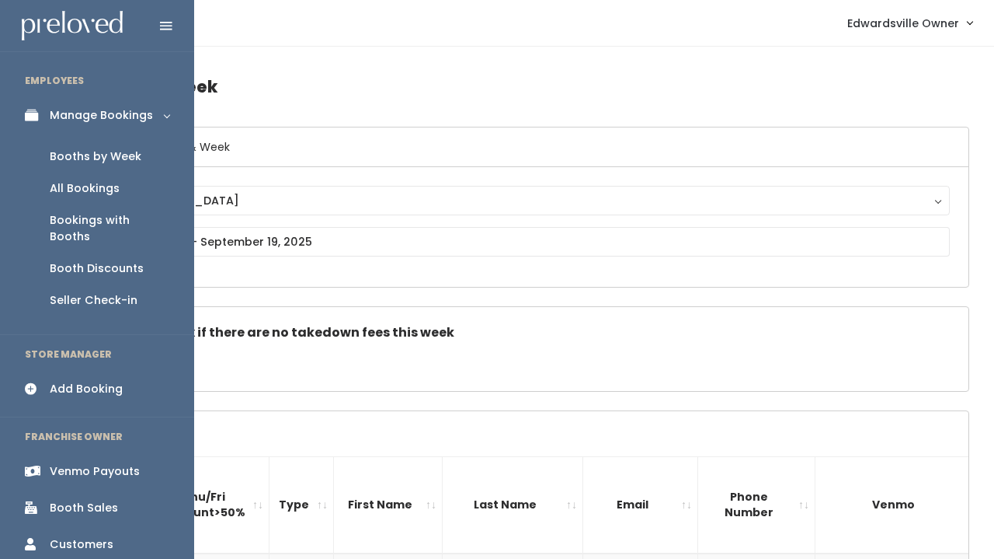
scroll to position [0, 0]
click at [92, 490] on link "Booth Sales" at bounding box center [97, 507] width 194 height 35
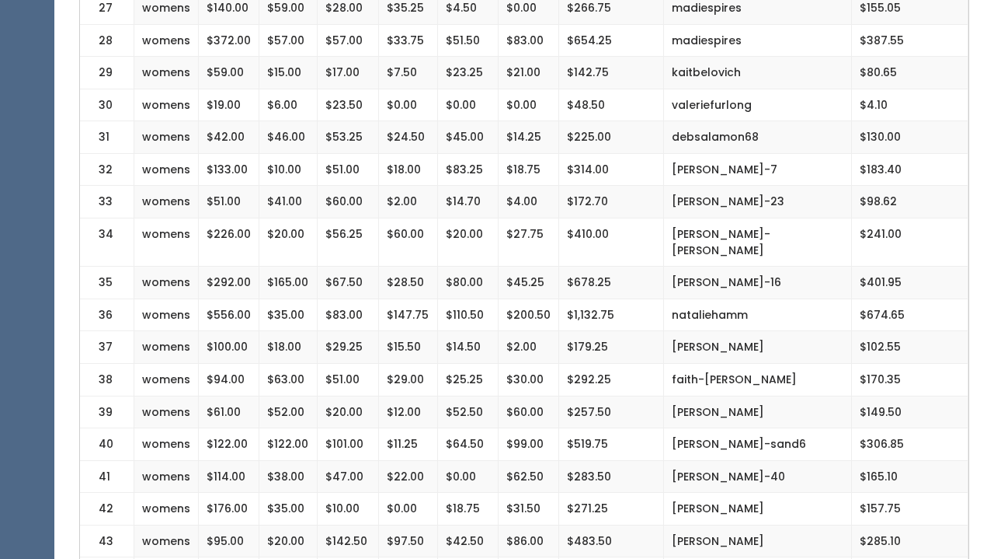
scroll to position [1267, 0]
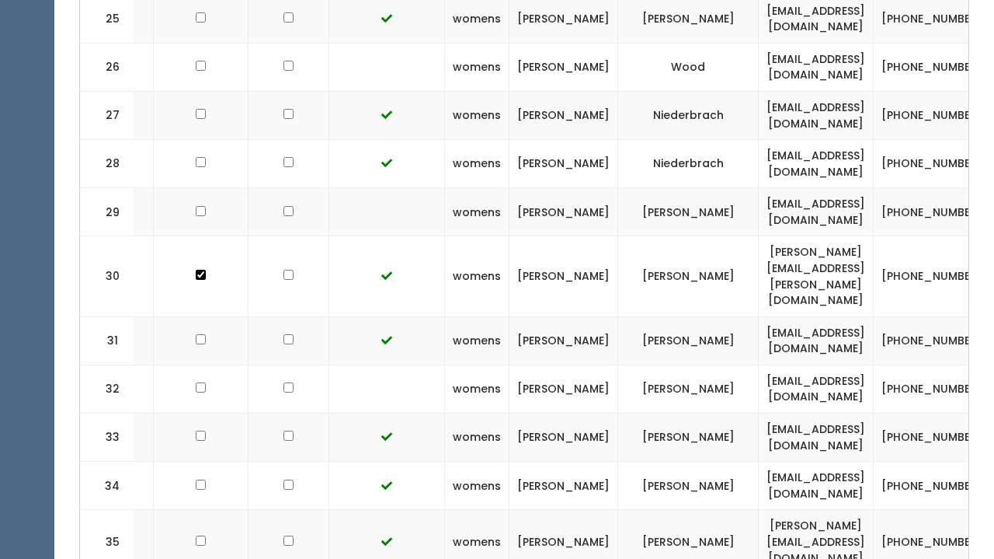
scroll to position [0, 234]
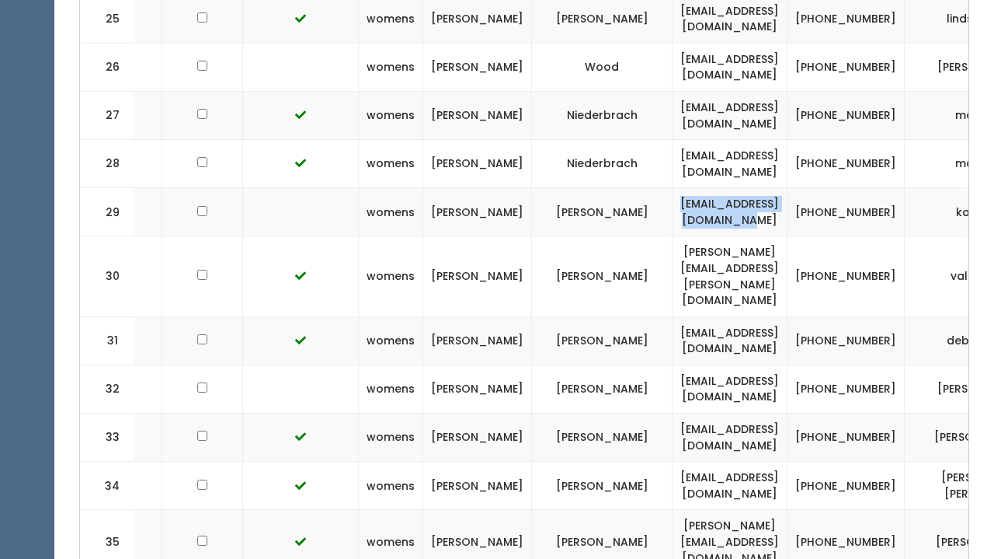
drag, startPoint x: 733, startPoint y: 153, endPoint x: 567, endPoint y: 146, distance: 166.4
click at [673, 188] on td "[EMAIL_ADDRESS][DOMAIN_NAME]" at bounding box center [730, 212] width 115 height 48
copy td "[EMAIL_ADDRESS][DOMAIN_NAME]"
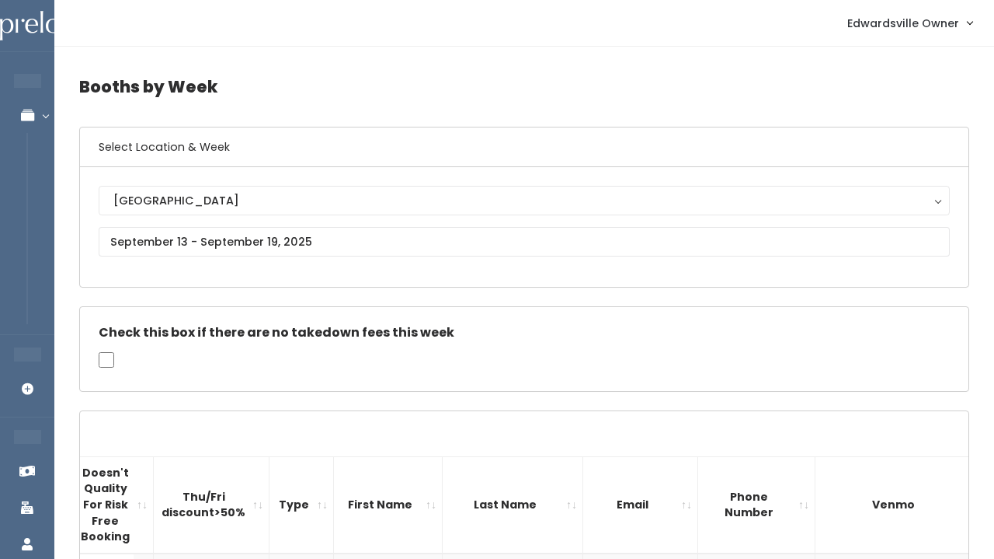
scroll to position [0, 0]
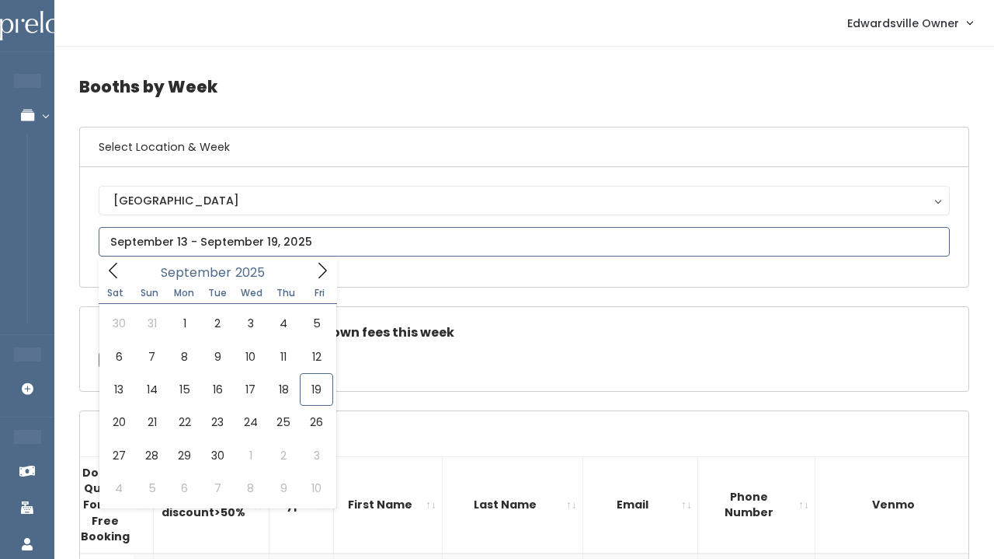
click at [227, 240] on input "text" at bounding box center [524, 242] width 851 height 30
click at [321, 268] on icon at bounding box center [322, 270] width 17 height 17
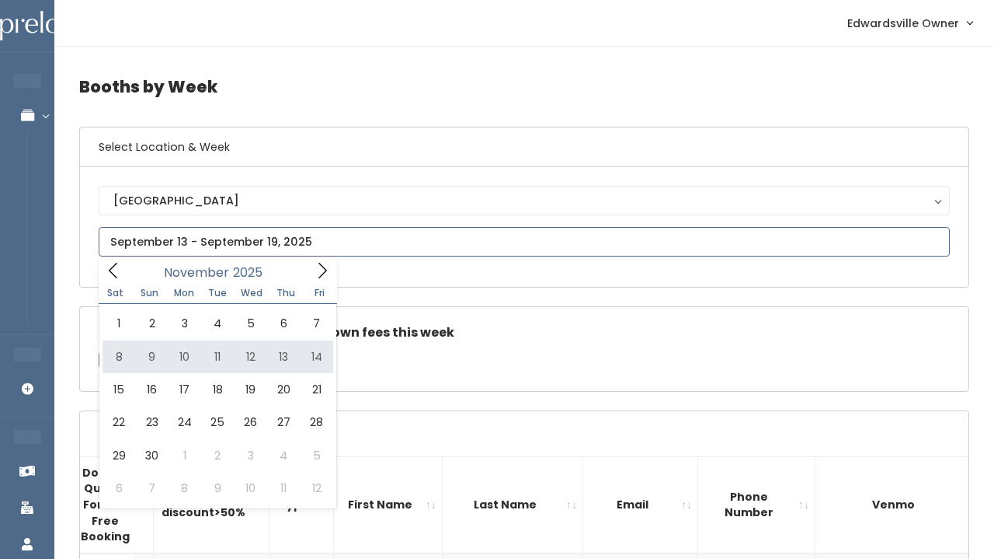
type input "November 8 to November 14"
